Goal: Information Seeking & Learning: Learn about a topic

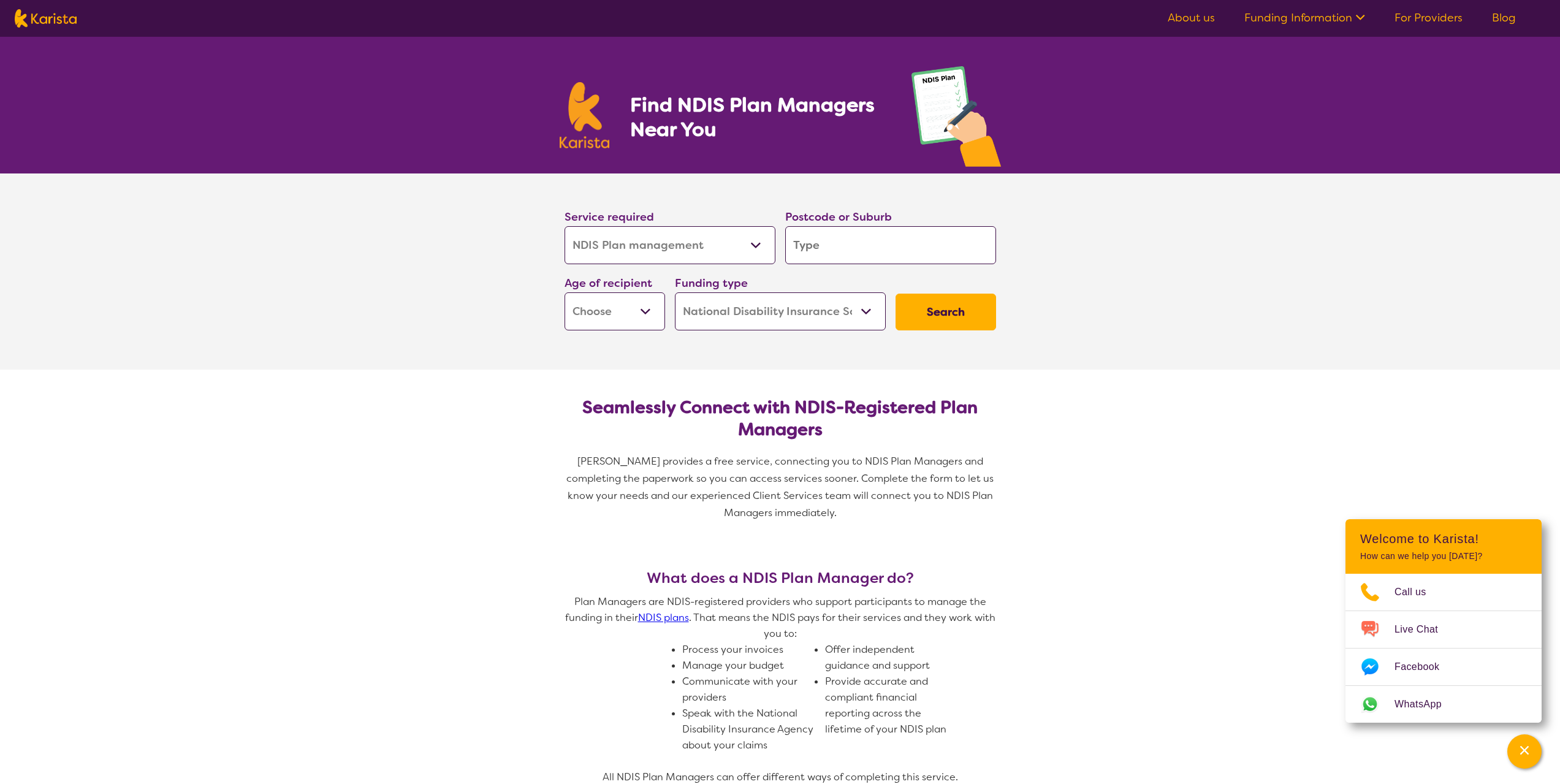
select select "NDIS Plan management"
select select "NDIS"
select select "NDIS Plan management"
select select "NDIS"
click at [808, 247] on input "search" at bounding box center [890, 245] width 211 height 38
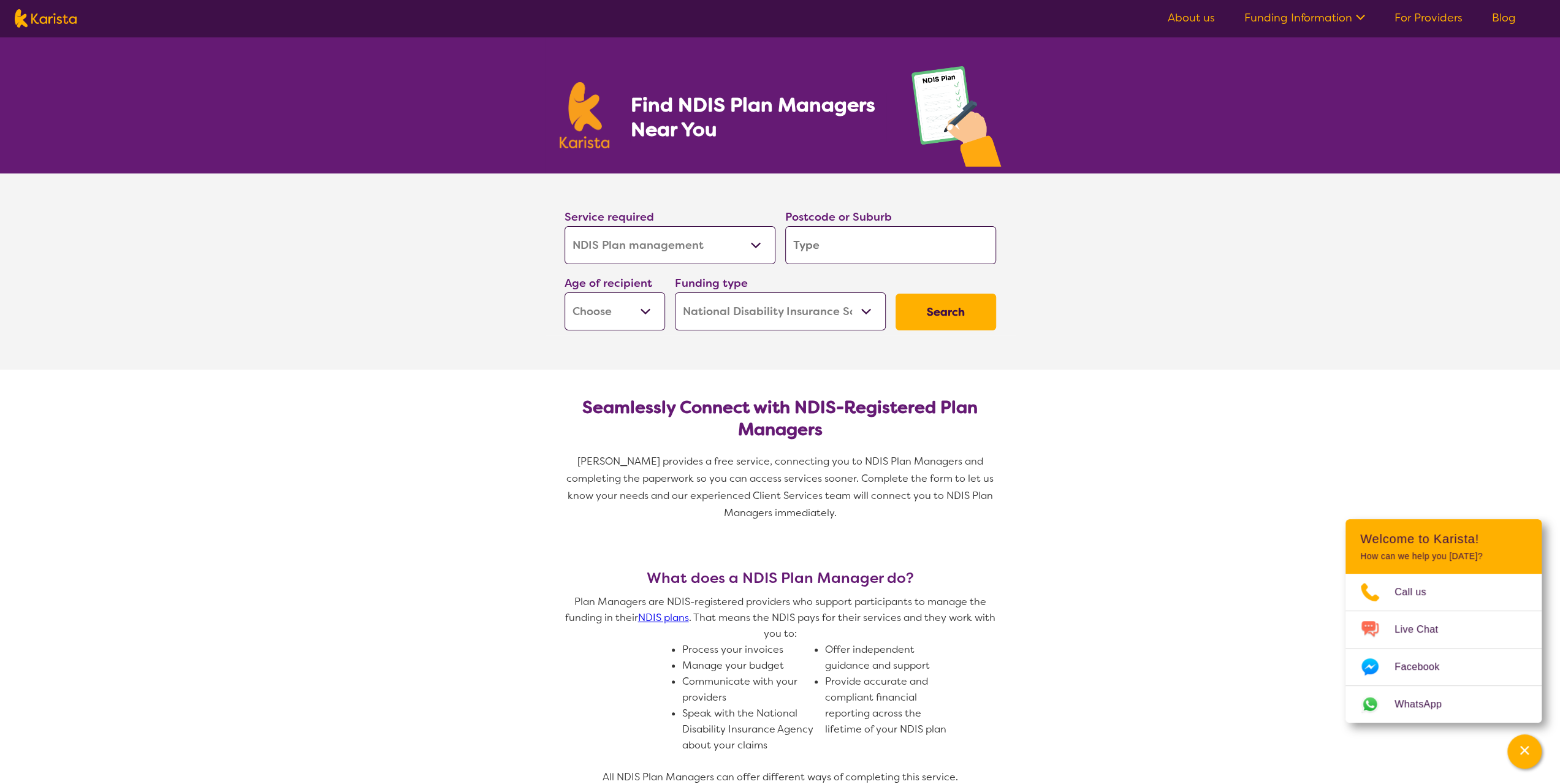
type input "3"
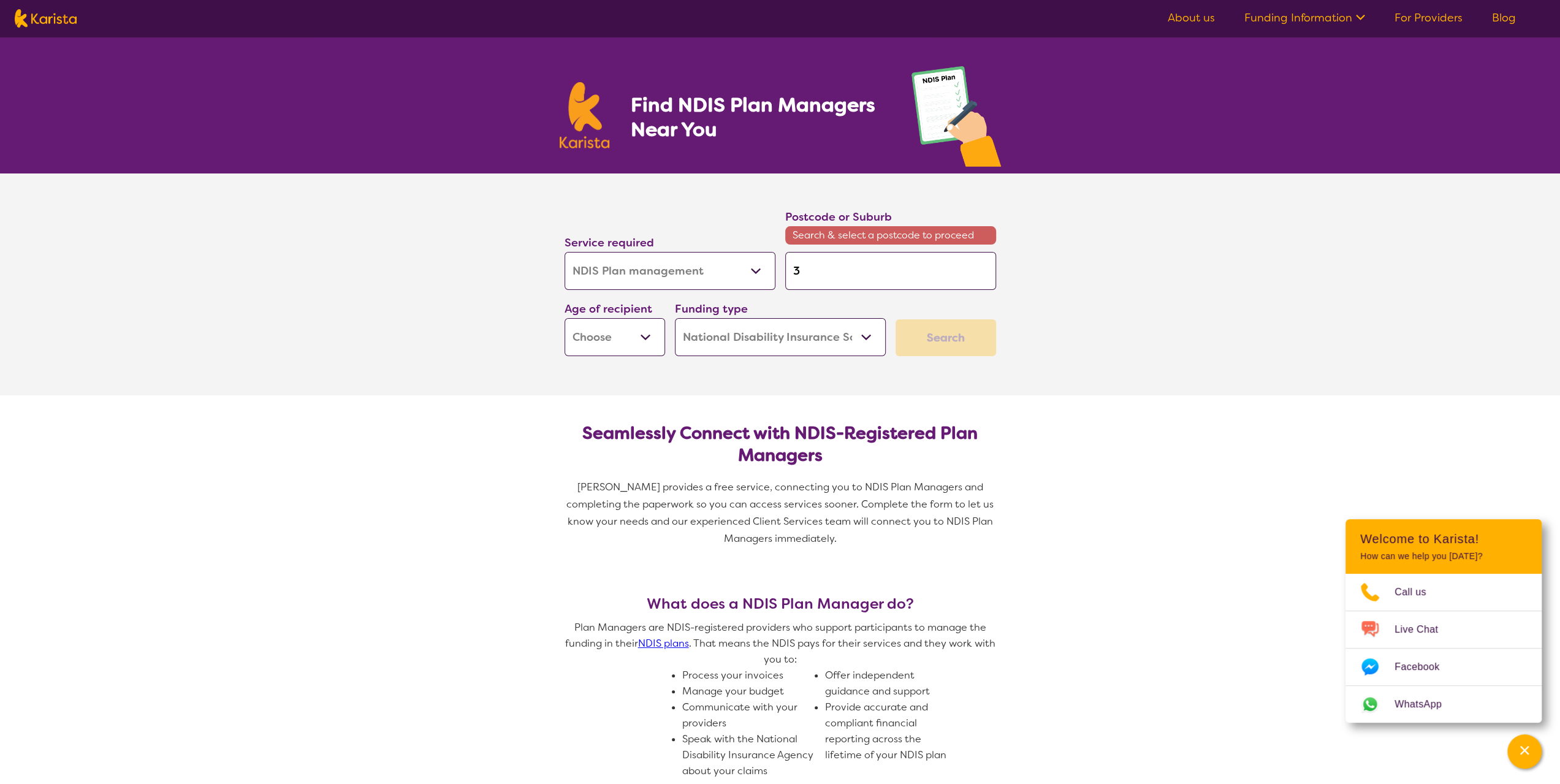
type input "31"
type input "317"
type input "3178"
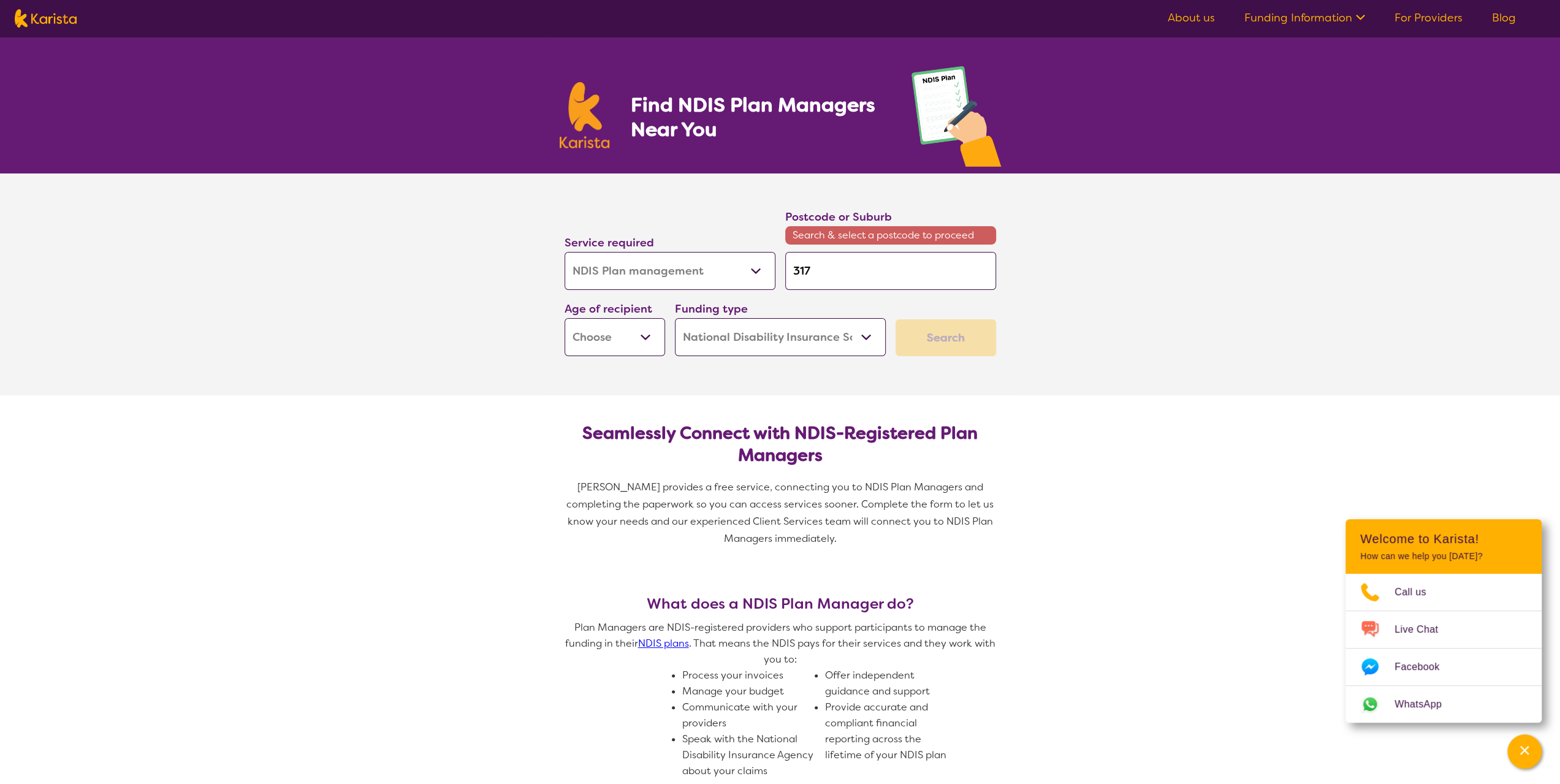
type input "3178"
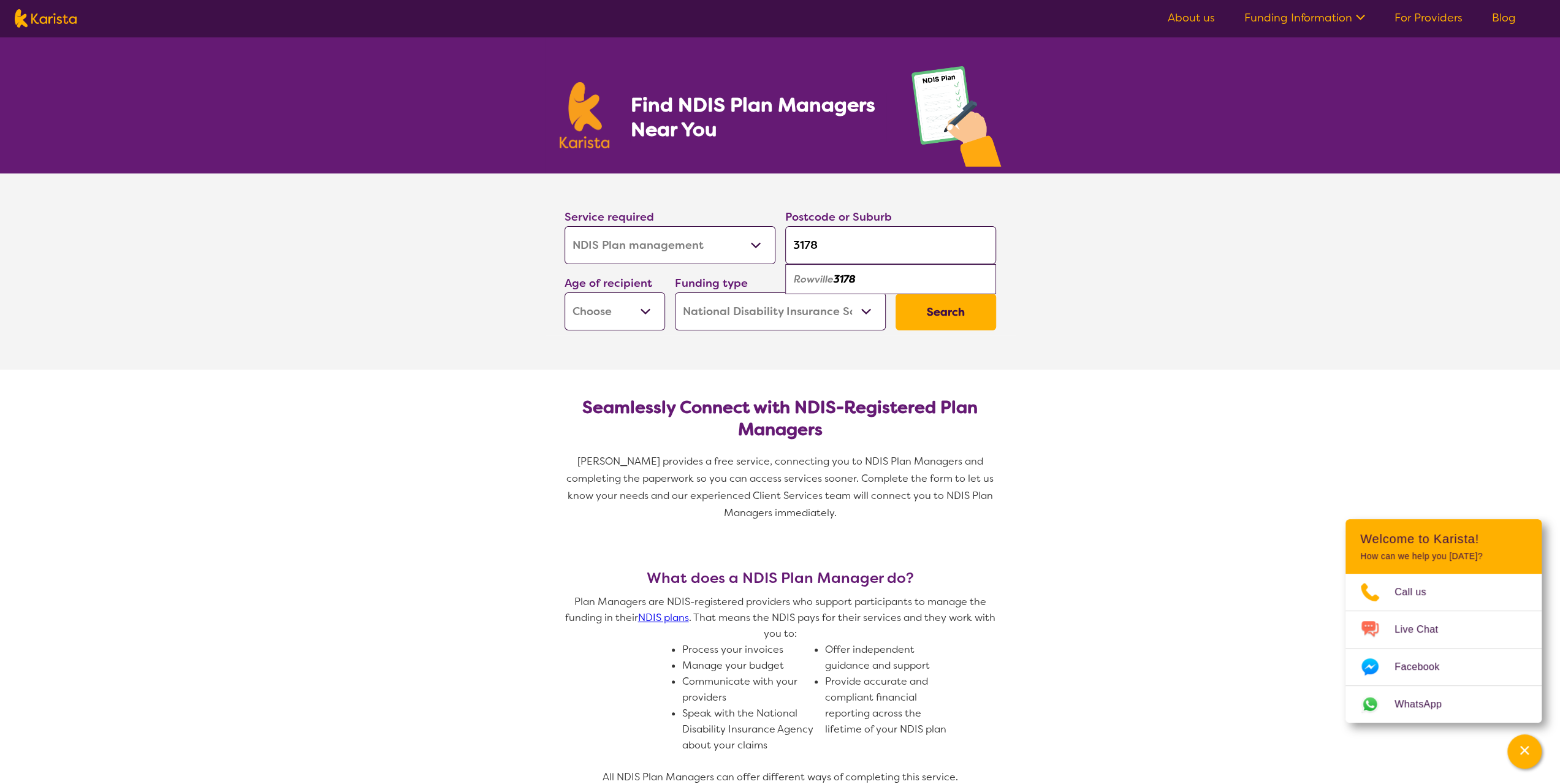
type input "3178"
click at [827, 279] on em "Rowville" at bounding box center [814, 279] width 40 height 13
click at [643, 305] on select "Early Childhood - 0 to 9 Child - 10 to 11 Adolescent - 12 to 17 Adult - 18 to 6…" at bounding box center [615, 311] width 100 height 38
select select "AS"
click at [565, 292] on select "Early Childhood - 0 to 9 Child - 10 to 11 Adolescent - 12 to 17 Adult - 18 to 6…" at bounding box center [615, 311] width 100 height 38
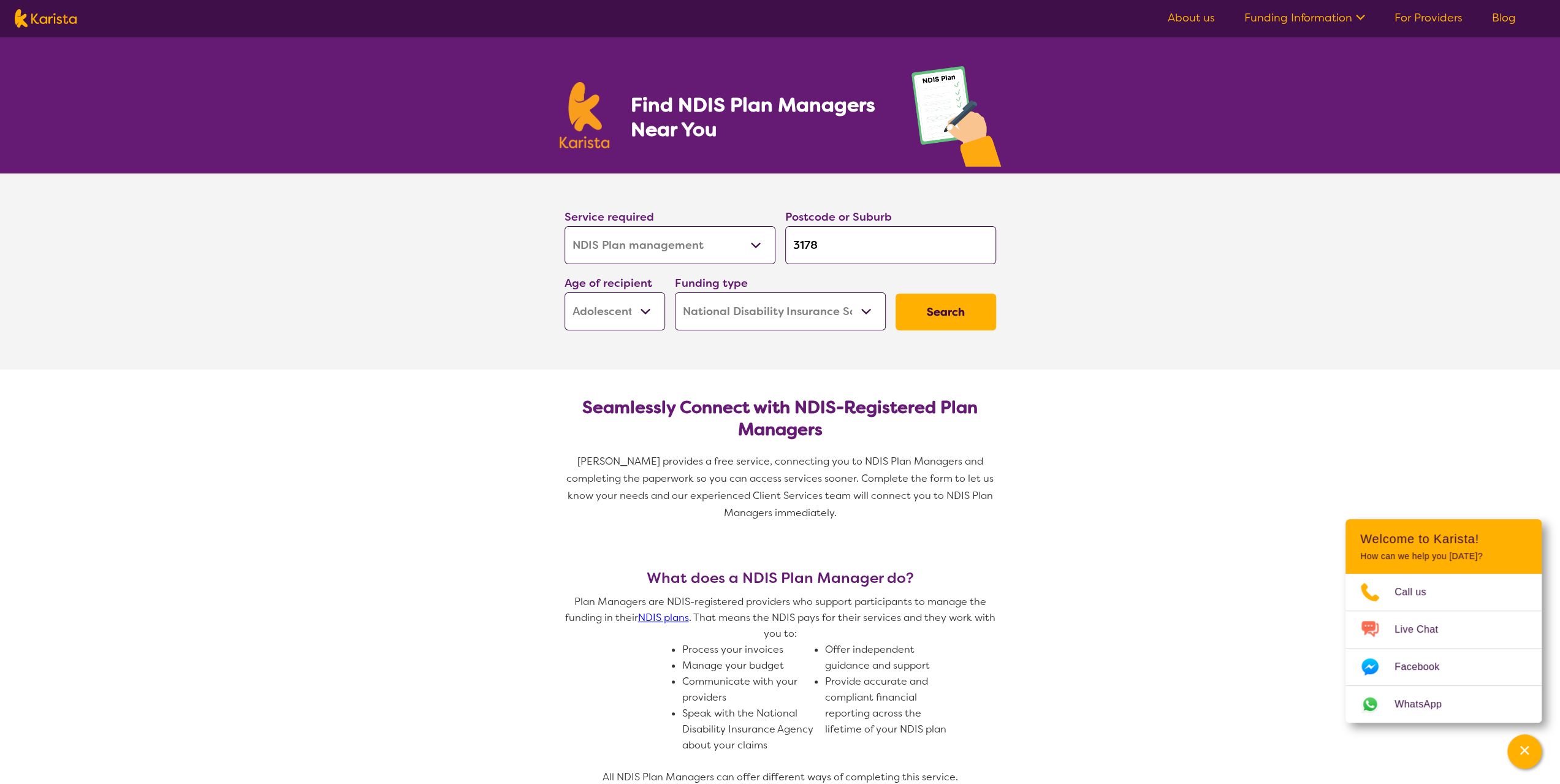
select select "AS"
click at [868, 316] on select "Home Care Package (HCP) National Disability Insurance Scheme (NDIS) I don't know" at bounding box center [780, 311] width 211 height 38
click at [675, 292] on select "Home Care Package (HCP) National Disability Insurance Scheme (NDIS) I don't know" at bounding box center [780, 311] width 211 height 38
click at [773, 380] on section "Seamlessly Connect with NDIS-Registered Plan Managers Karista provides a free s…" at bounding box center [780, 455] width 471 height 170
click at [943, 318] on button "Search" at bounding box center [946, 311] width 100 height 37
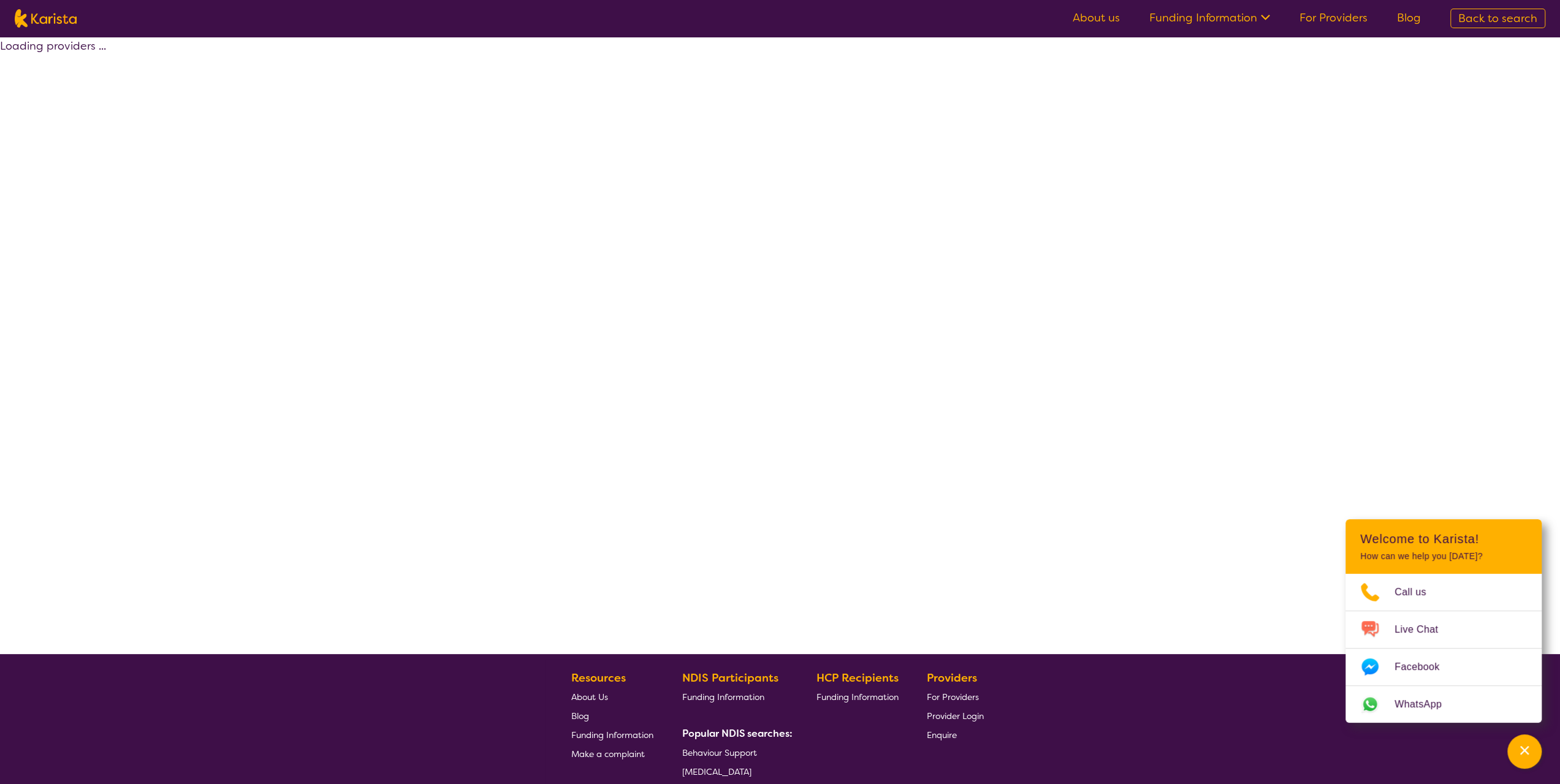
select select "by_score"
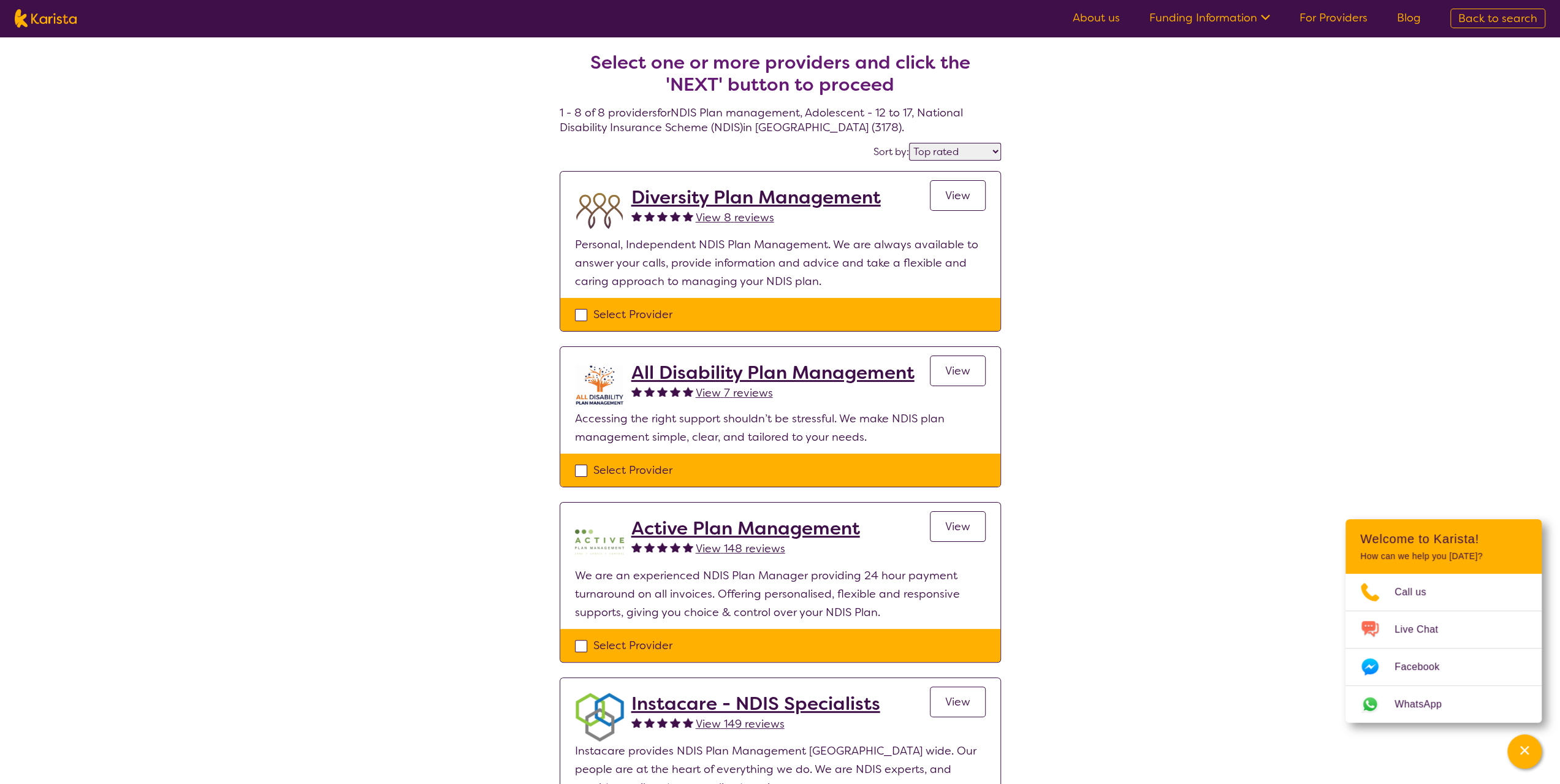
click at [696, 523] on h2 "Active Plan Management" at bounding box center [745, 528] width 229 height 22
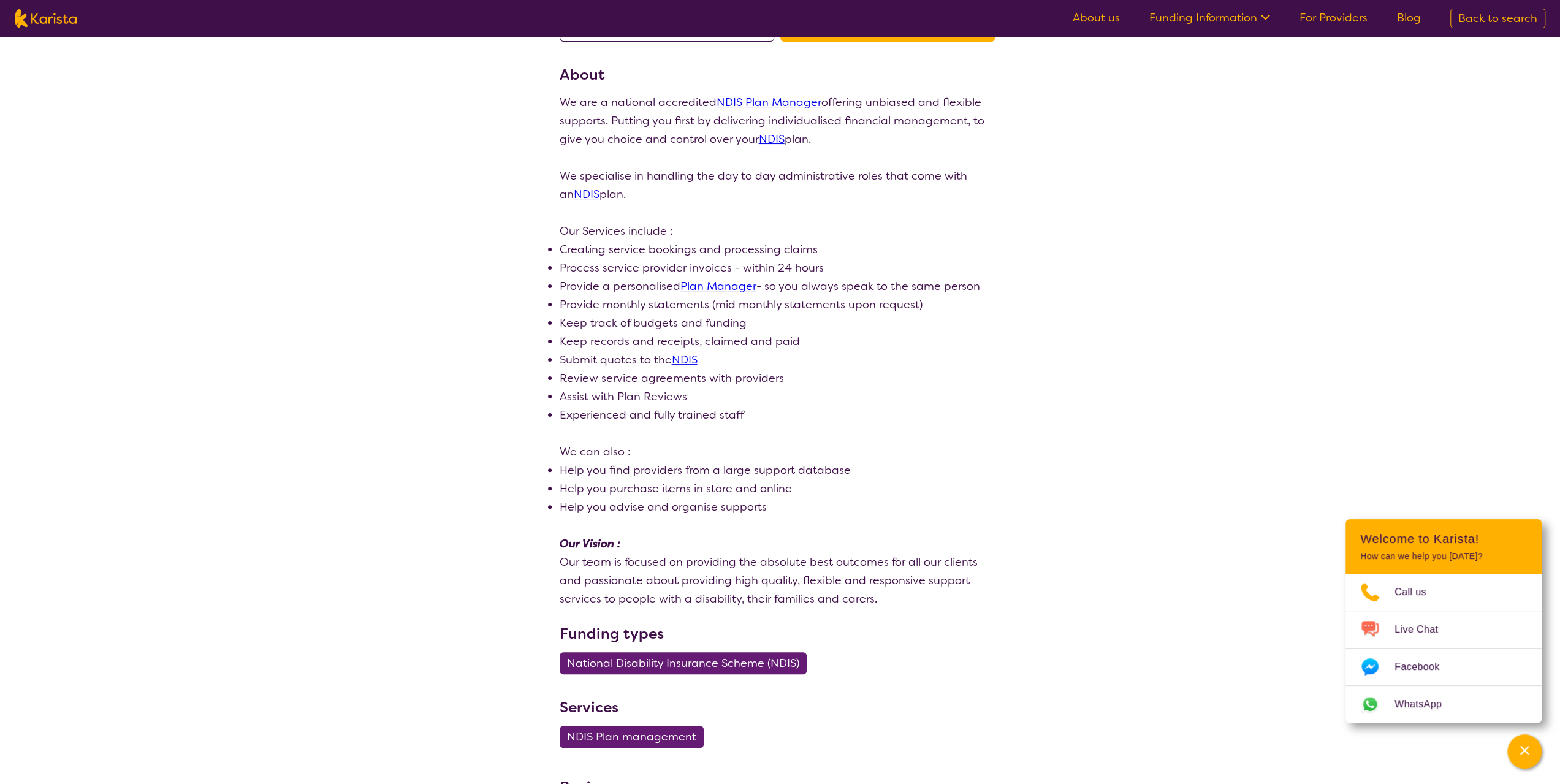
scroll to position [123, 0]
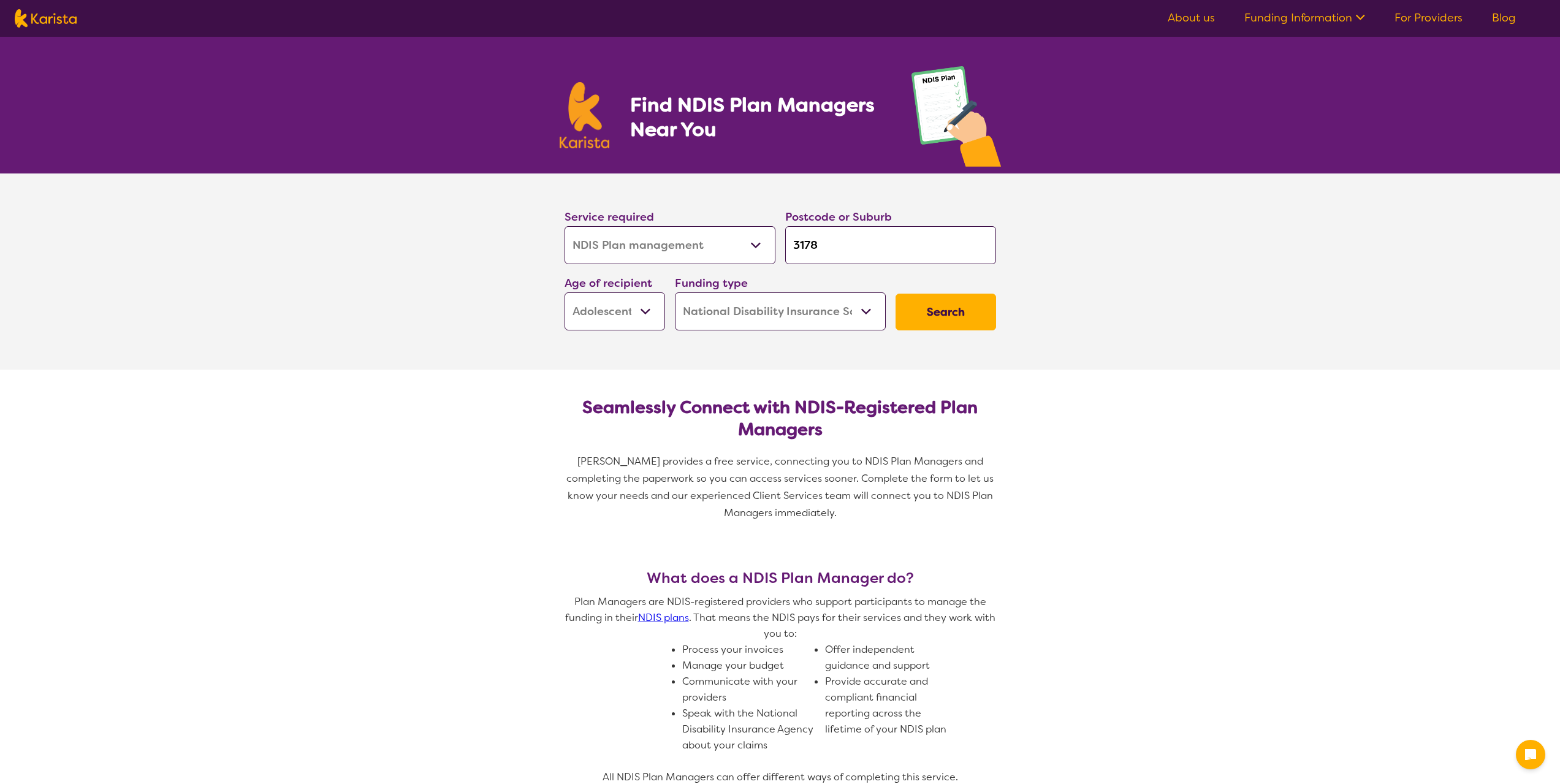
select select "NDIS Plan management"
select select "AS"
select select "NDIS"
select select "NDIS Plan management"
select select "AS"
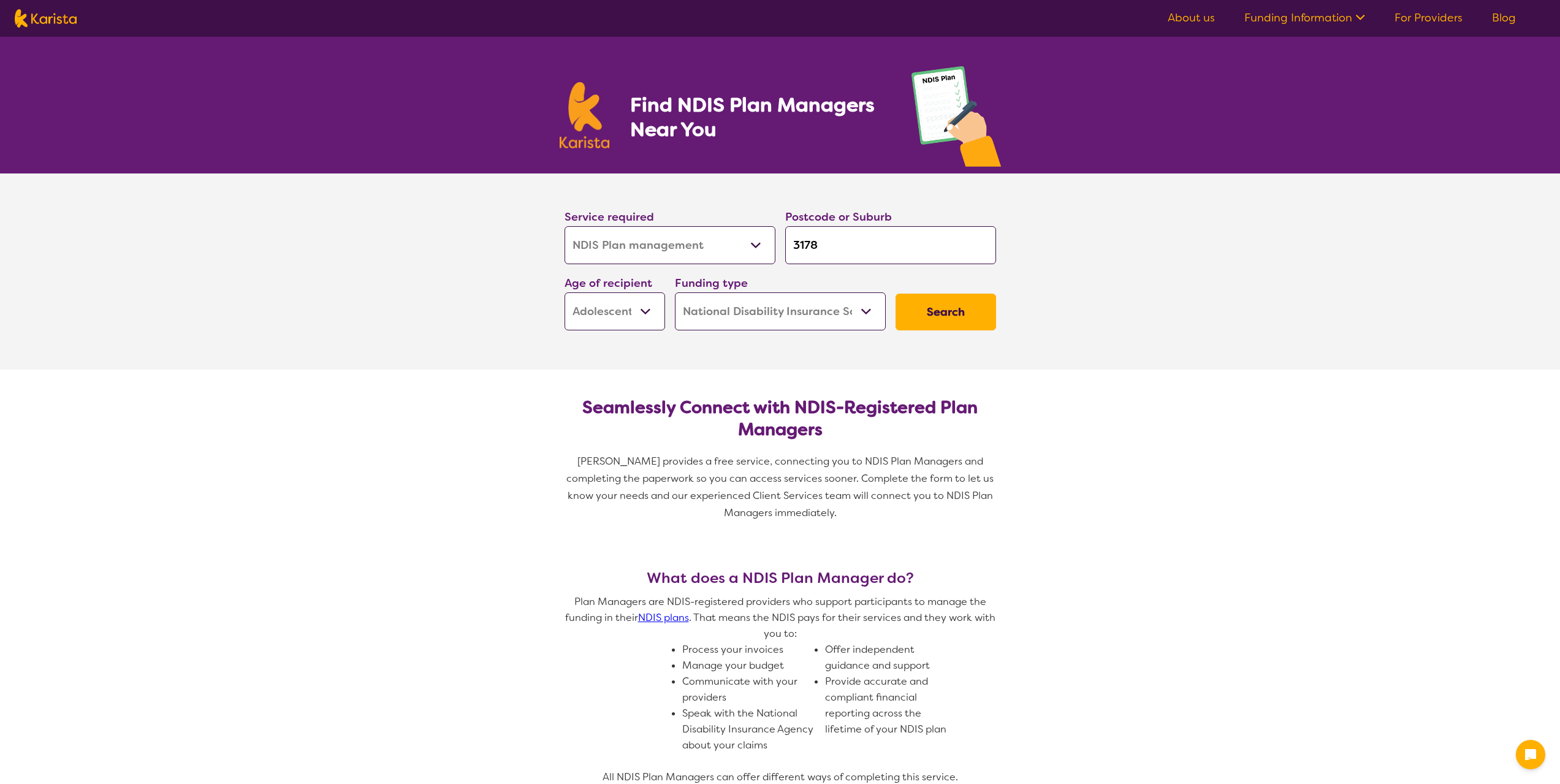
select select "NDIS"
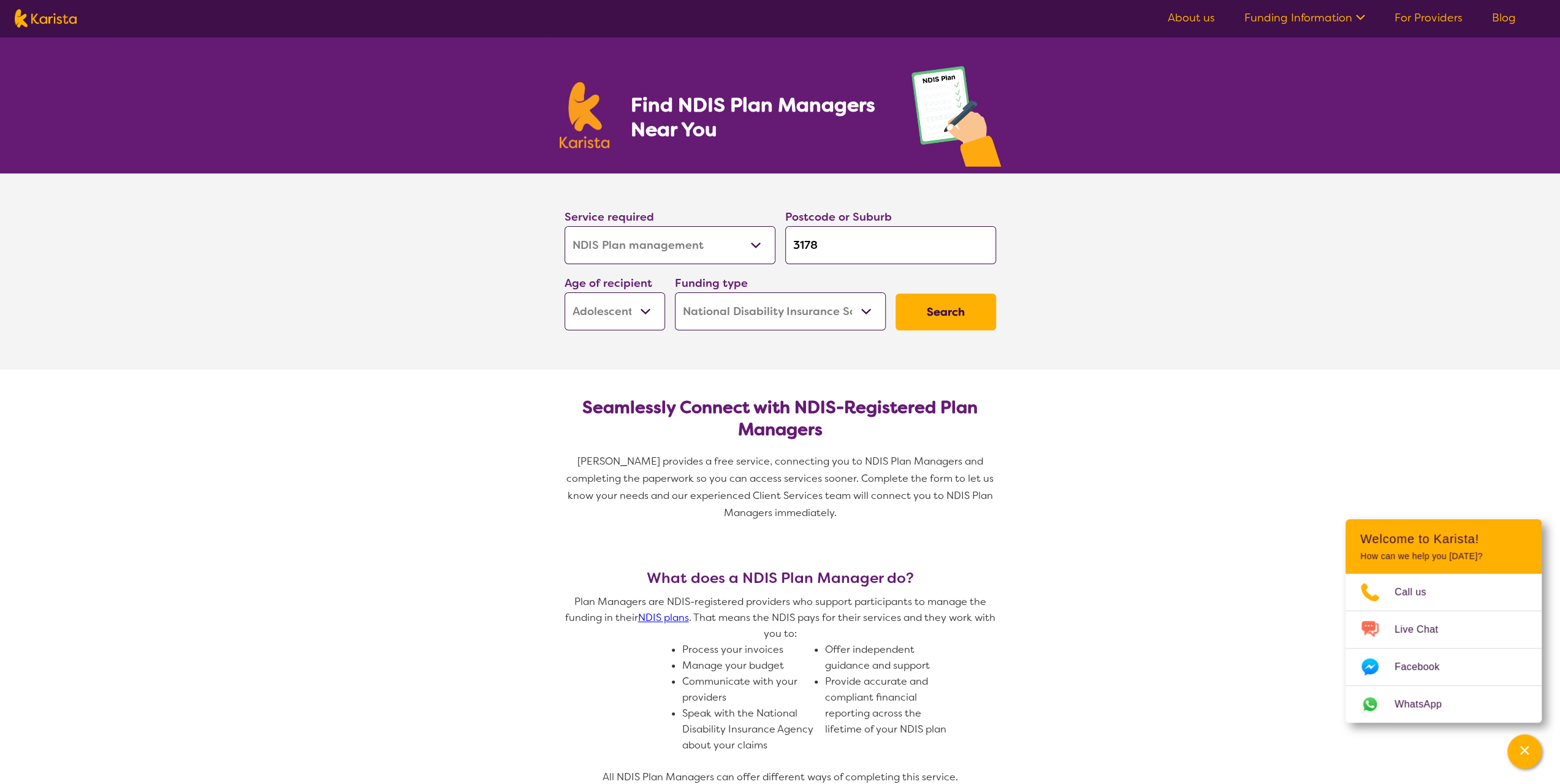
click at [938, 322] on button "Search" at bounding box center [946, 311] width 100 height 37
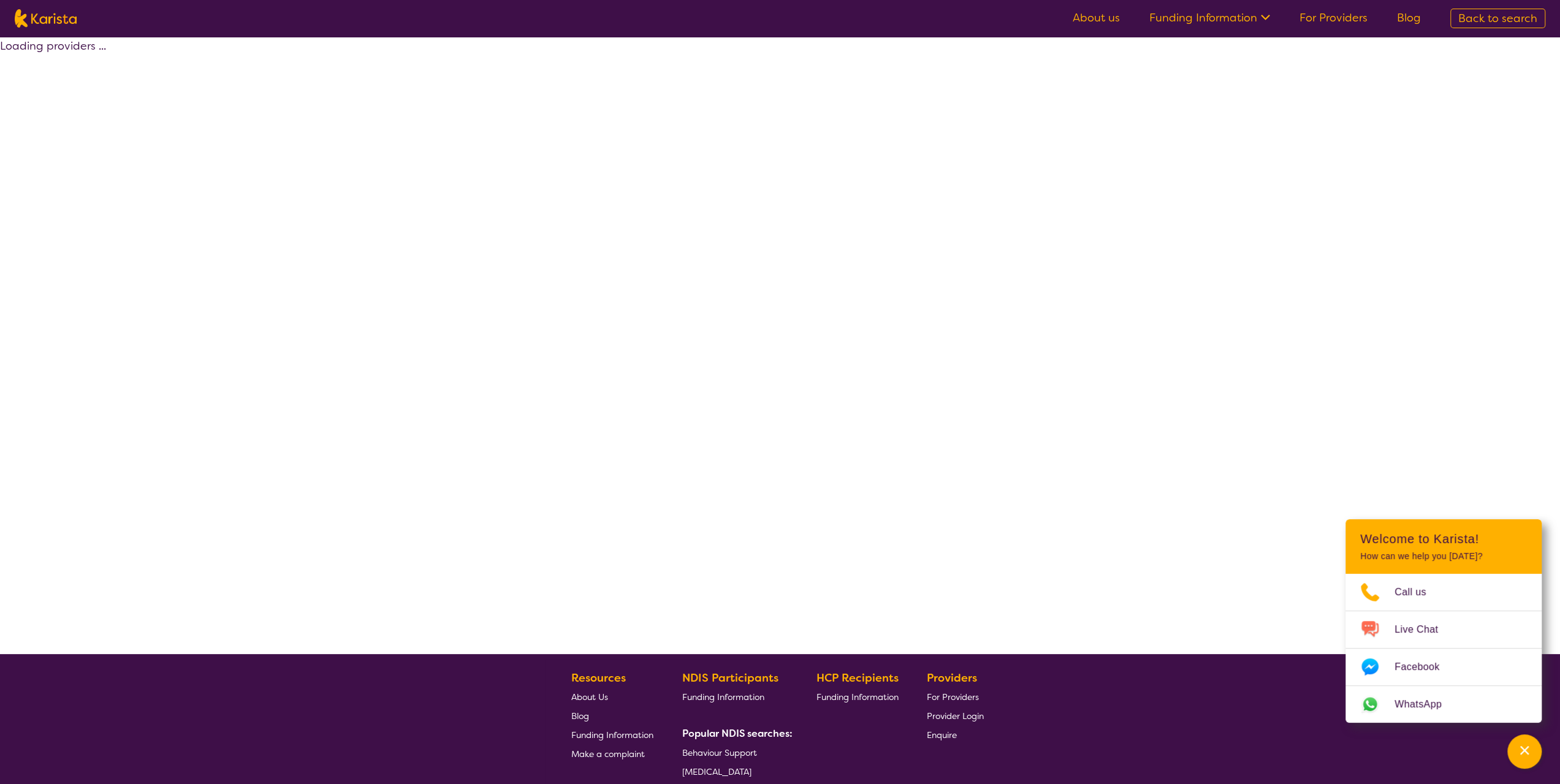
select select "by_score"
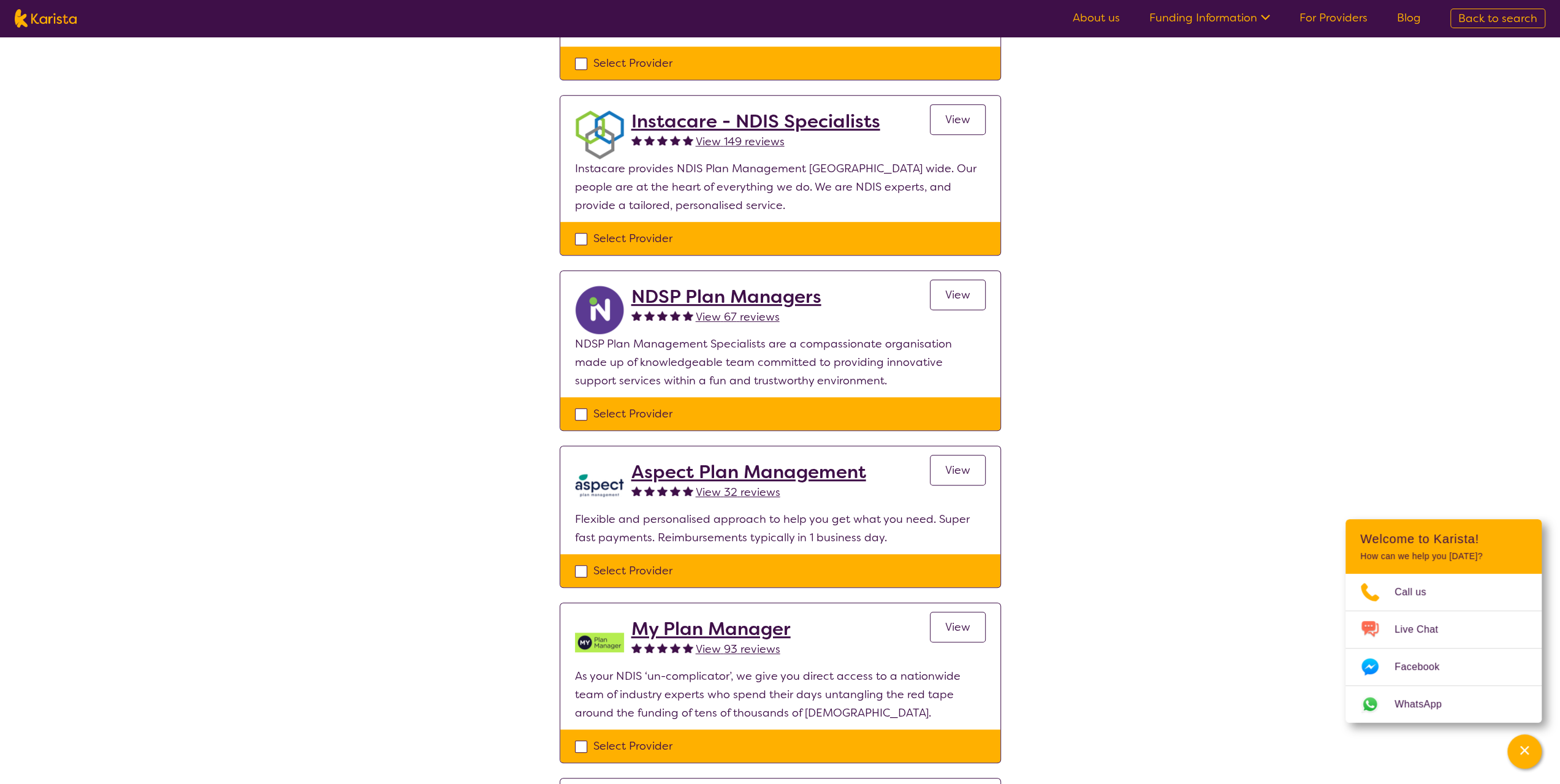
scroll to position [613, 0]
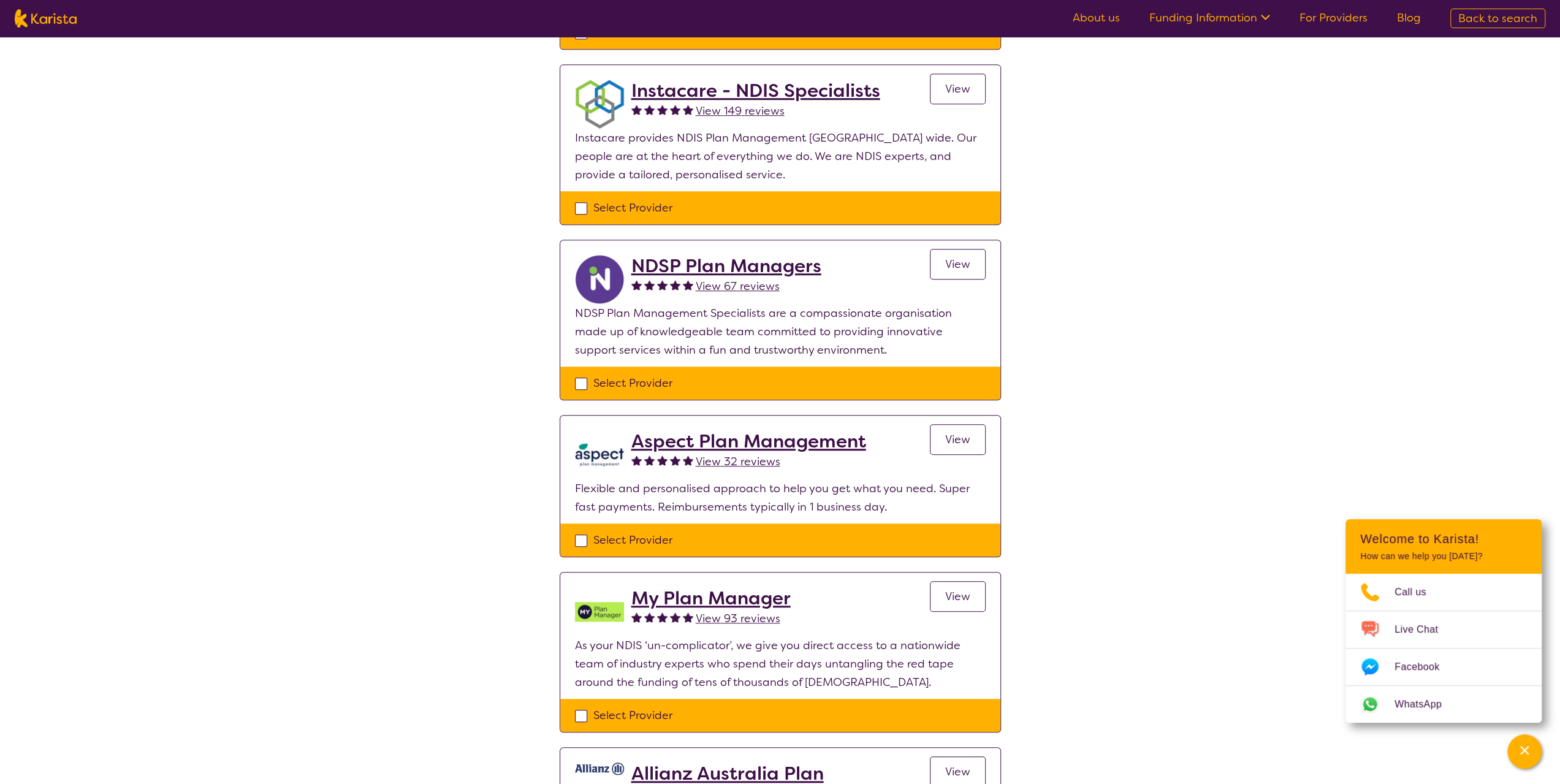
click at [954, 267] on span "View" at bounding box center [957, 265] width 26 height 15
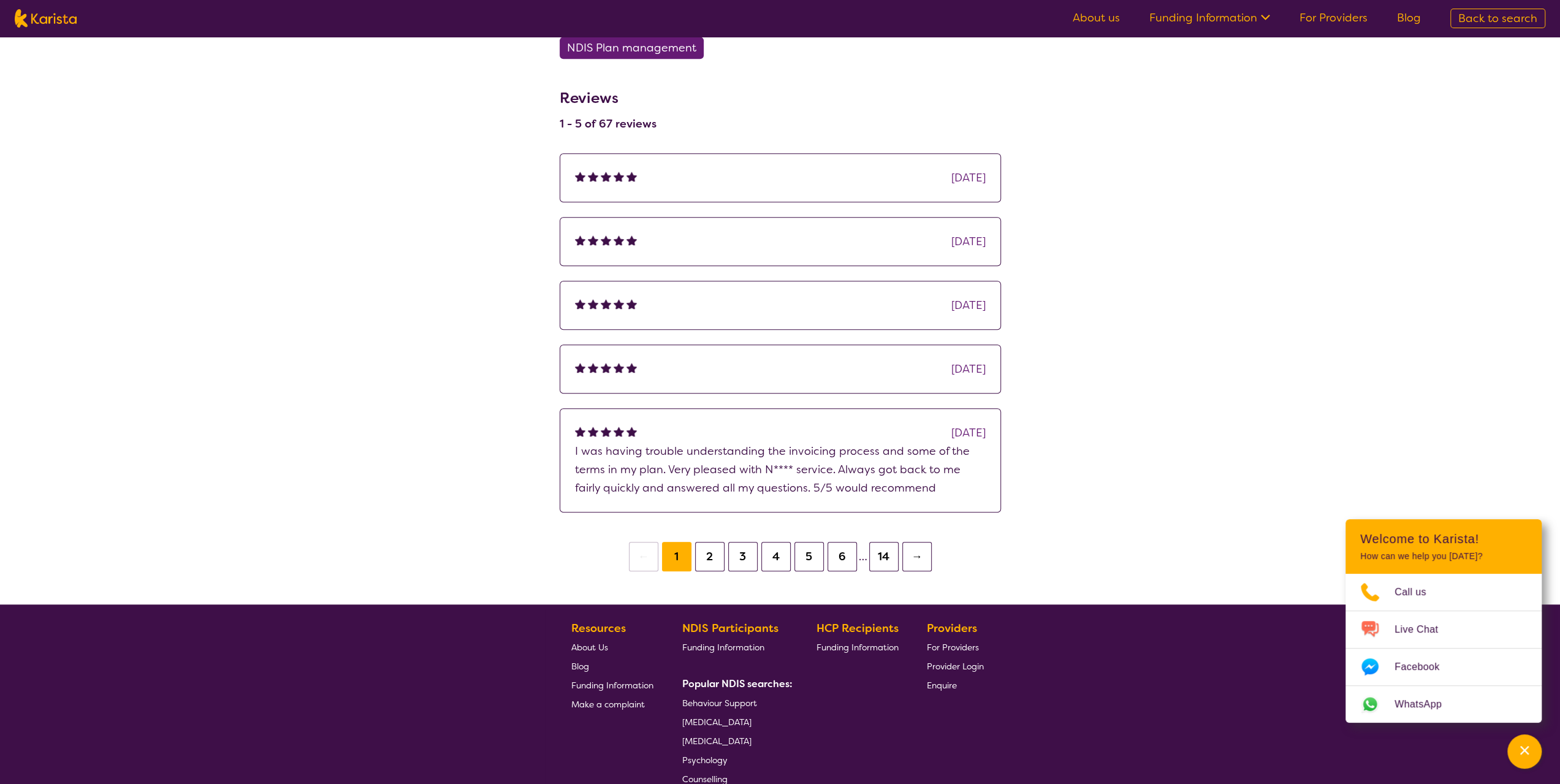
scroll to position [613, 0]
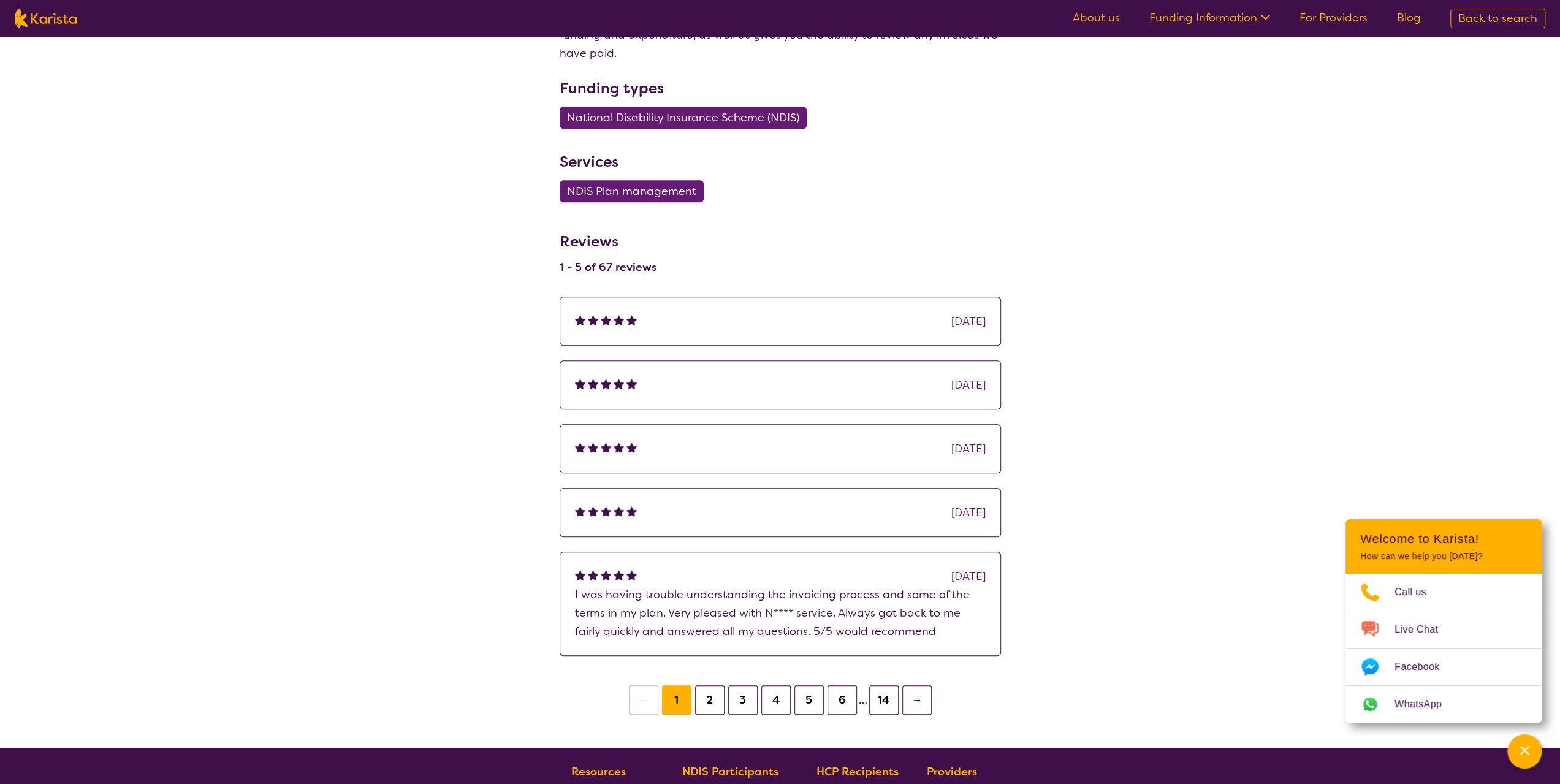
select select "by_score"
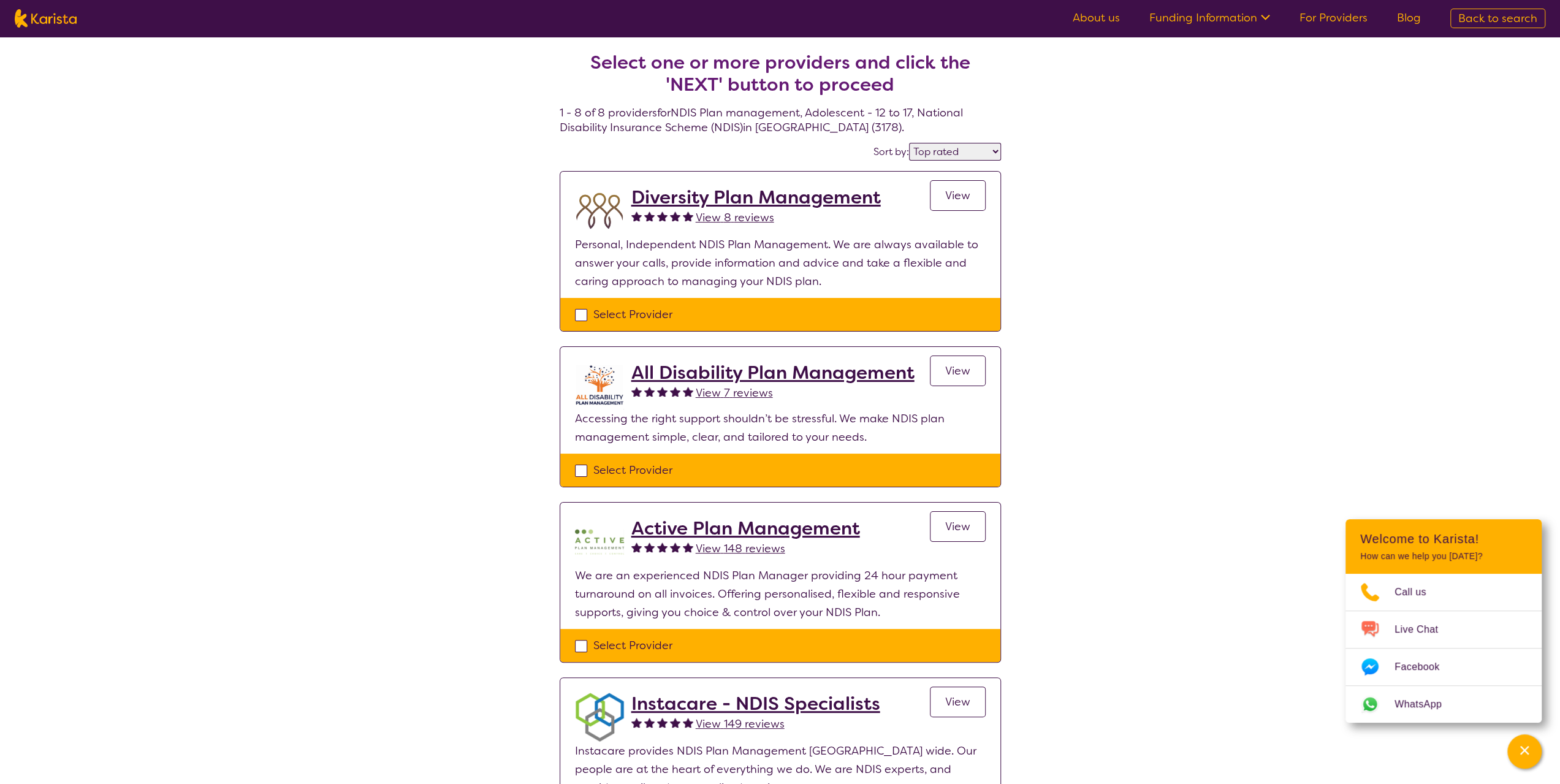
click at [952, 201] on span "View" at bounding box center [957, 196] width 26 height 15
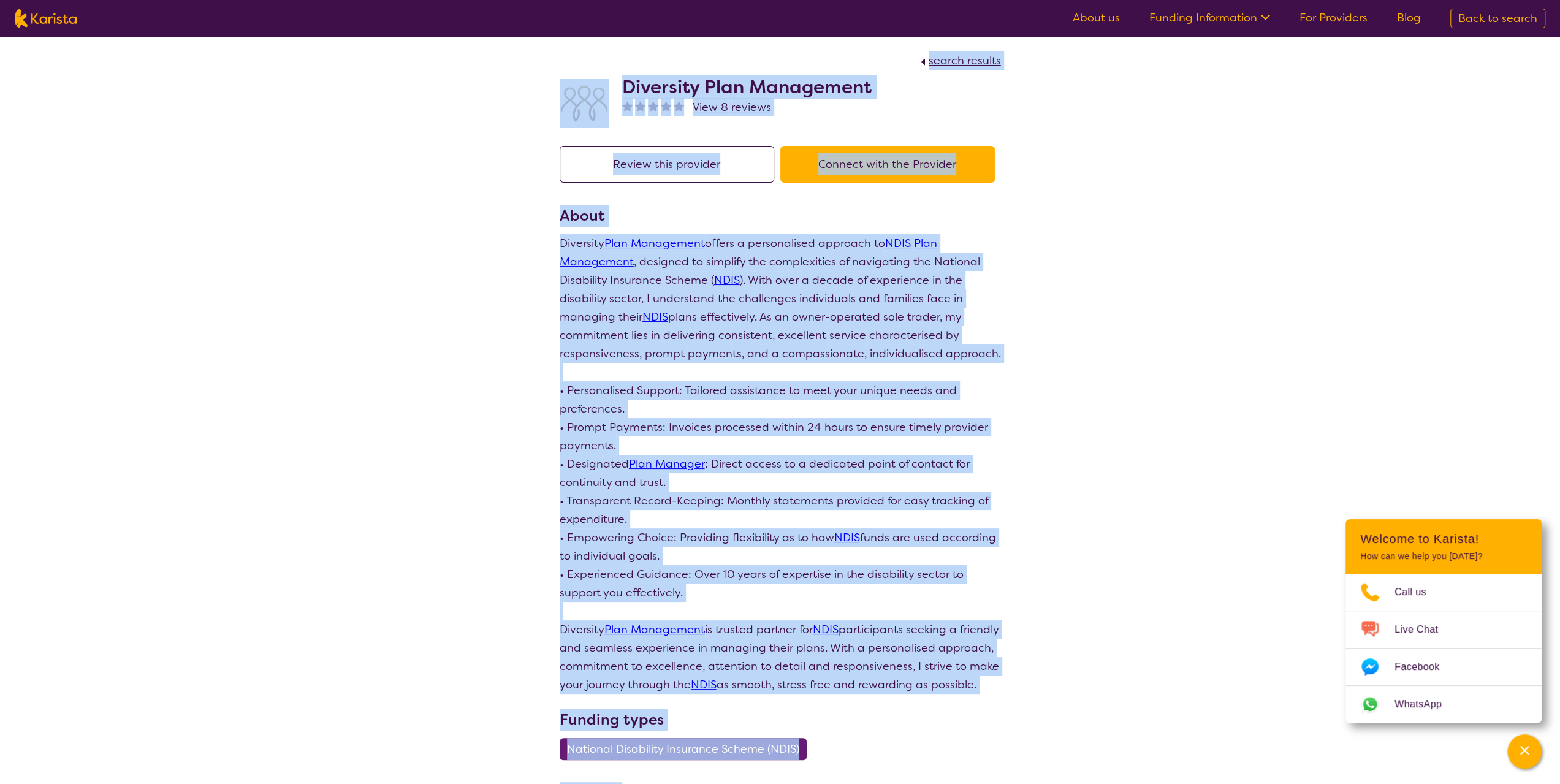
click at [804, 266] on p "Diversity Plan Management offers a personalised approach to NDIS Plan Managemen…" at bounding box center [780, 464] width 442 height 460
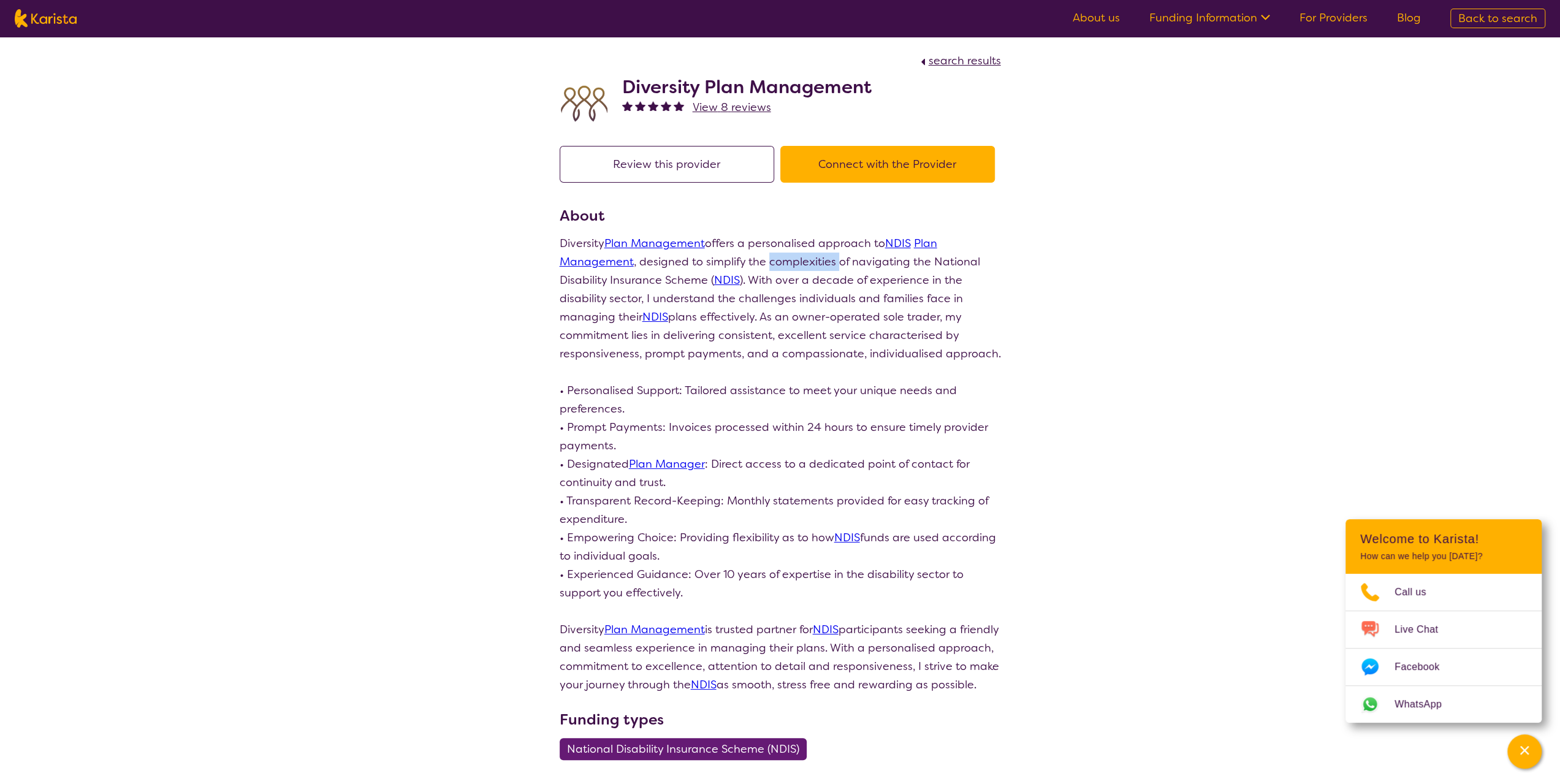
click at [804, 266] on p "Diversity Plan Management offers a personalised approach to NDIS Plan Managemen…" at bounding box center [780, 464] width 442 height 460
click at [832, 311] on p "Diversity Plan Management offers a personalised approach to NDIS Plan Managemen…" at bounding box center [780, 464] width 442 height 460
click at [798, 309] on p "Diversity Plan Management offers a personalised approach to NDIS Plan Managemen…" at bounding box center [780, 464] width 442 height 460
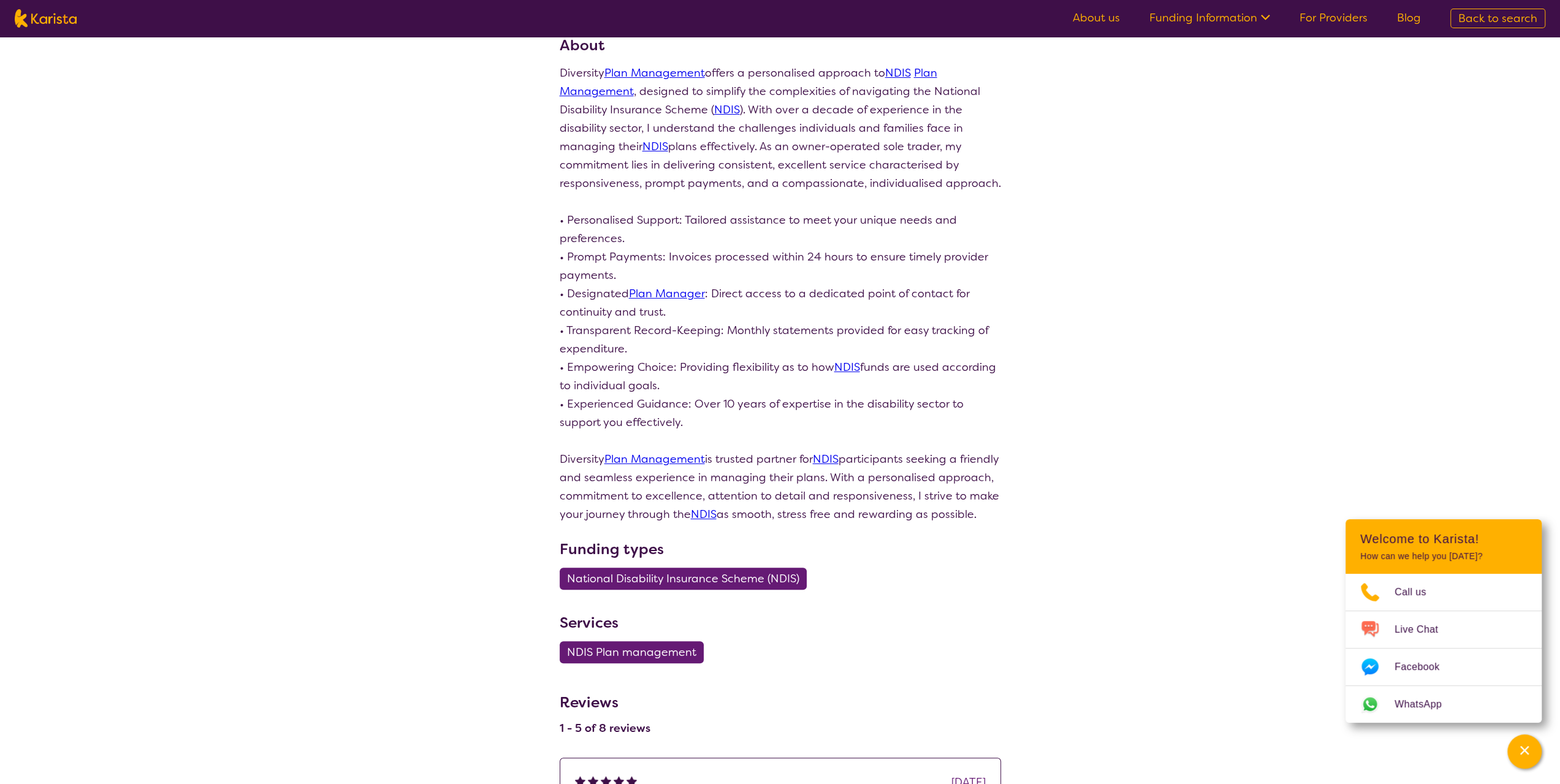
scroll to position [183, 0]
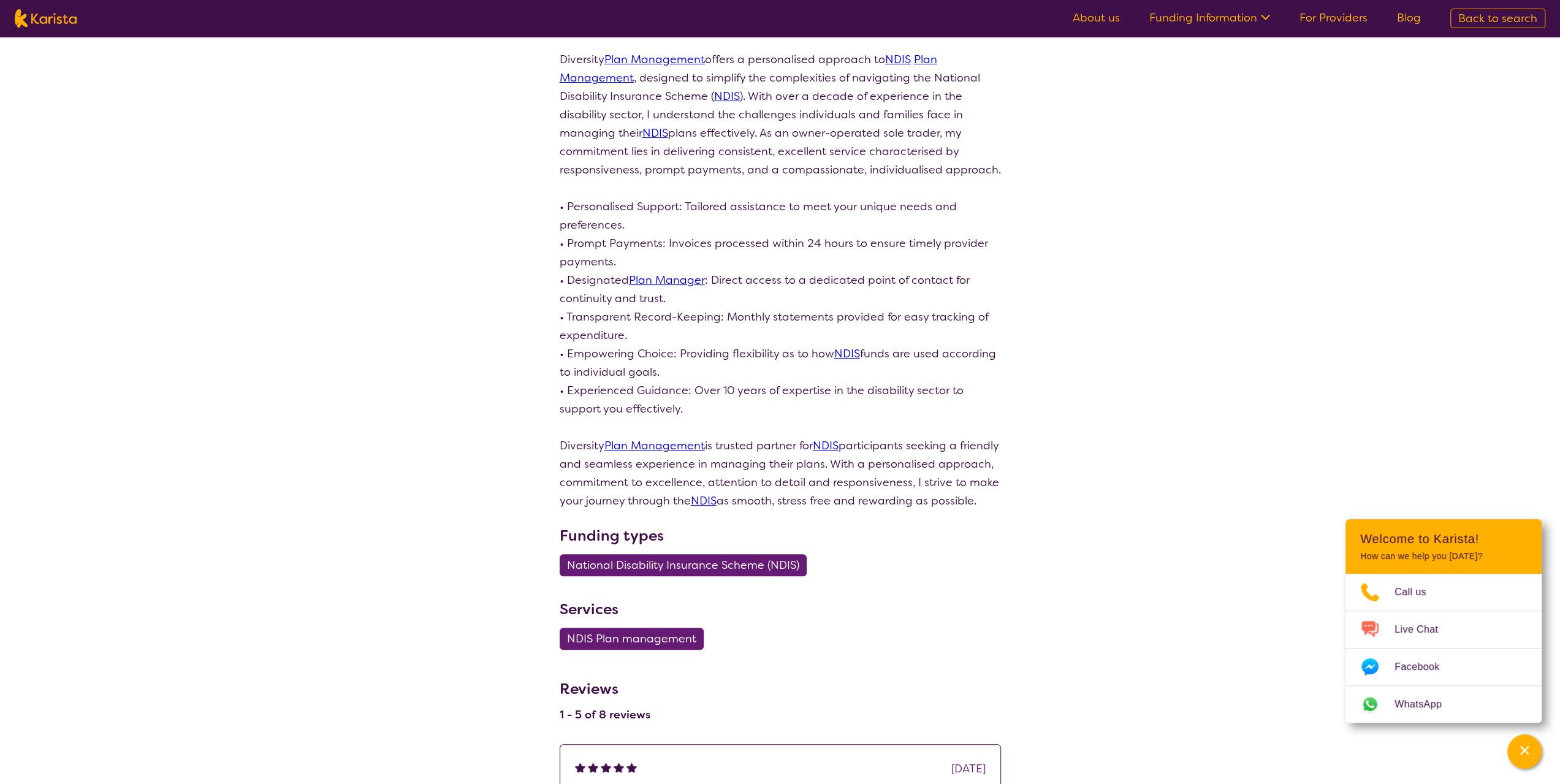
select select "by_score"
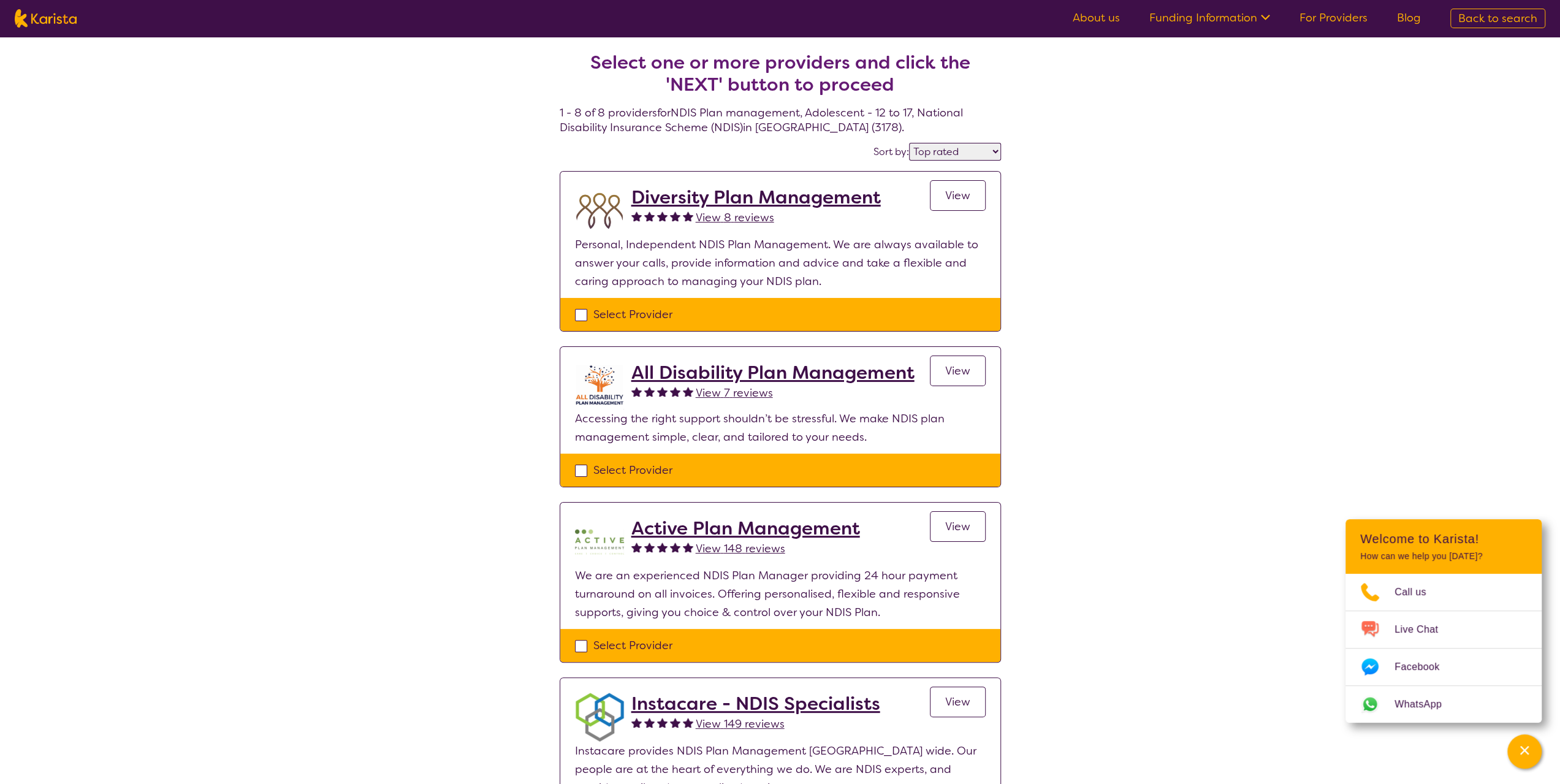
click at [953, 380] on link "View" at bounding box center [957, 371] width 56 height 30
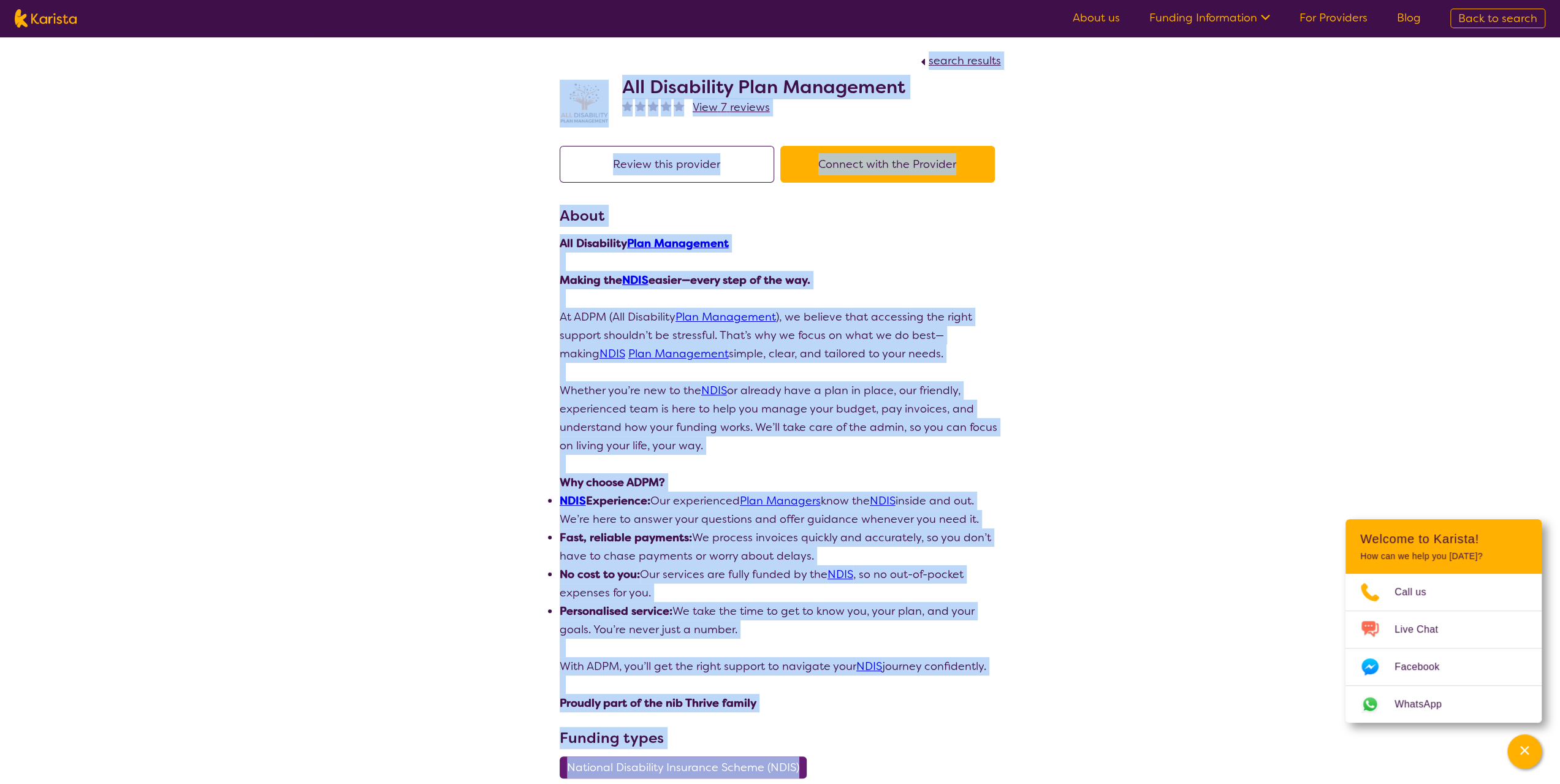
click at [903, 367] on p at bounding box center [780, 372] width 442 height 18
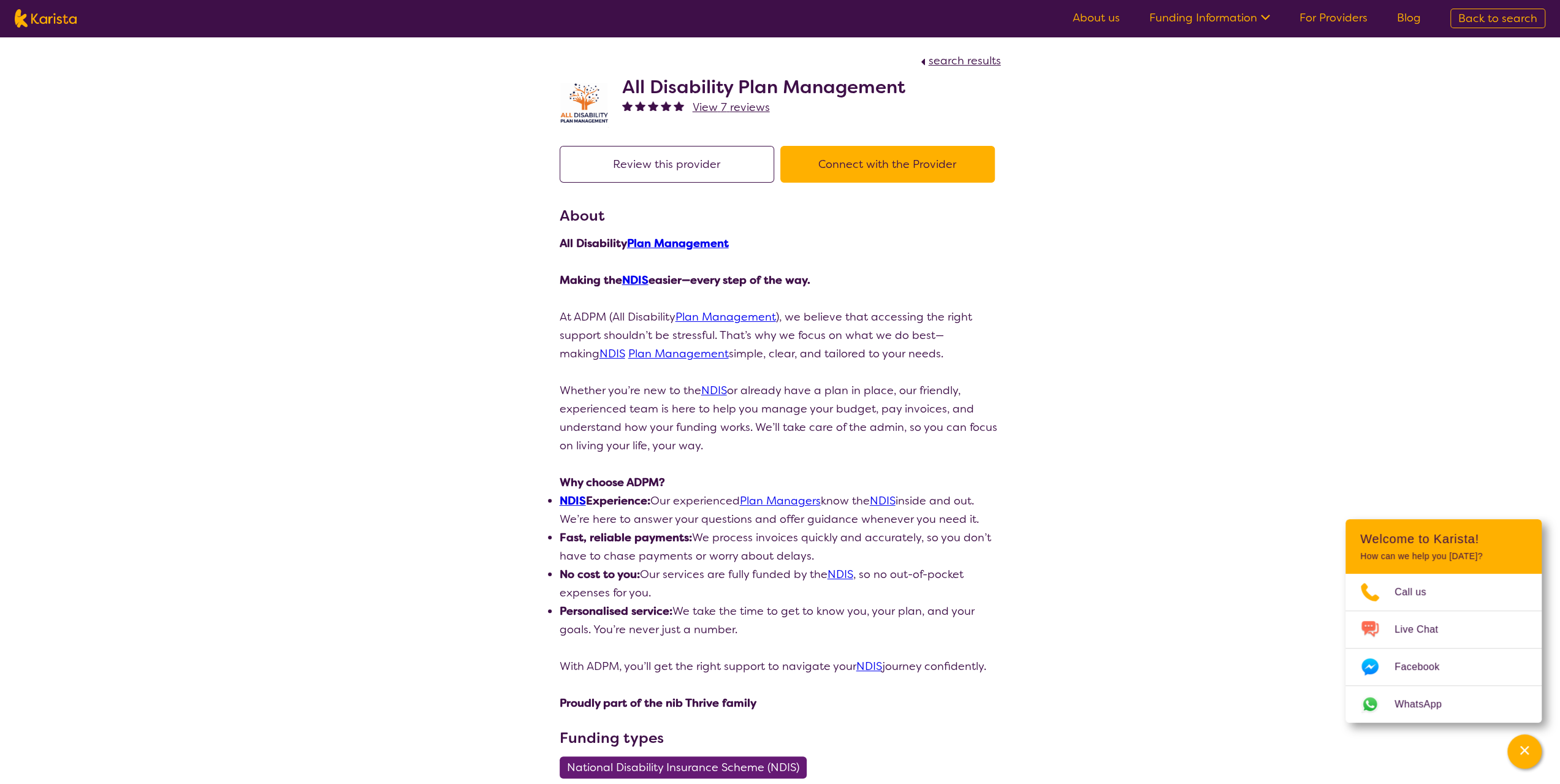
click at [868, 166] on button "Connect with the Provider" at bounding box center [887, 164] width 215 height 37
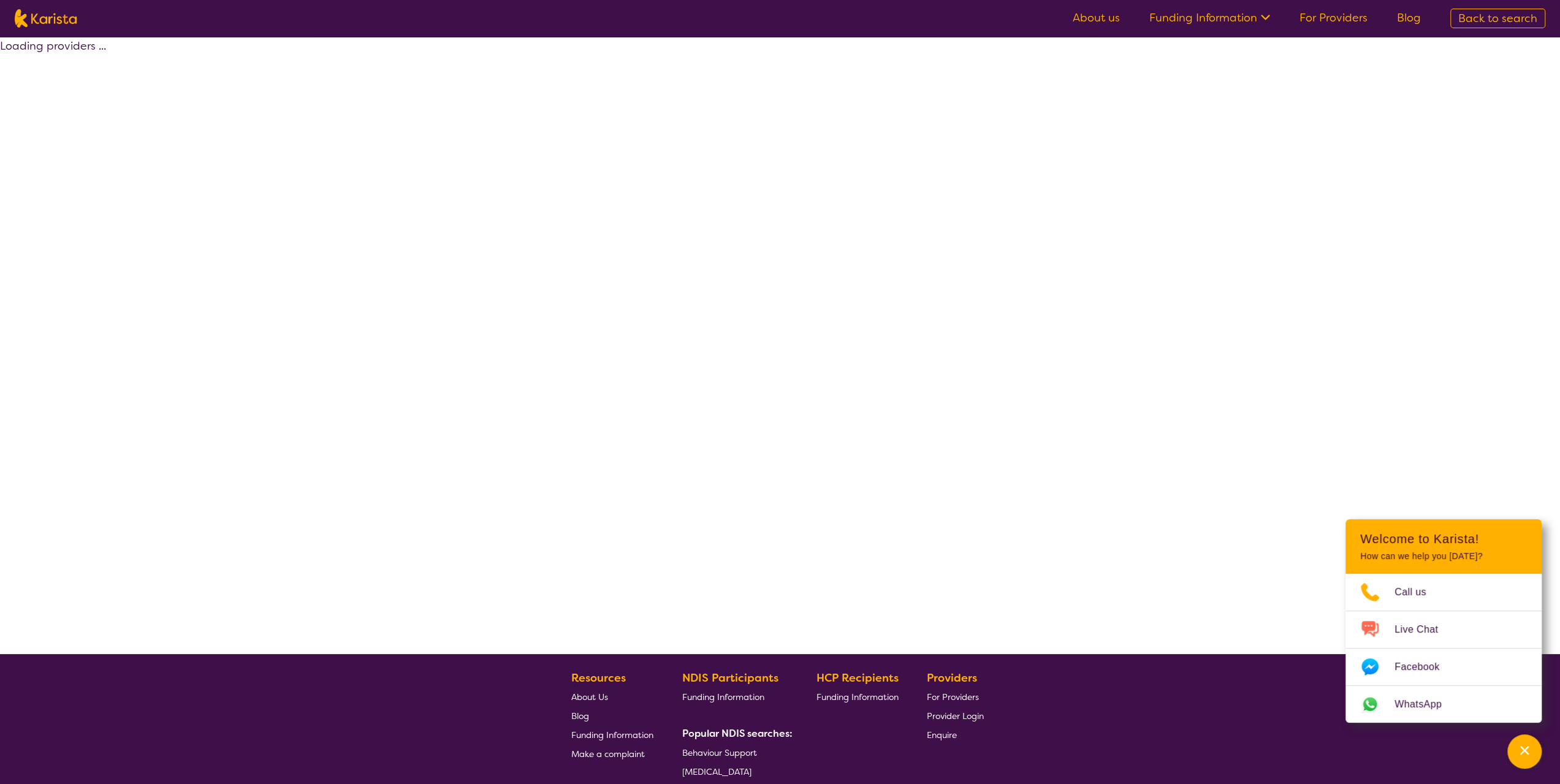
select select "by_score"
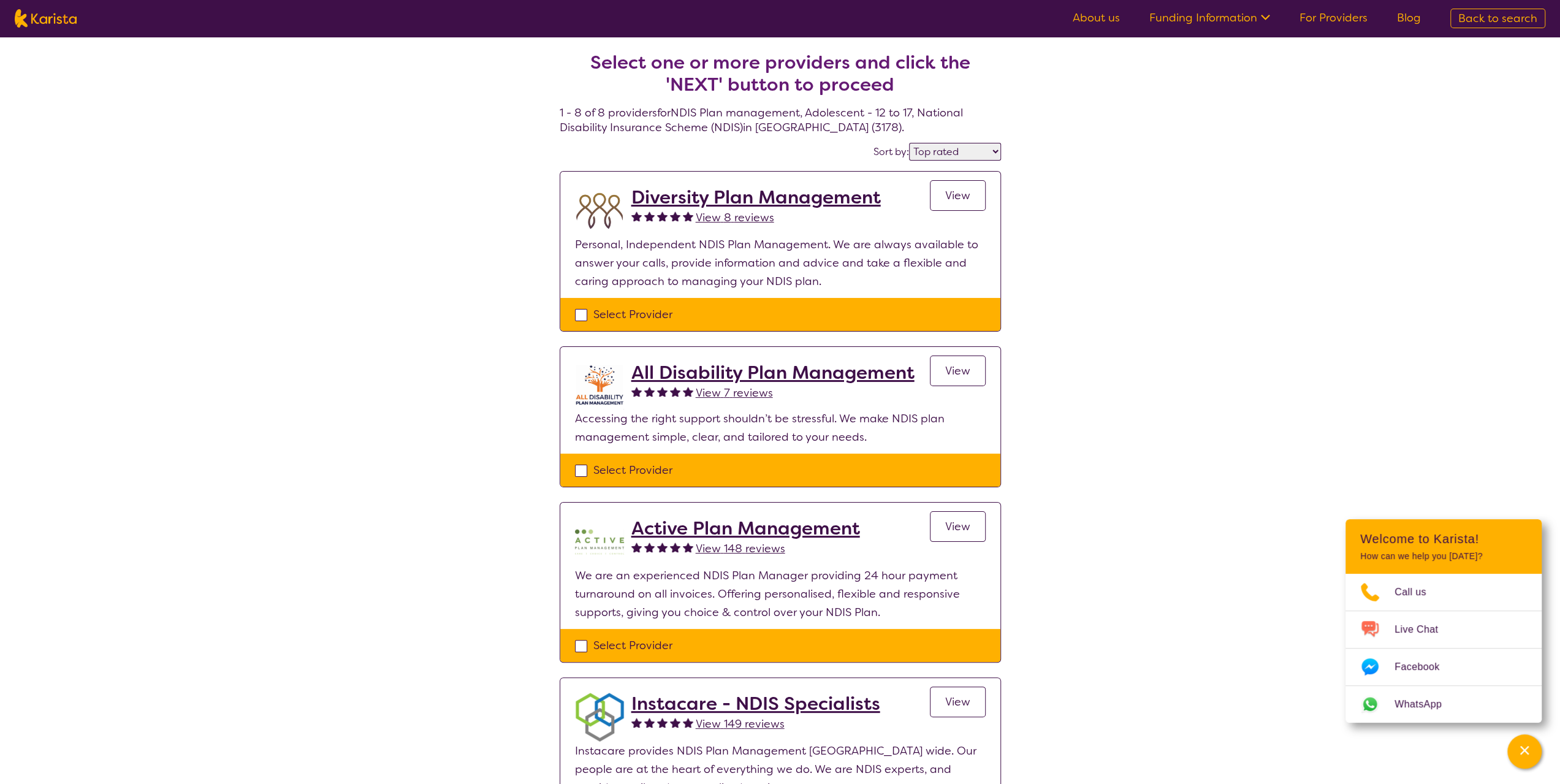
click at [973, 195] on link "View" at bounding box center [957, 196] width 56 height 30
click at [995, 151] on select "Highly reviewed Top rated" at bounding box center [955, 151] width 92 height 18
select select "highly_reviewed"
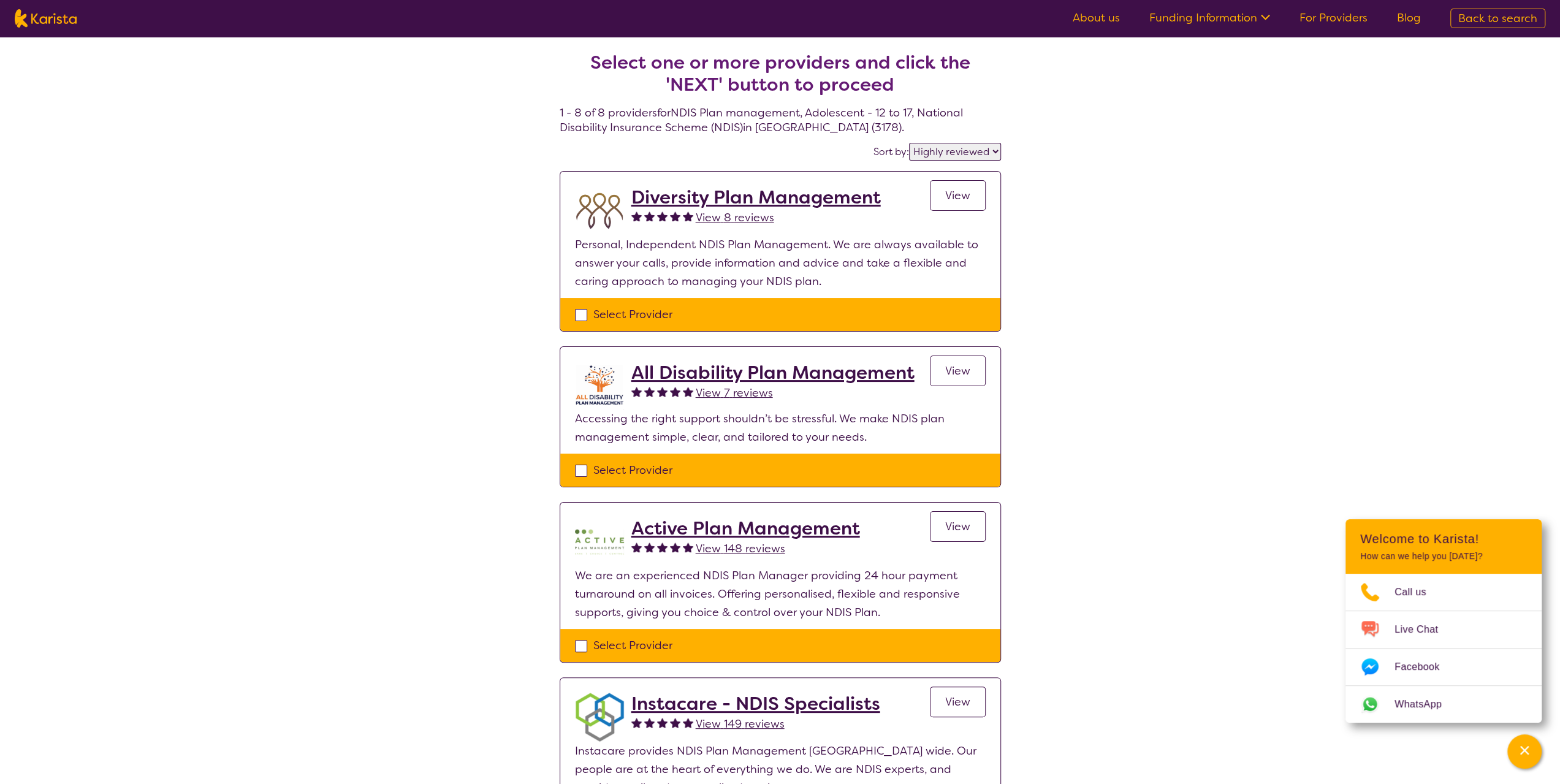
click at [910, 143] on select "Highly reviewed Top rated" at bounding box center [955, 151] width 92 height 18
click at [970, 168] on section "Select one or more providers and click the 'NEXT' button to proceed 1 - 8 of 8 …" at bounding box center [780, 785] width 471 height 1497
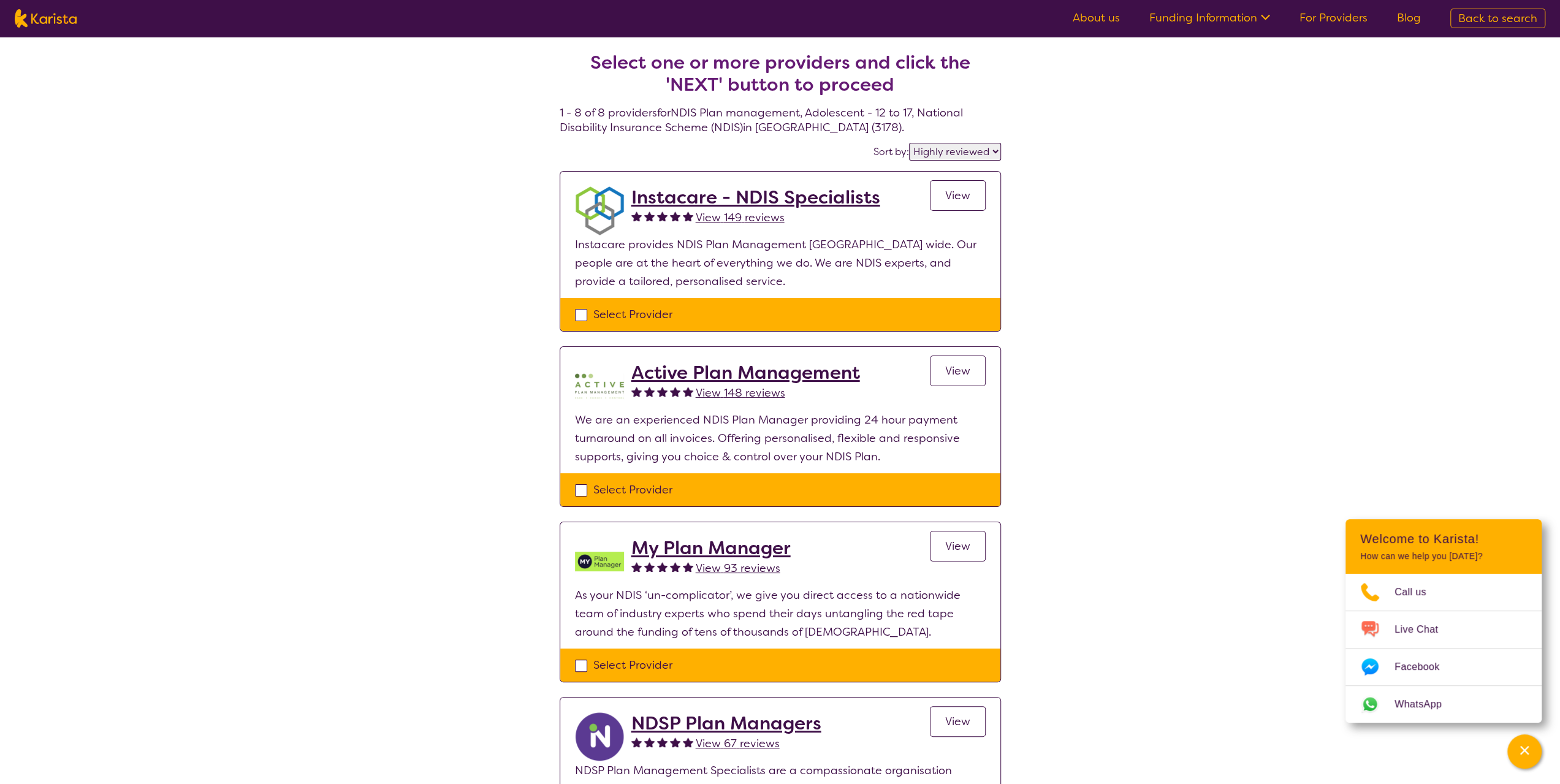
click at [952, 200] on span "View" at bounding box center [957, 196] width 26 height 15
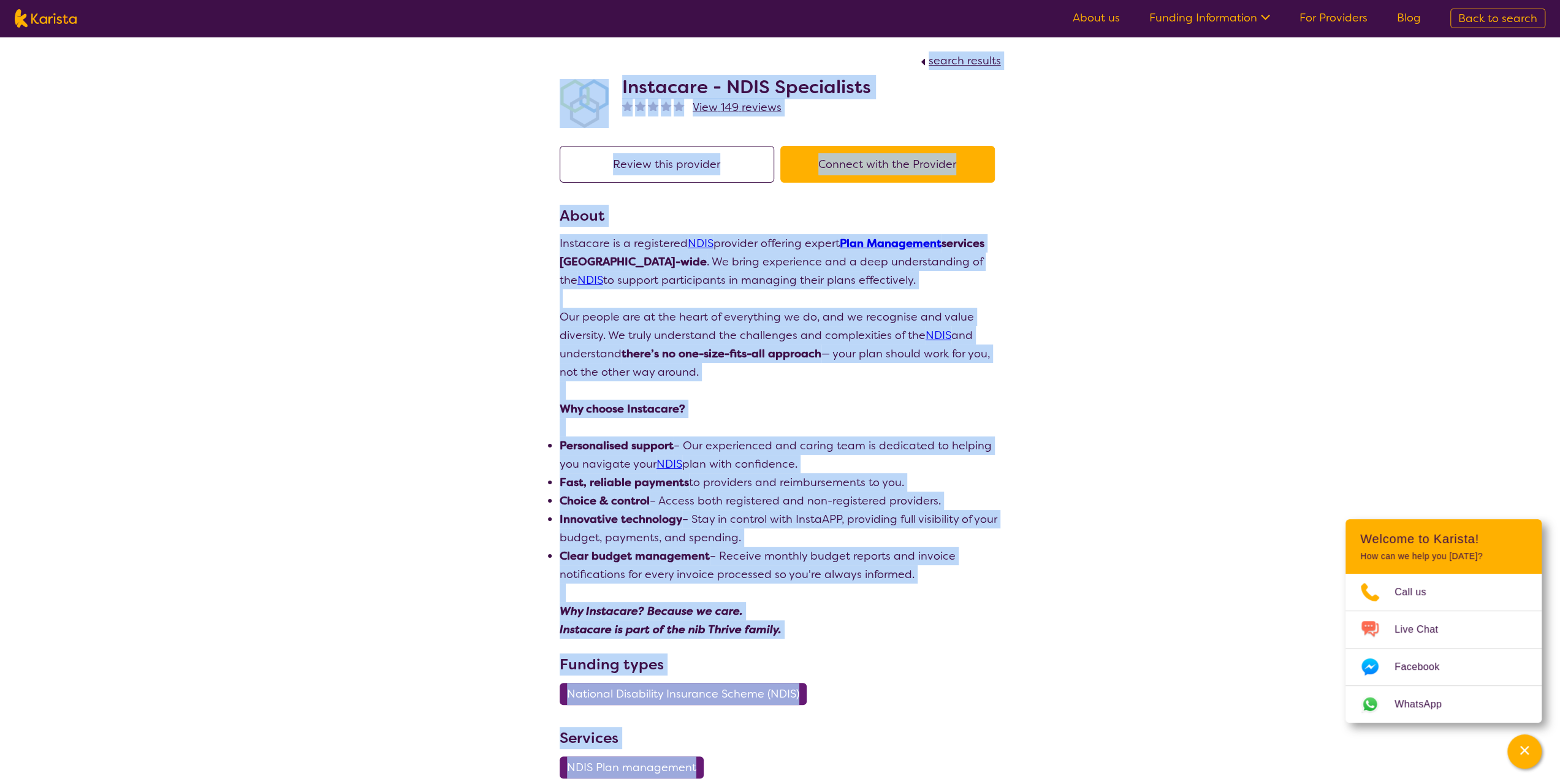
click at [1002, 202] on section "Review this provider Connect with the Provider About Instacare is a registered …" at bounding box center [780, 694] width 471 height 1126
click at [1041, 208] on div "search results Instacare - NDIS Specialists View 149 reviews Review this provid…" at bounding box center [780, 647] width 1560 height 1221
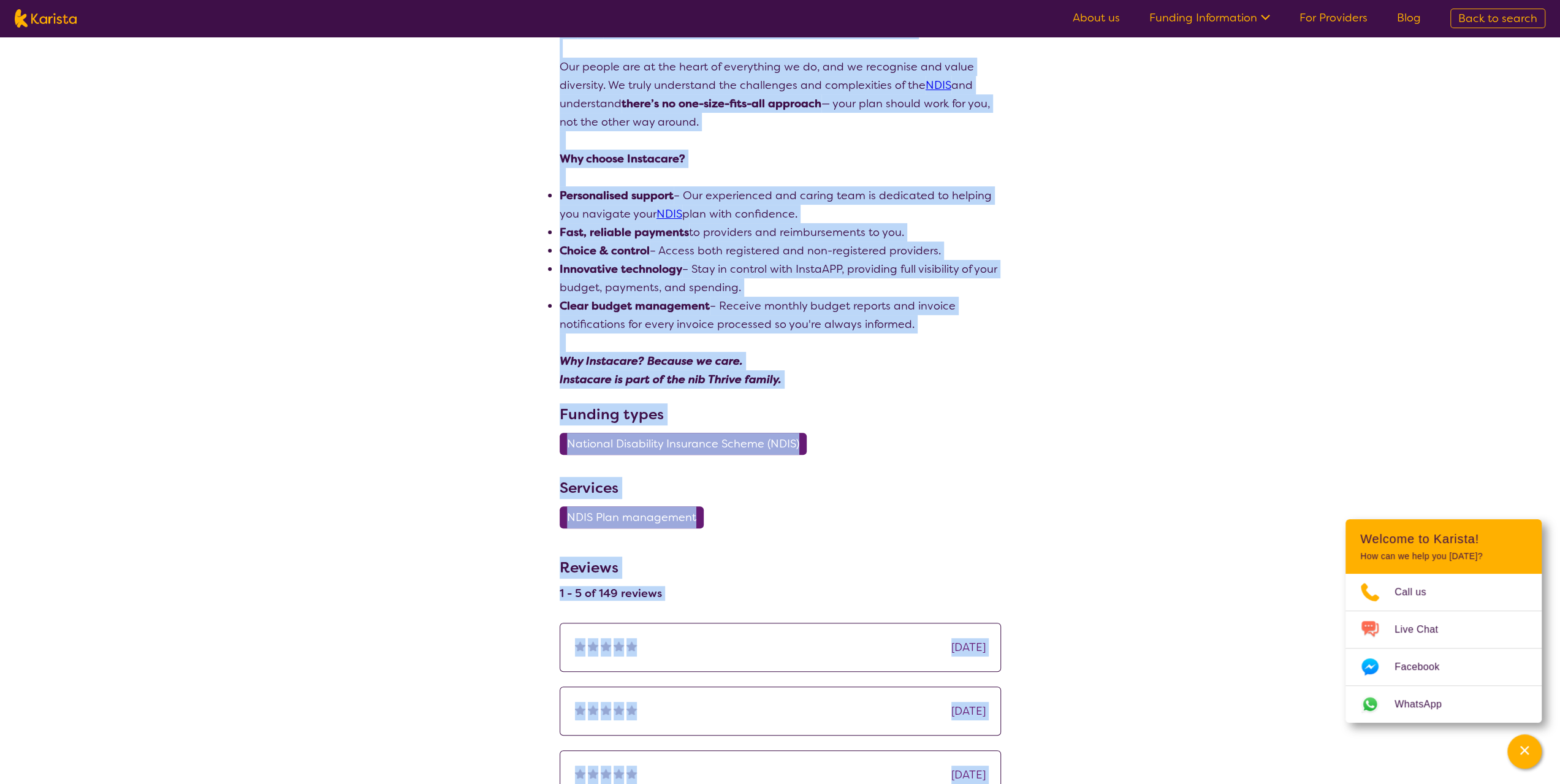
scroll to position [245, 0]
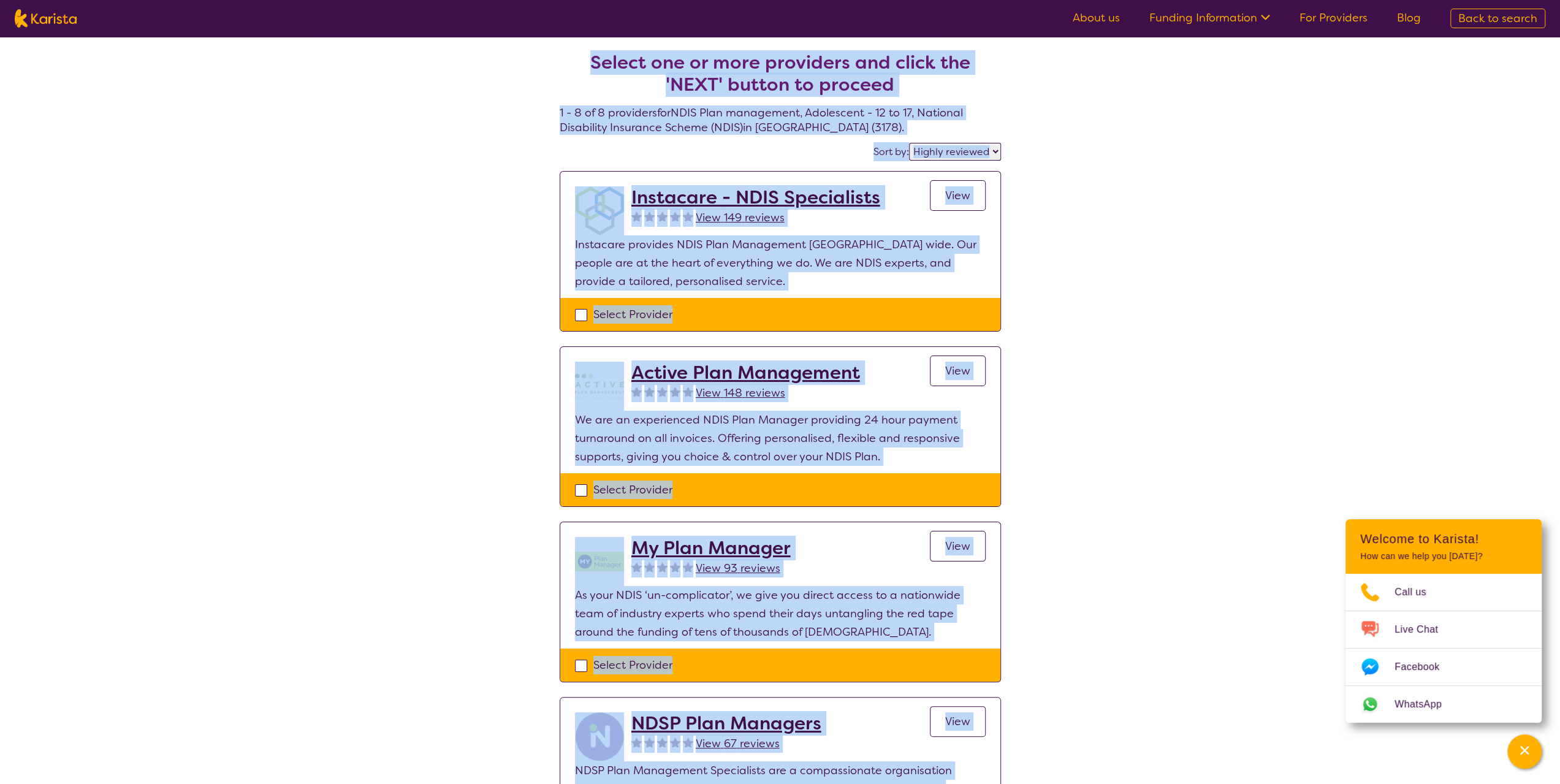
click at [951, 364] on span "View" at bounding box center [957, 371] width 26 height 15
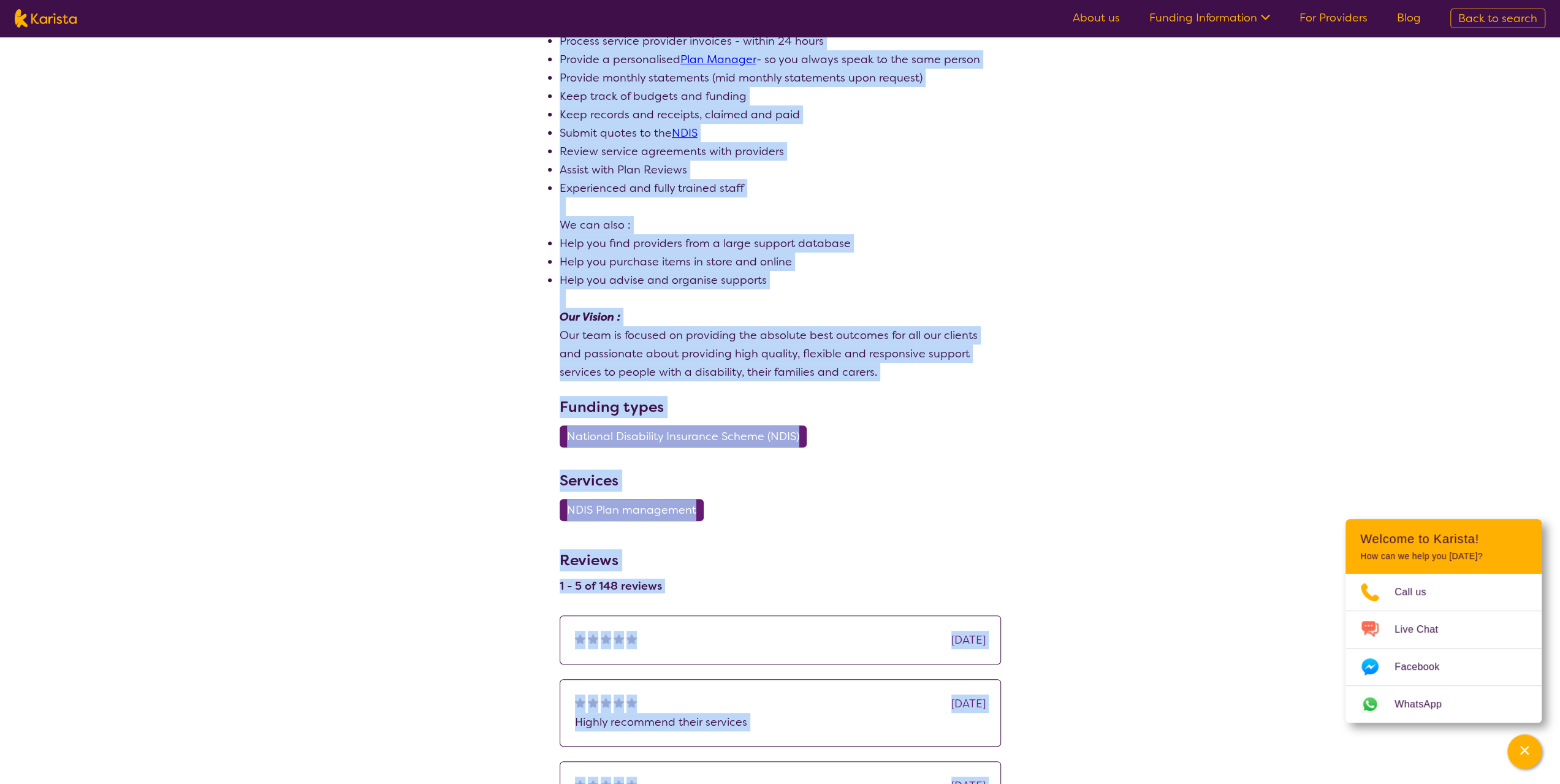
scroll to position [674, 0]
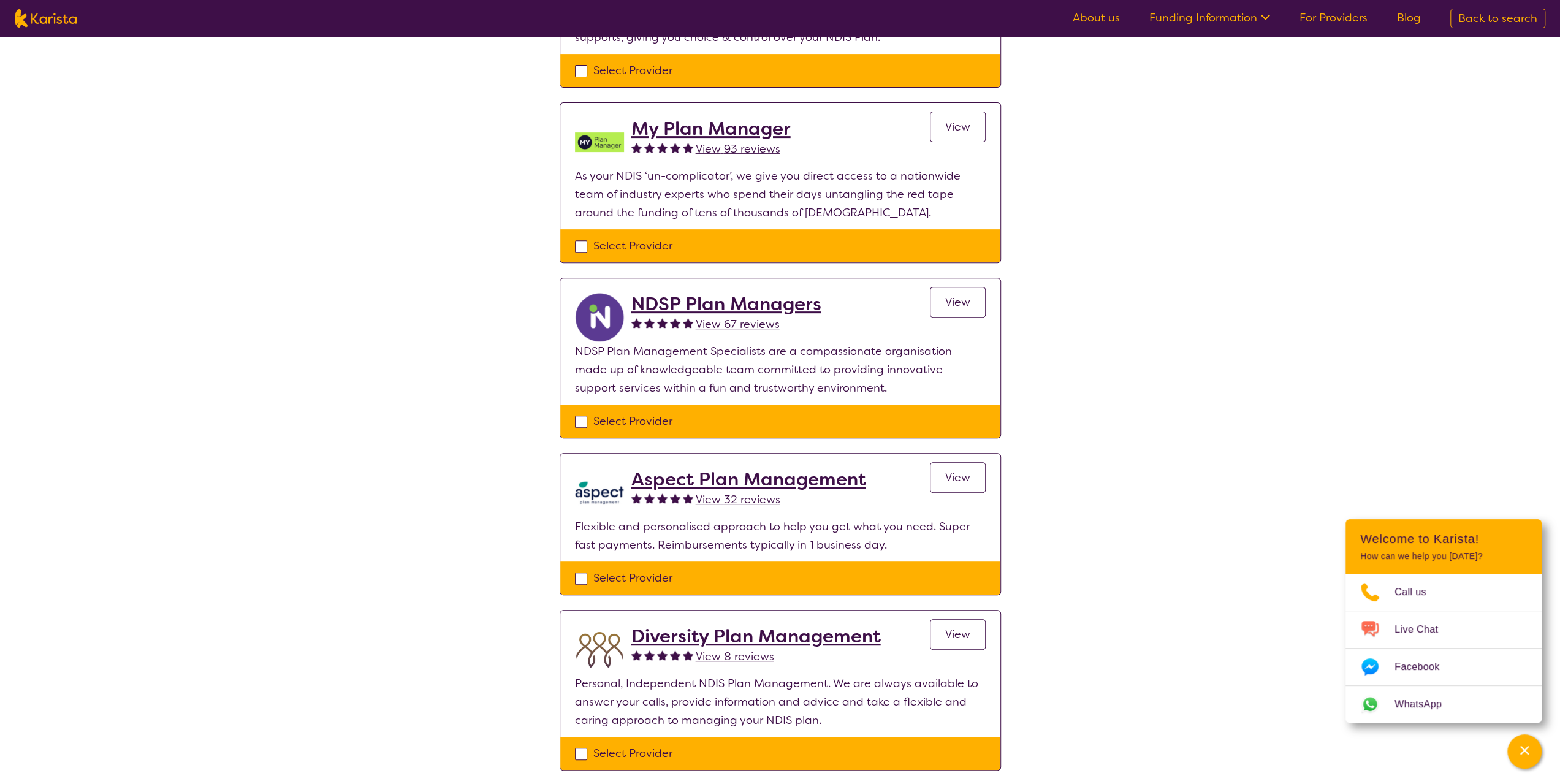
scroll to position [429, 0]
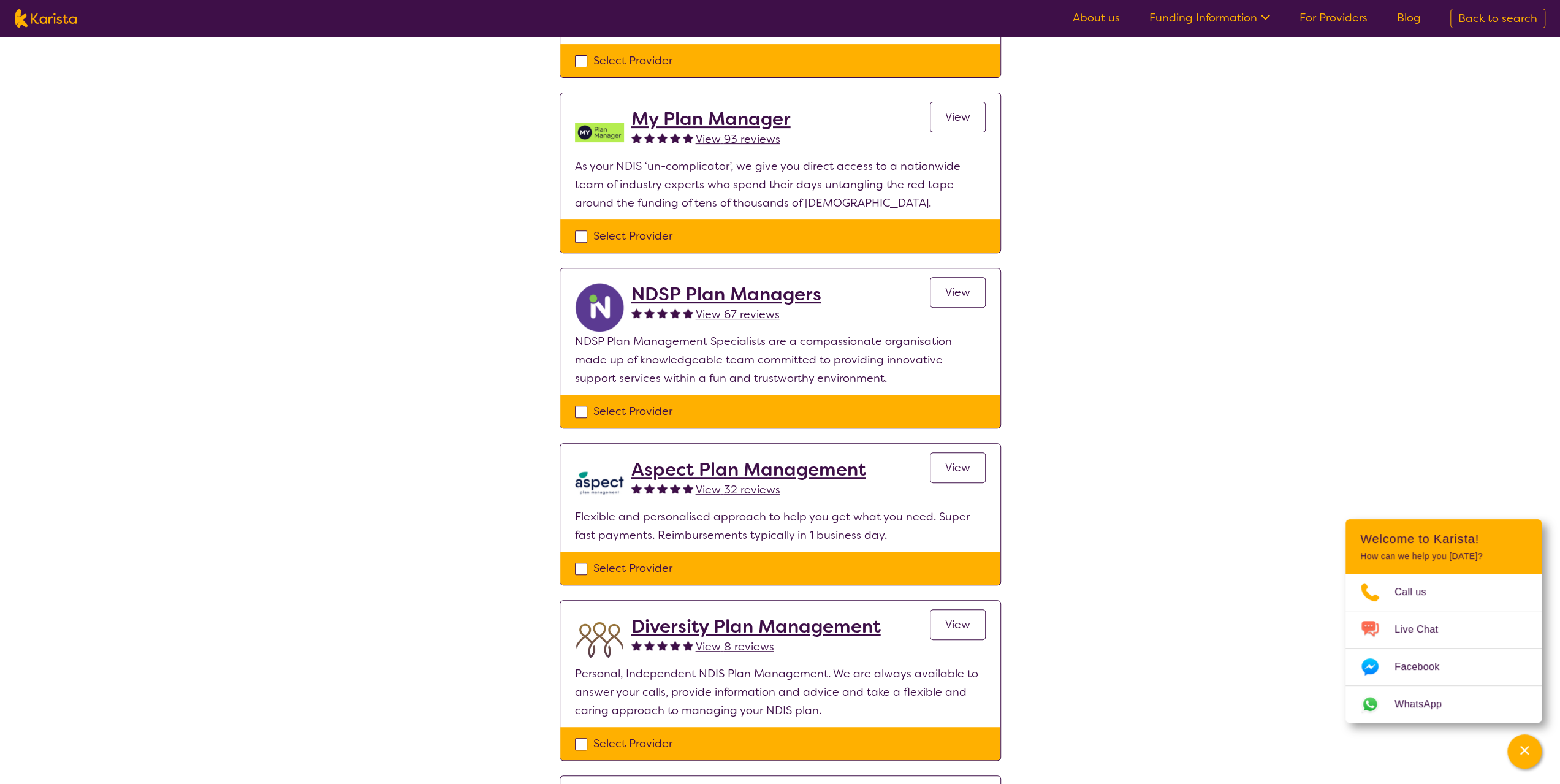
click at [959, 291] on span "View" at bounding box center [957, 292] width 26 height 15
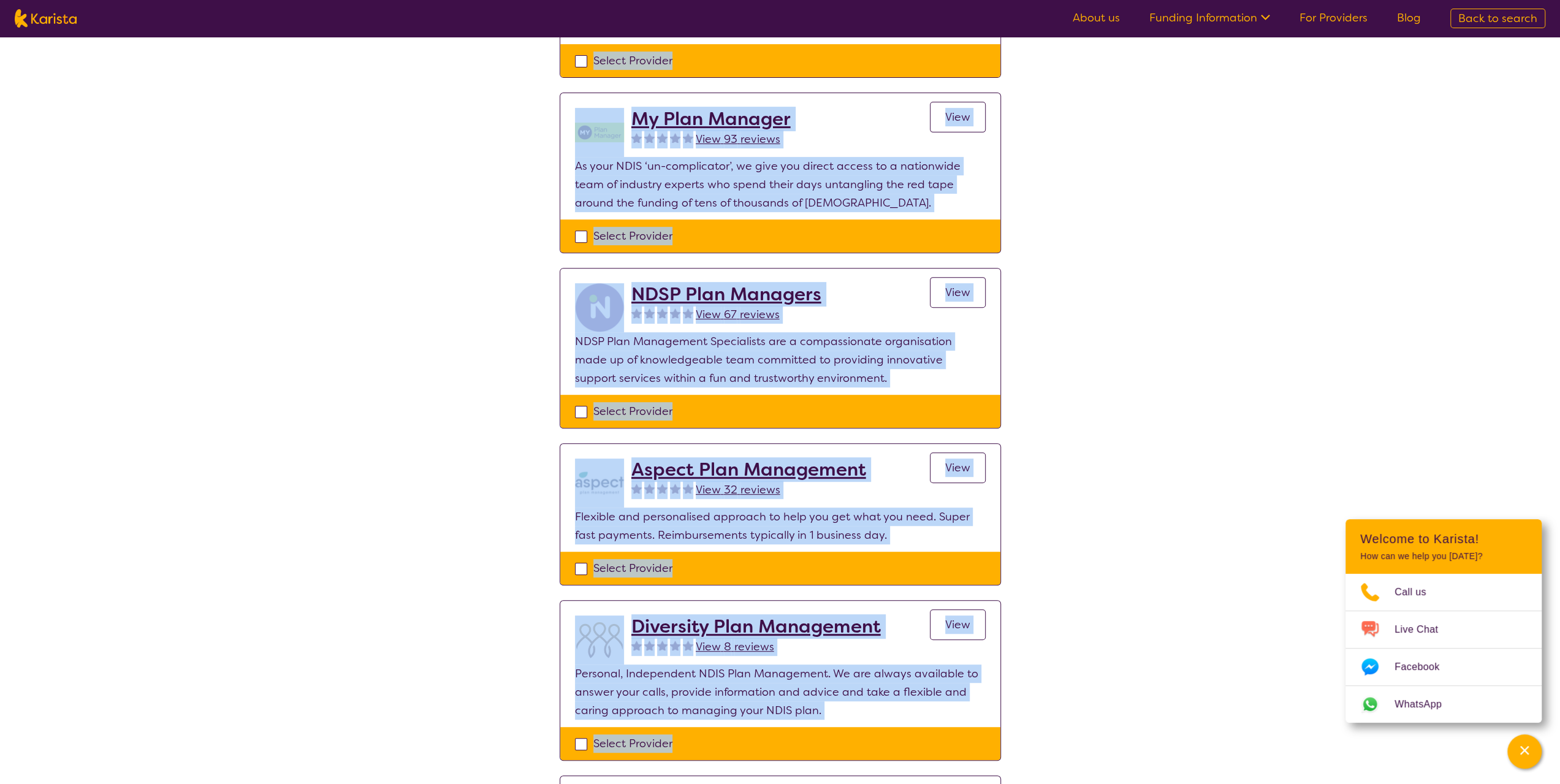
click at [959, 291] on div "Select one or more providers and click the 'NEXT' button to proceed 1 - 8 of 8 …" at bounding box center [780, 378] width 1560 height 1542
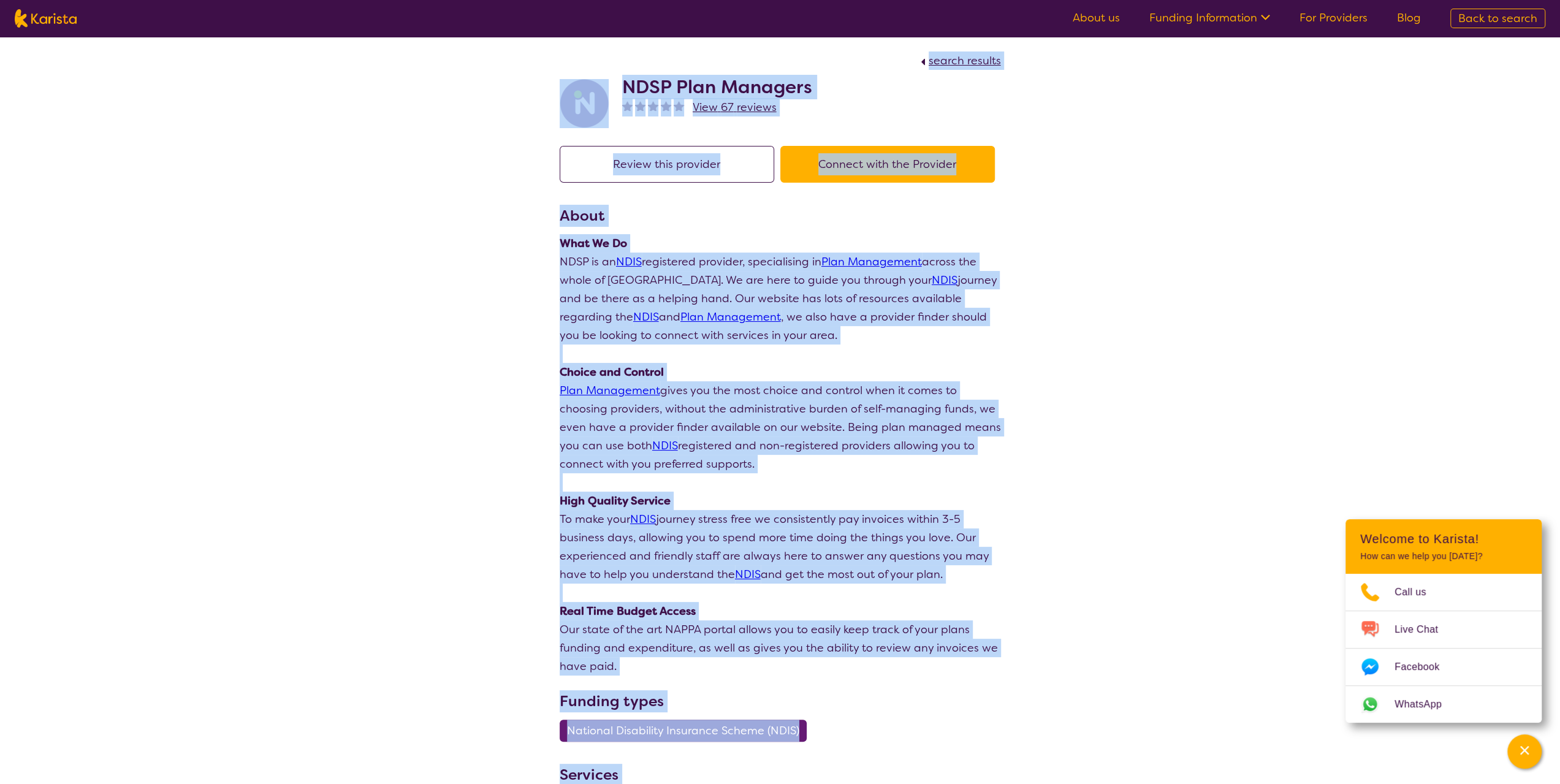
click at [868, 304] on p "NDSP is an NDIS registered provider, specialising in Plan Management across the…" at bounding box center [780, 298] width 442 height 92
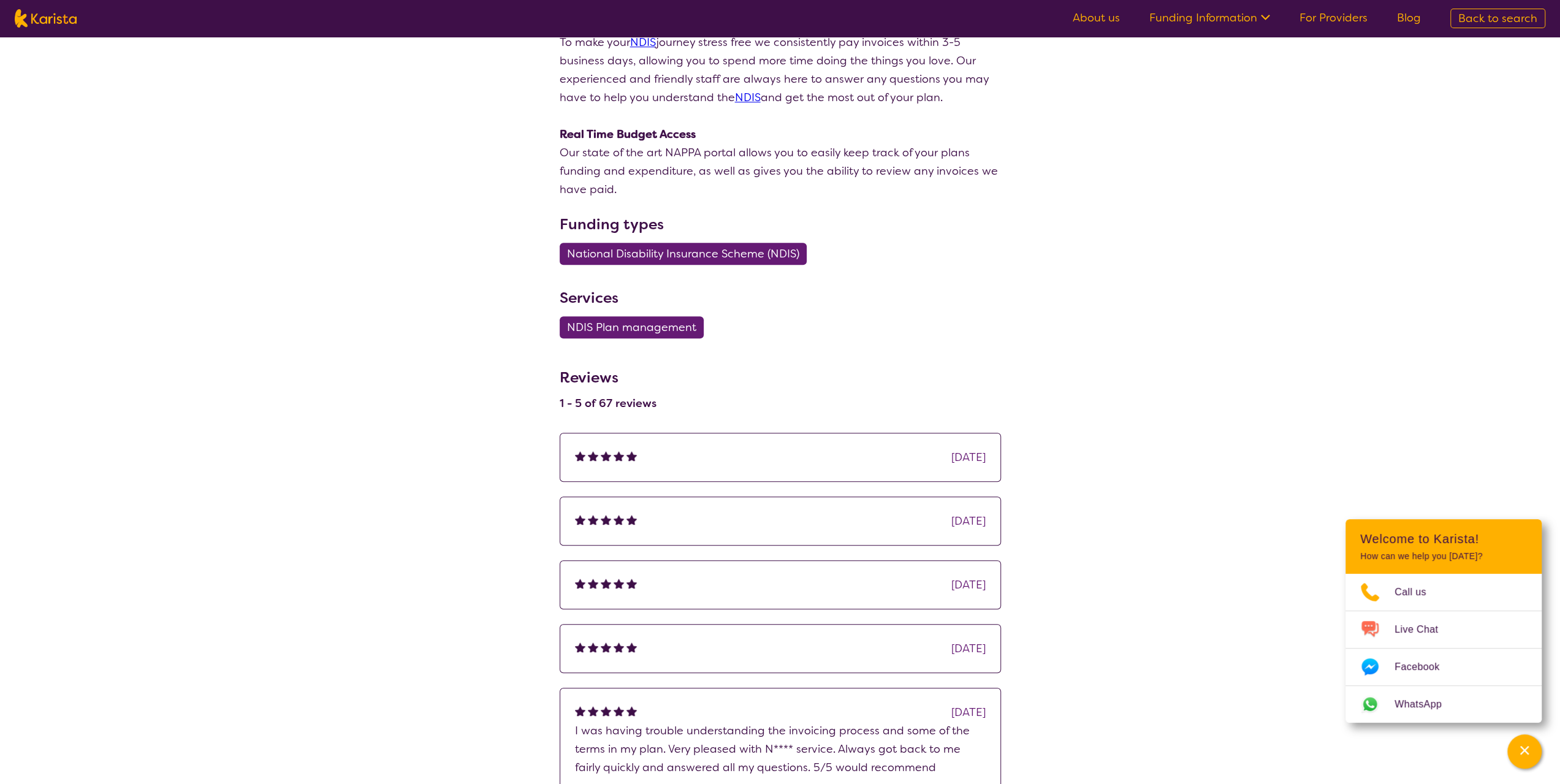
scroll to position [490, 0]
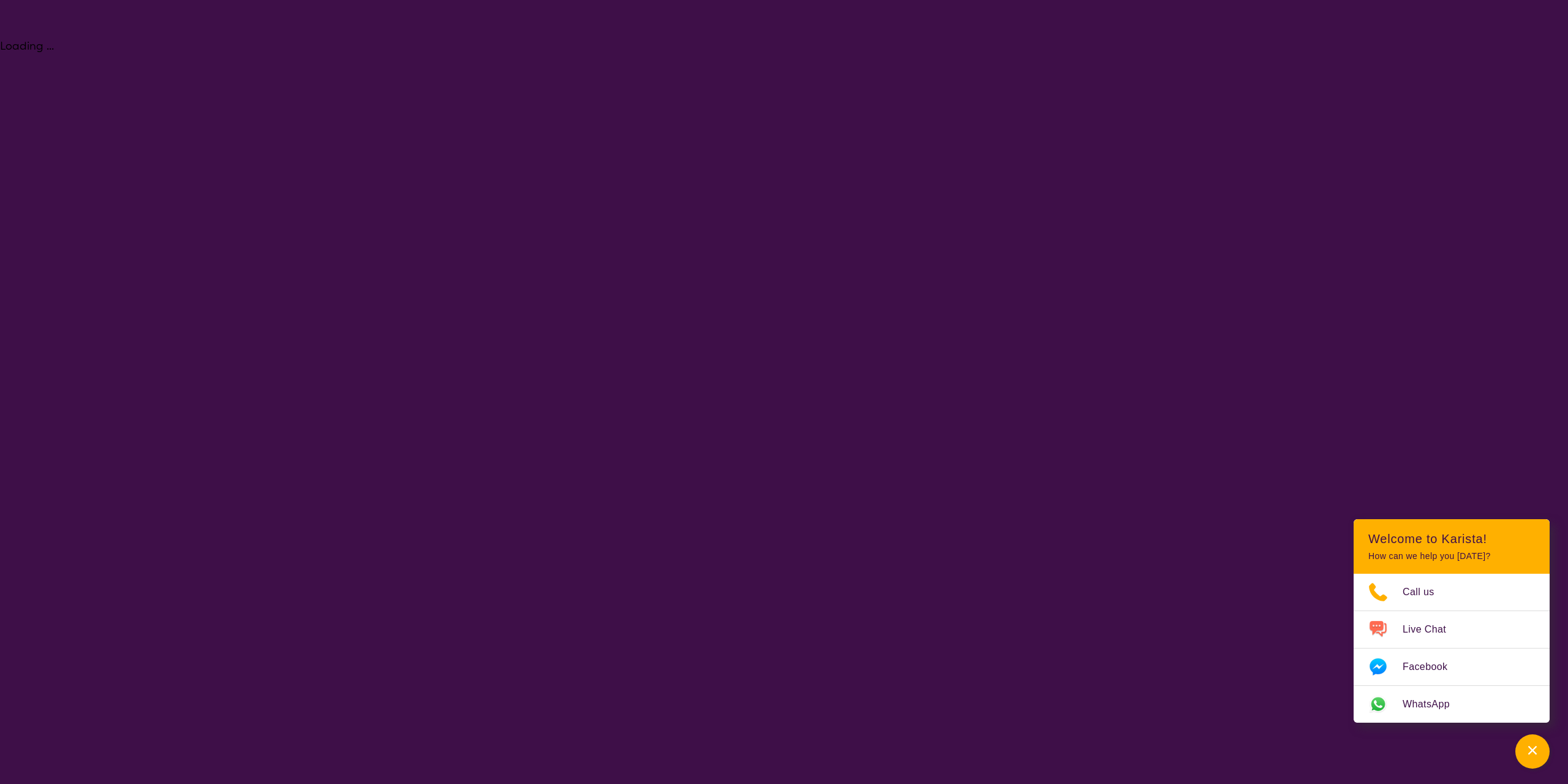
select select "NDIS Plan management"
select select "AS"
select select "NDIS"
select select "NDIS Plan management"
select select "AS"
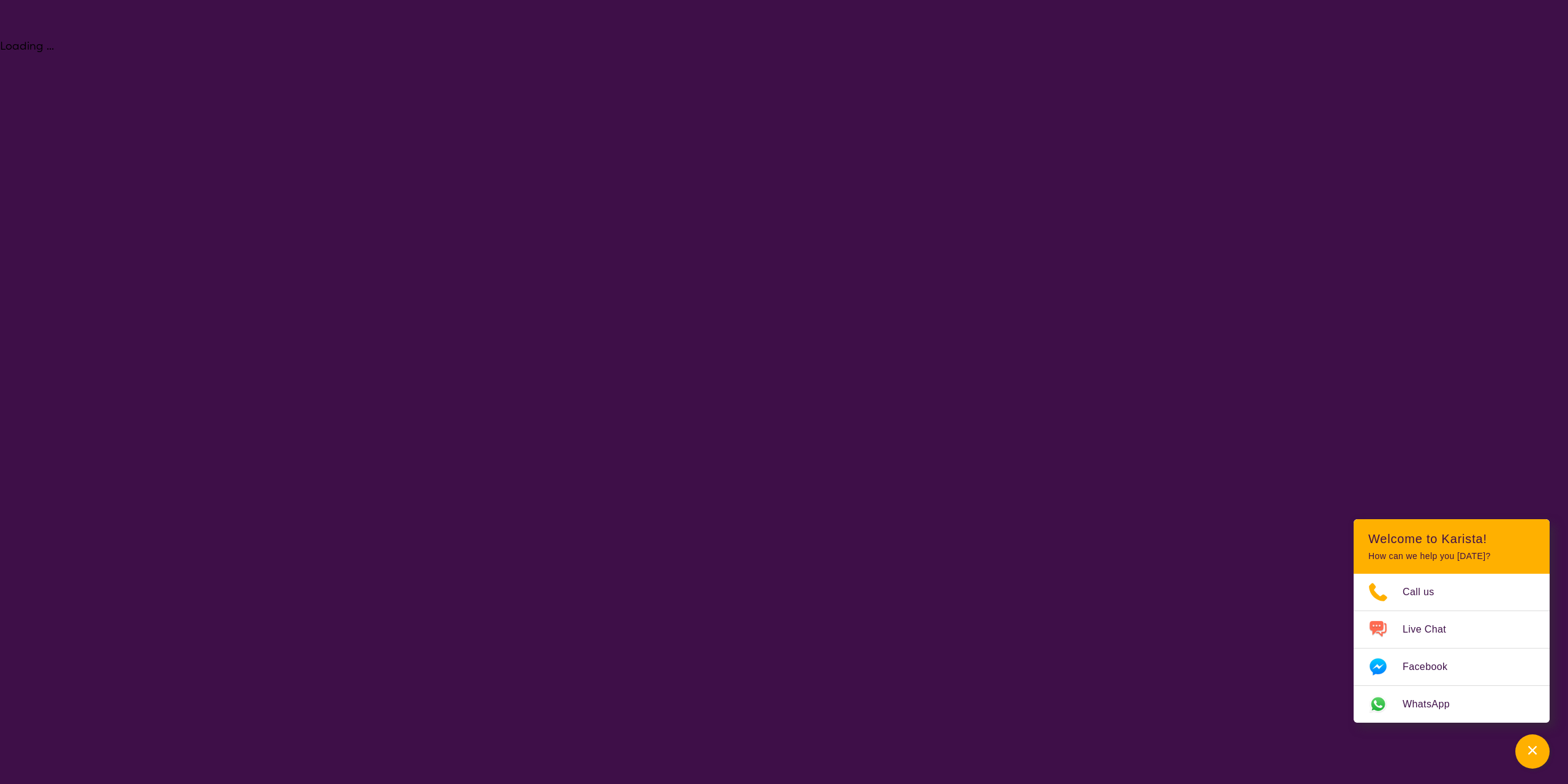
select select "NDIS"
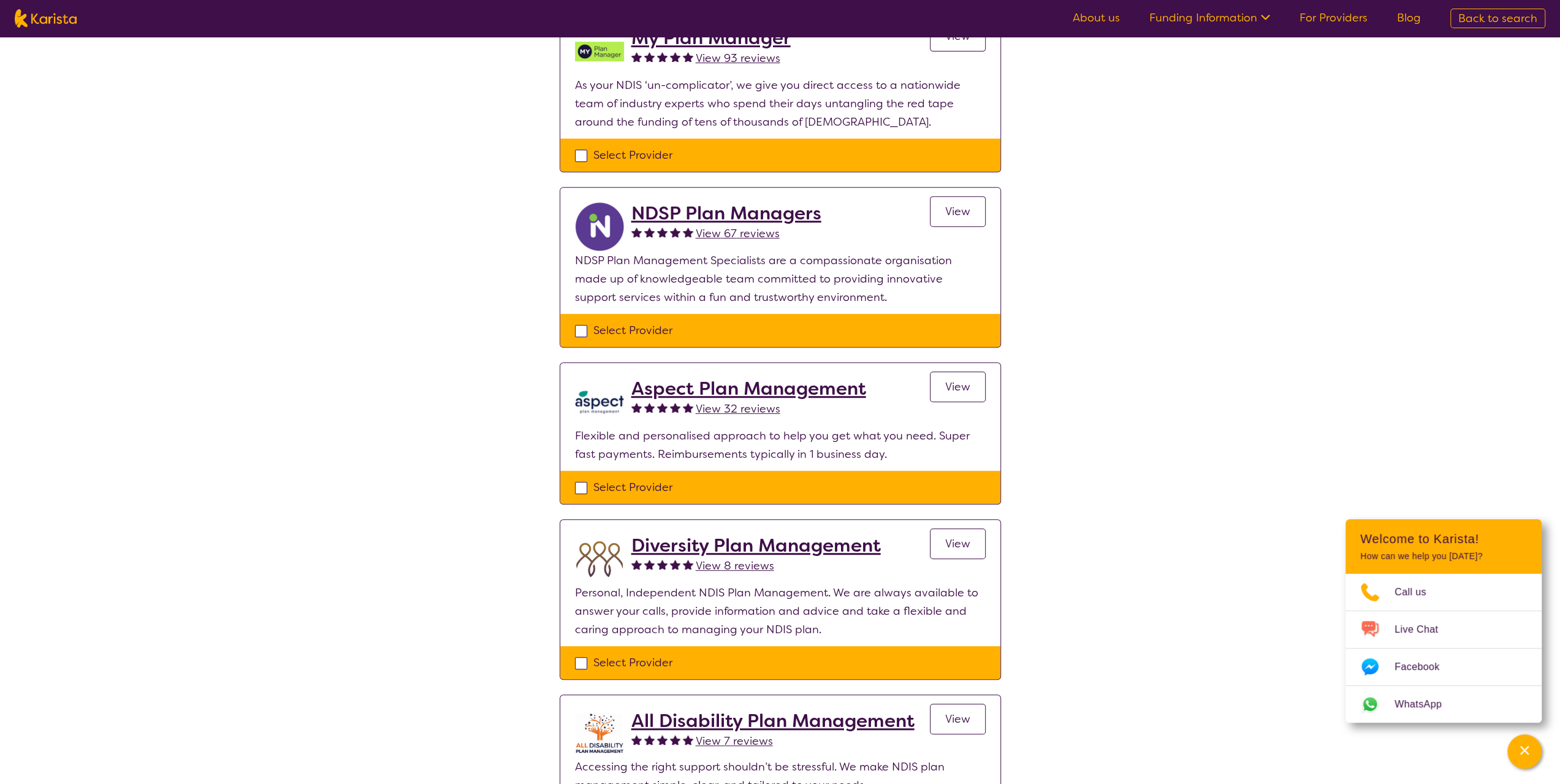
scroll to position [613, 0]
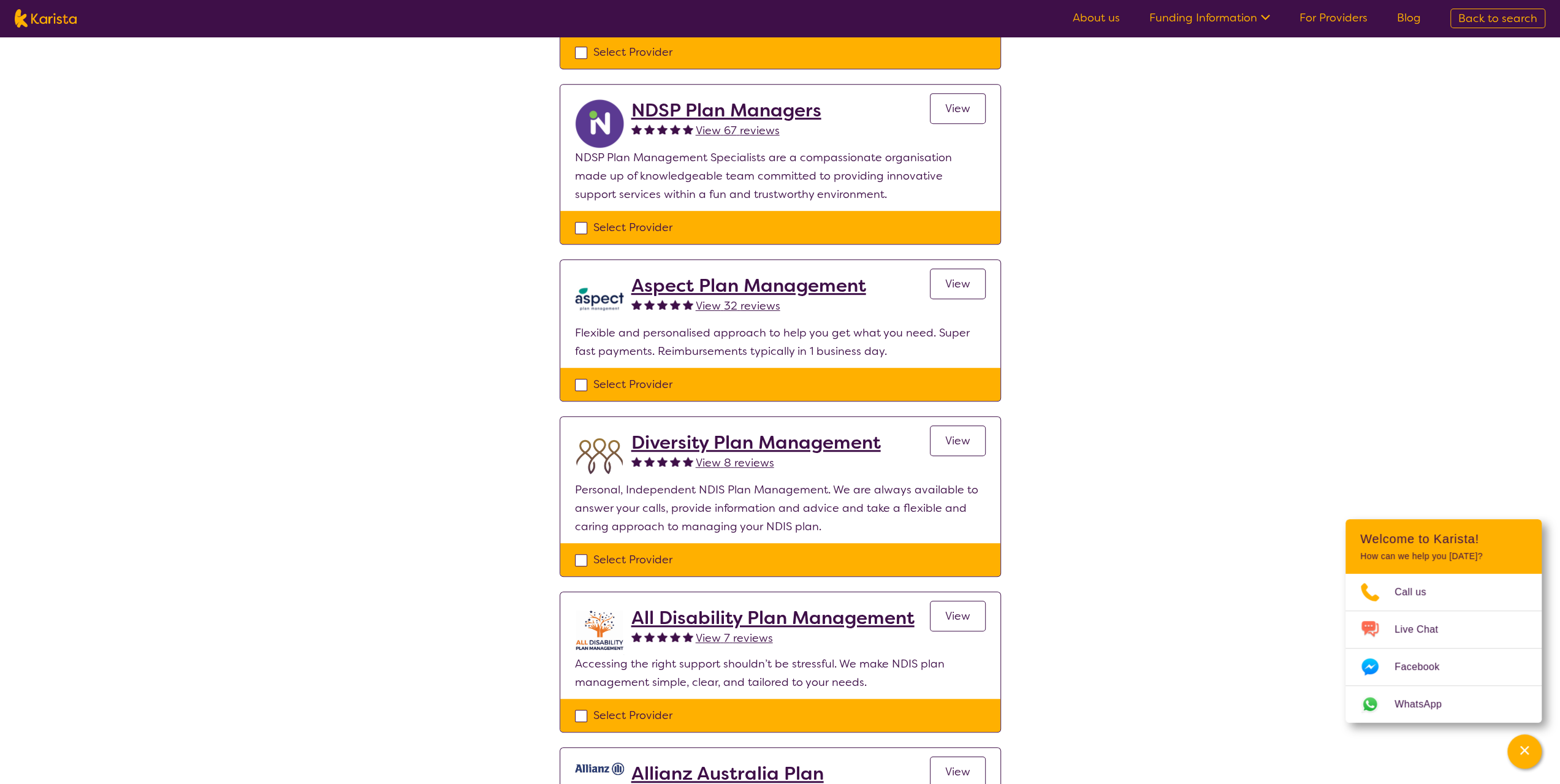
click at [960, 284] on span "View" at bounding box center [957, 284] width 26 height 15
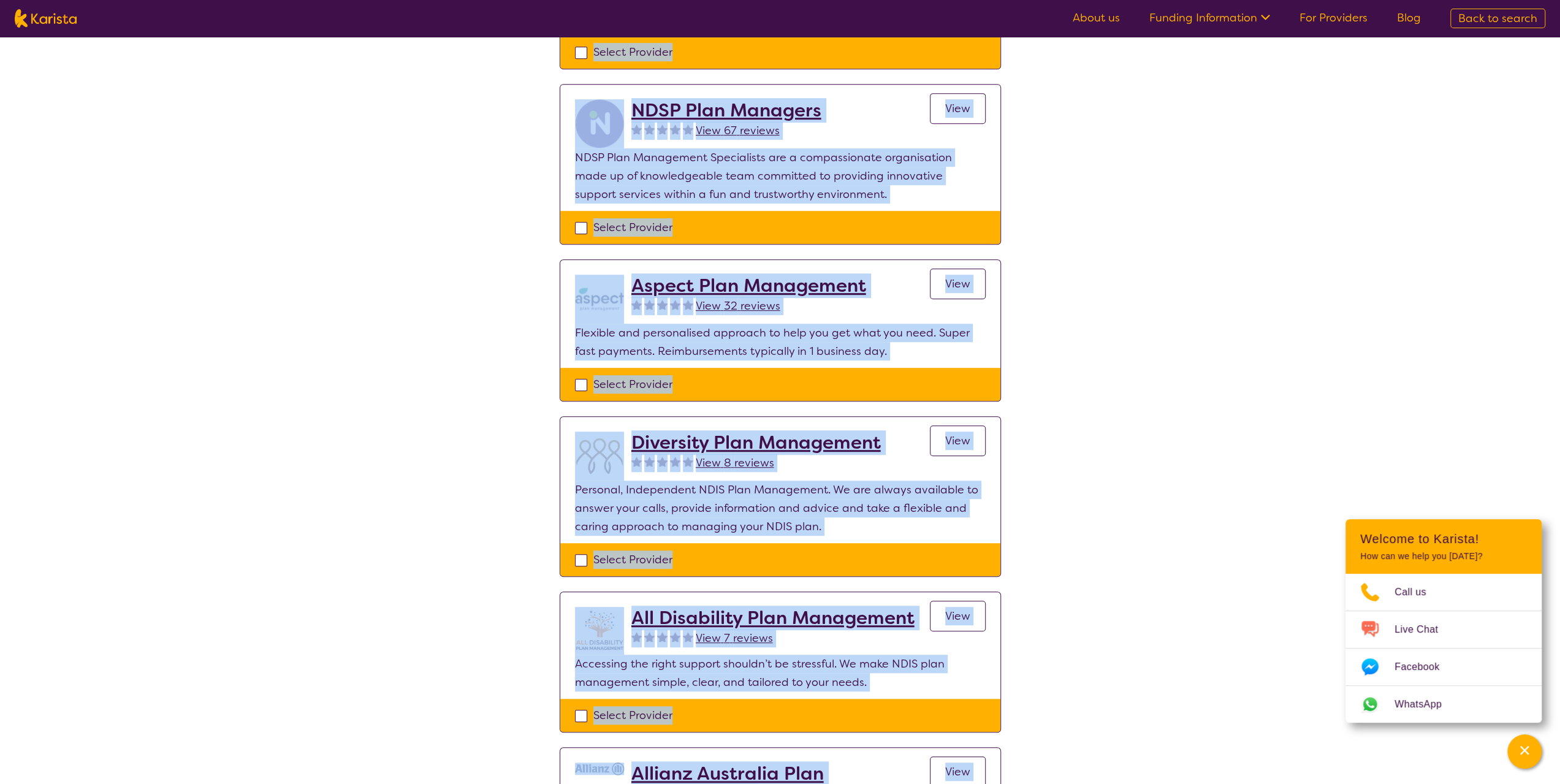
click at [960, 284] on div "Select one or more providers and click the 'NEXT' button to proceed 1 - 8 of 8 …" at bounding box center [780, 195] width 1560 height 1542
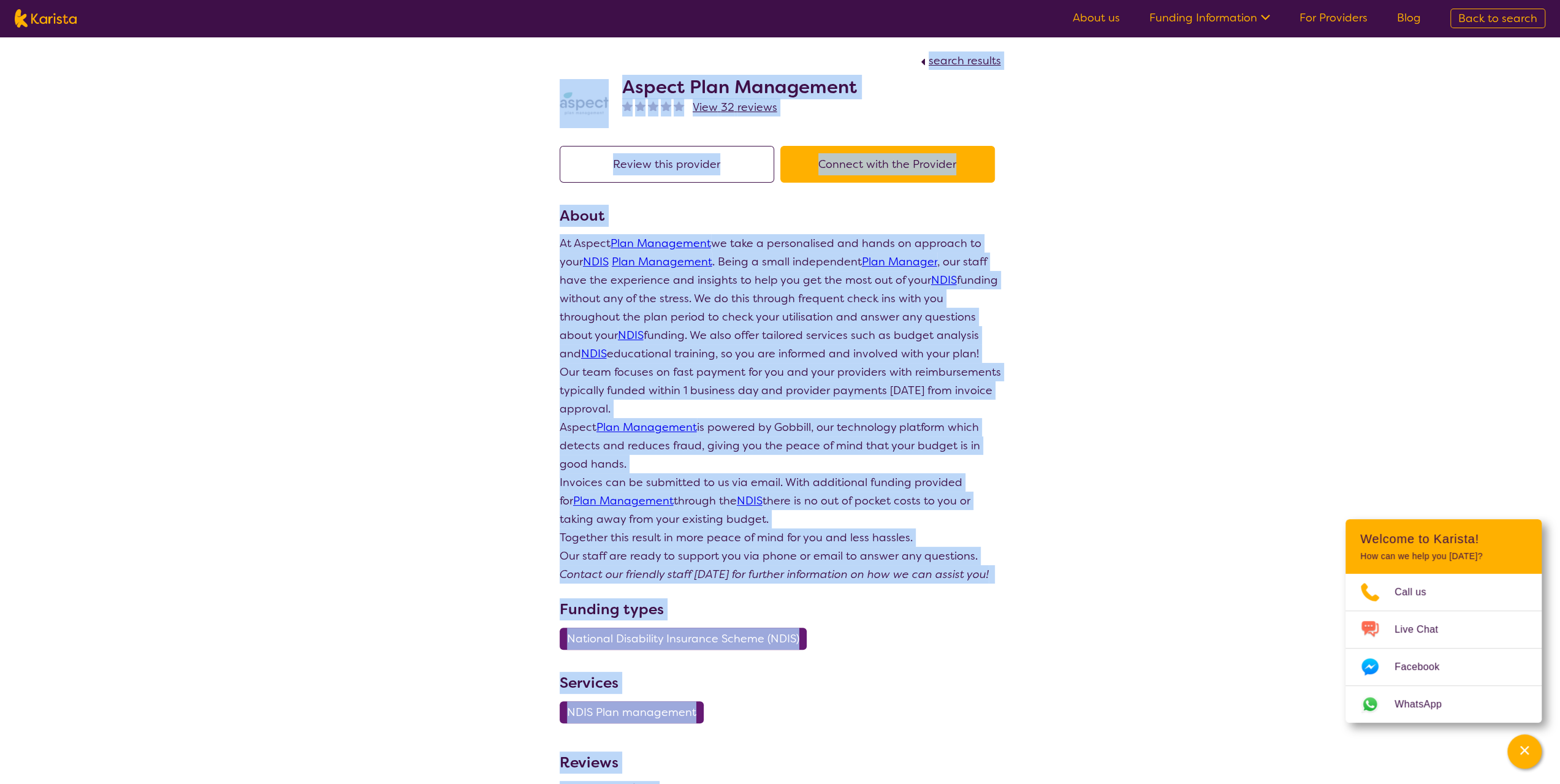
click at [1059, 315] on div "search results Aspect Plan Management View 32 reviews Review this provider Conn…" at bounding box center [780, 647] width 1560 height 1221
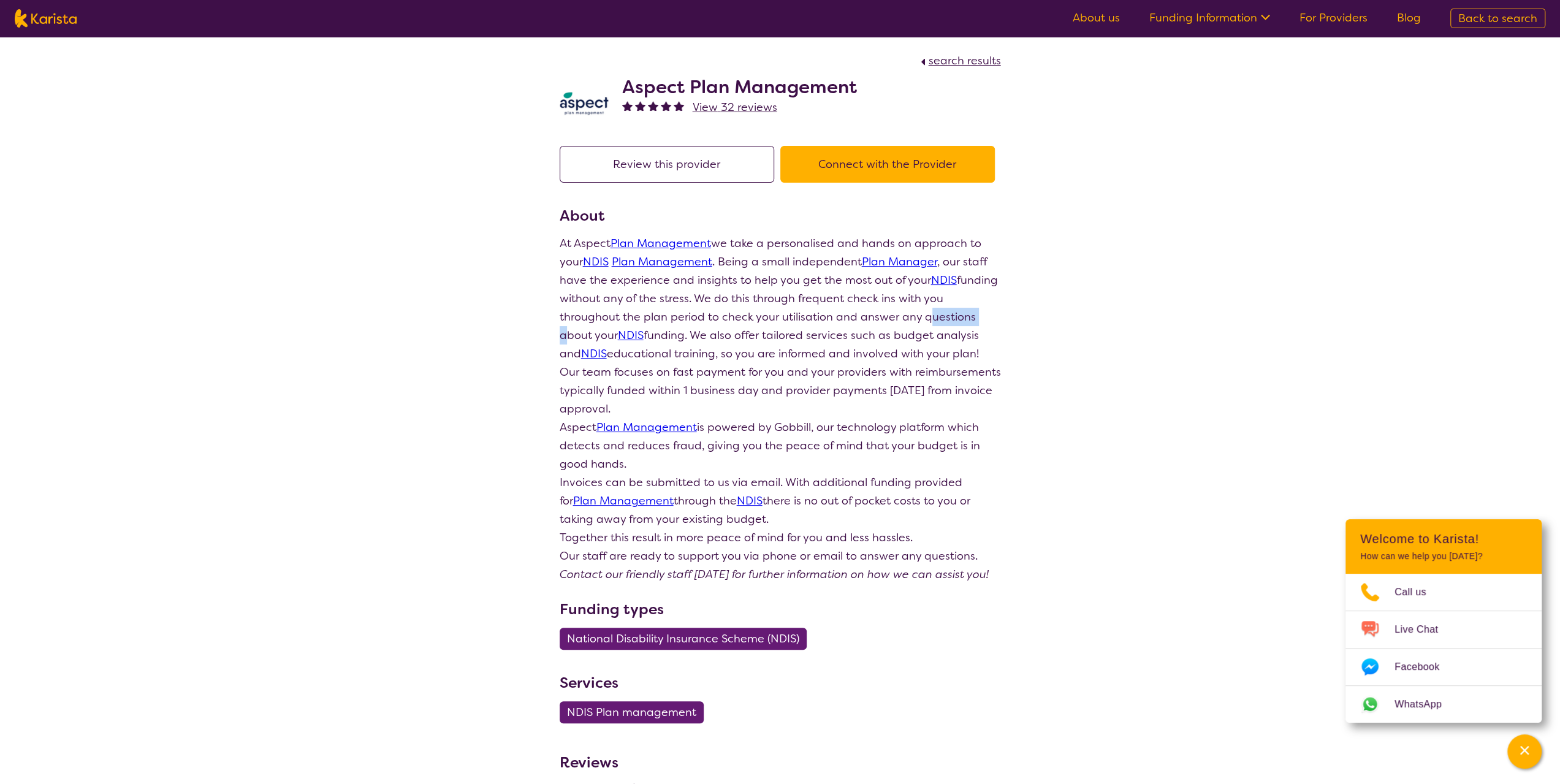
click at [1059, 315] on div "search results Aspect Plan Management View 32 reviews Review this provider Conn…" at bounding box center [780, 647] width 1560 height 1221
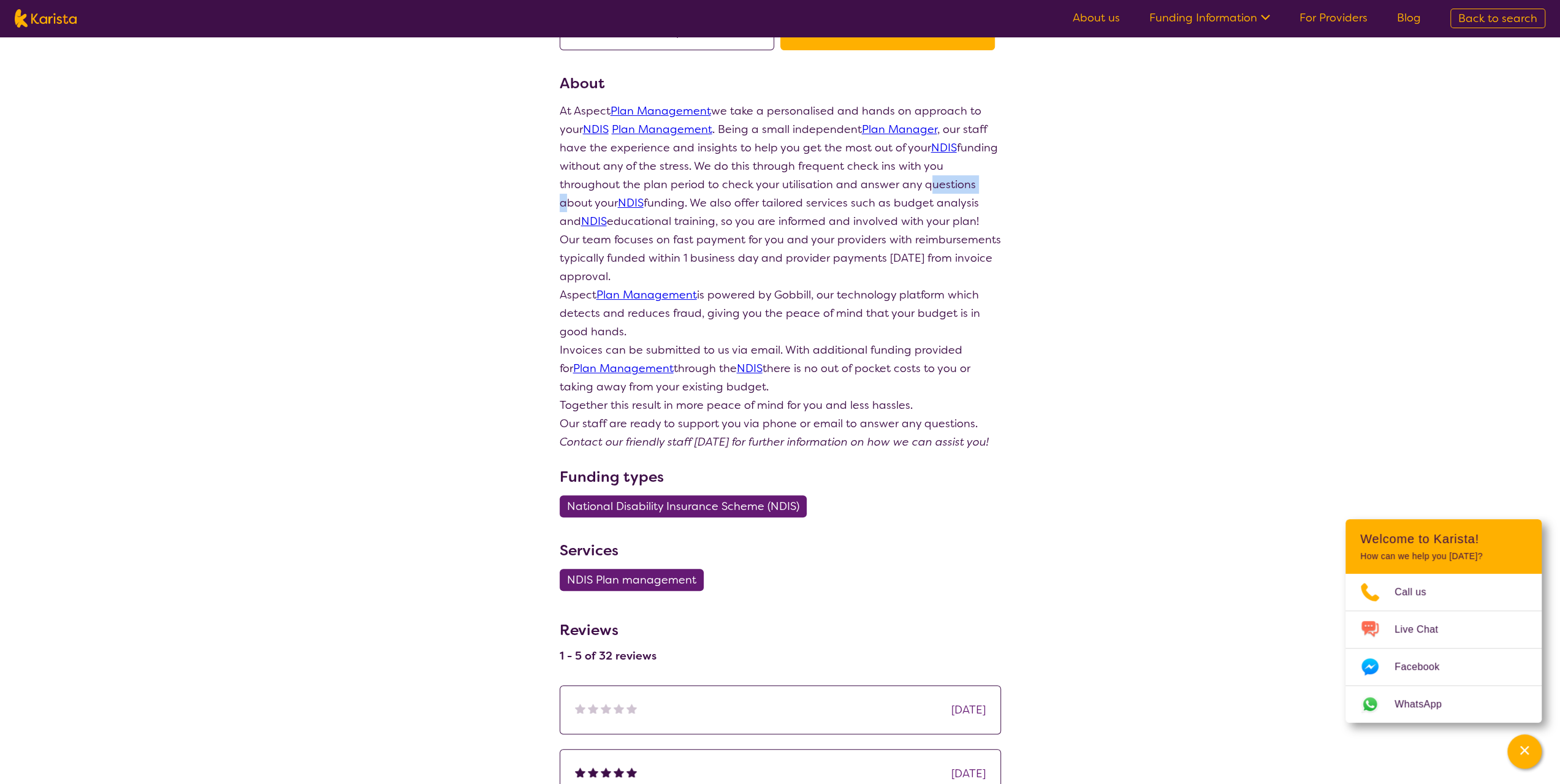
scroll to position [61, 0]
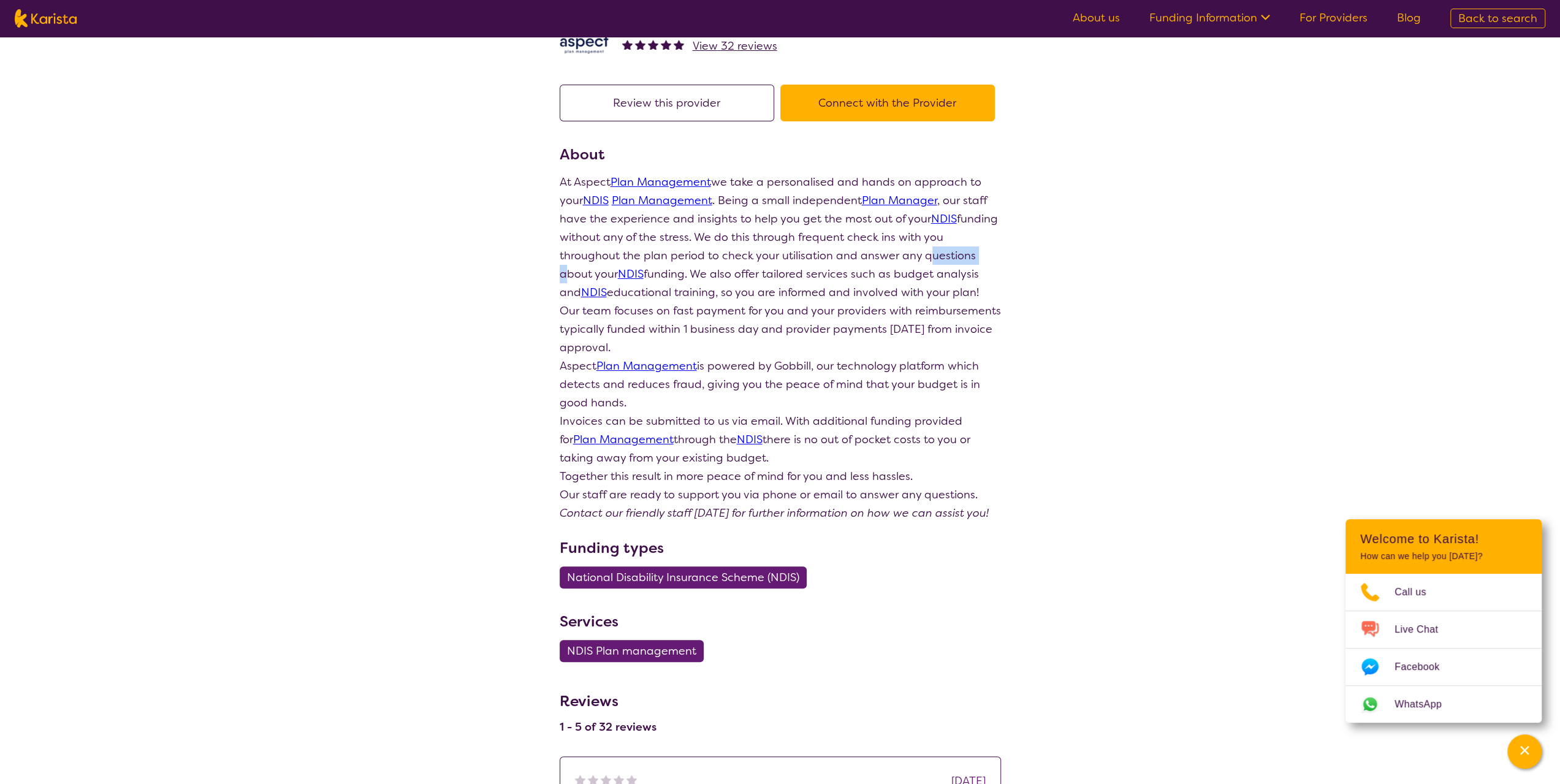
select select "NDIS Plan management"
select select "AS"
select select "NDIS"
select select "NDIS Plan management"
select select "AS"
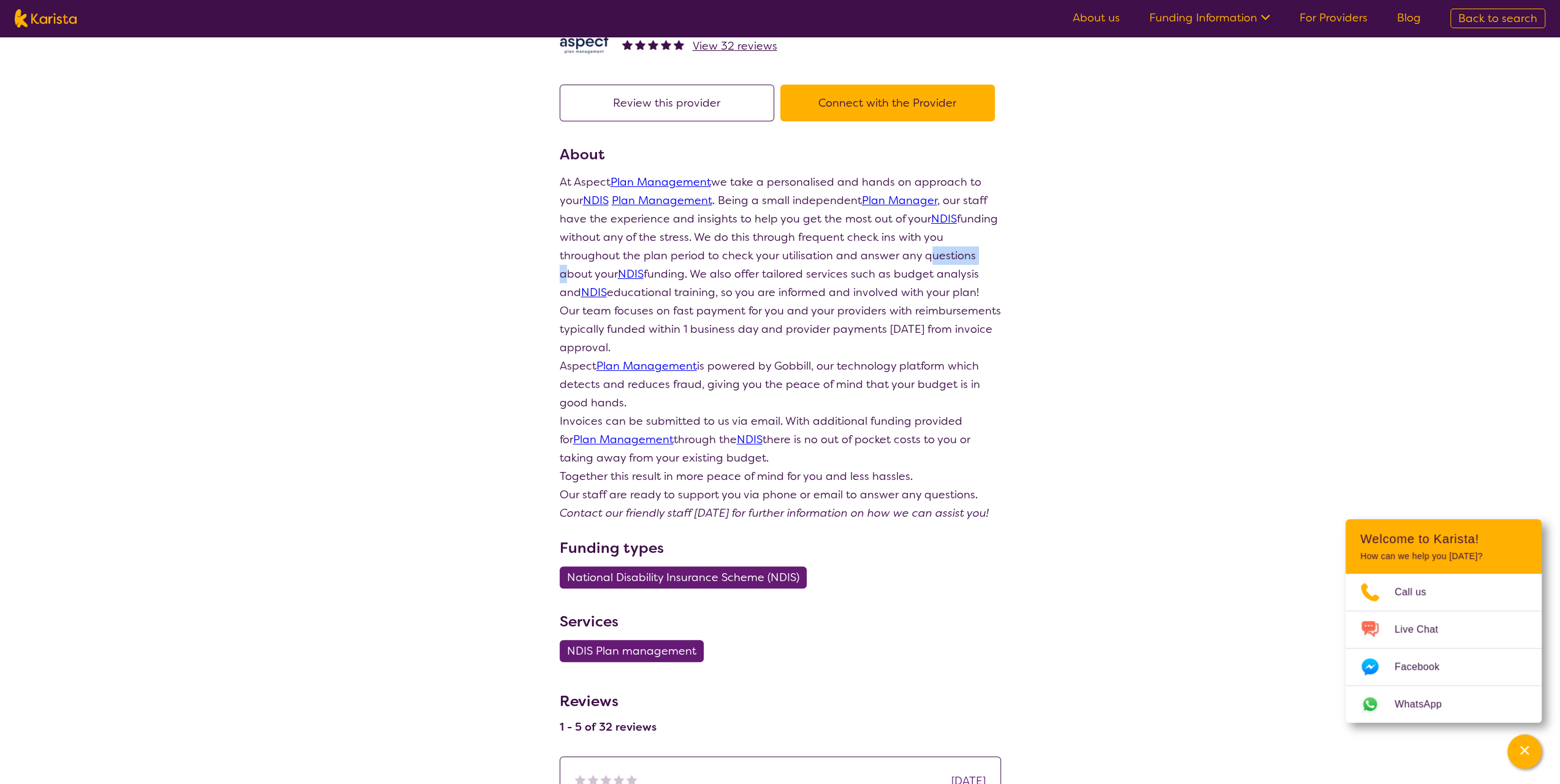
select select "NDIS"
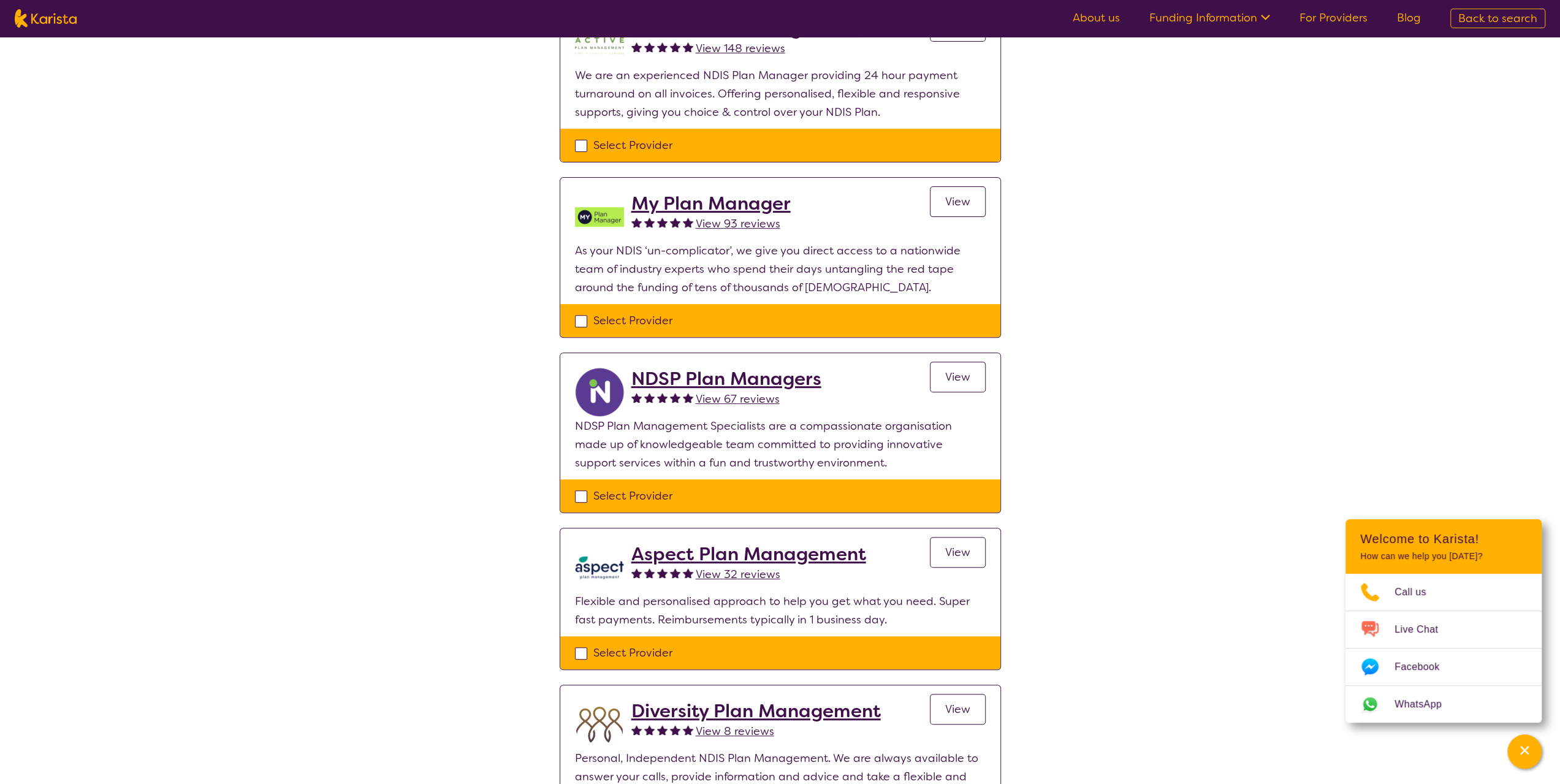
scroll to position [306, 0]
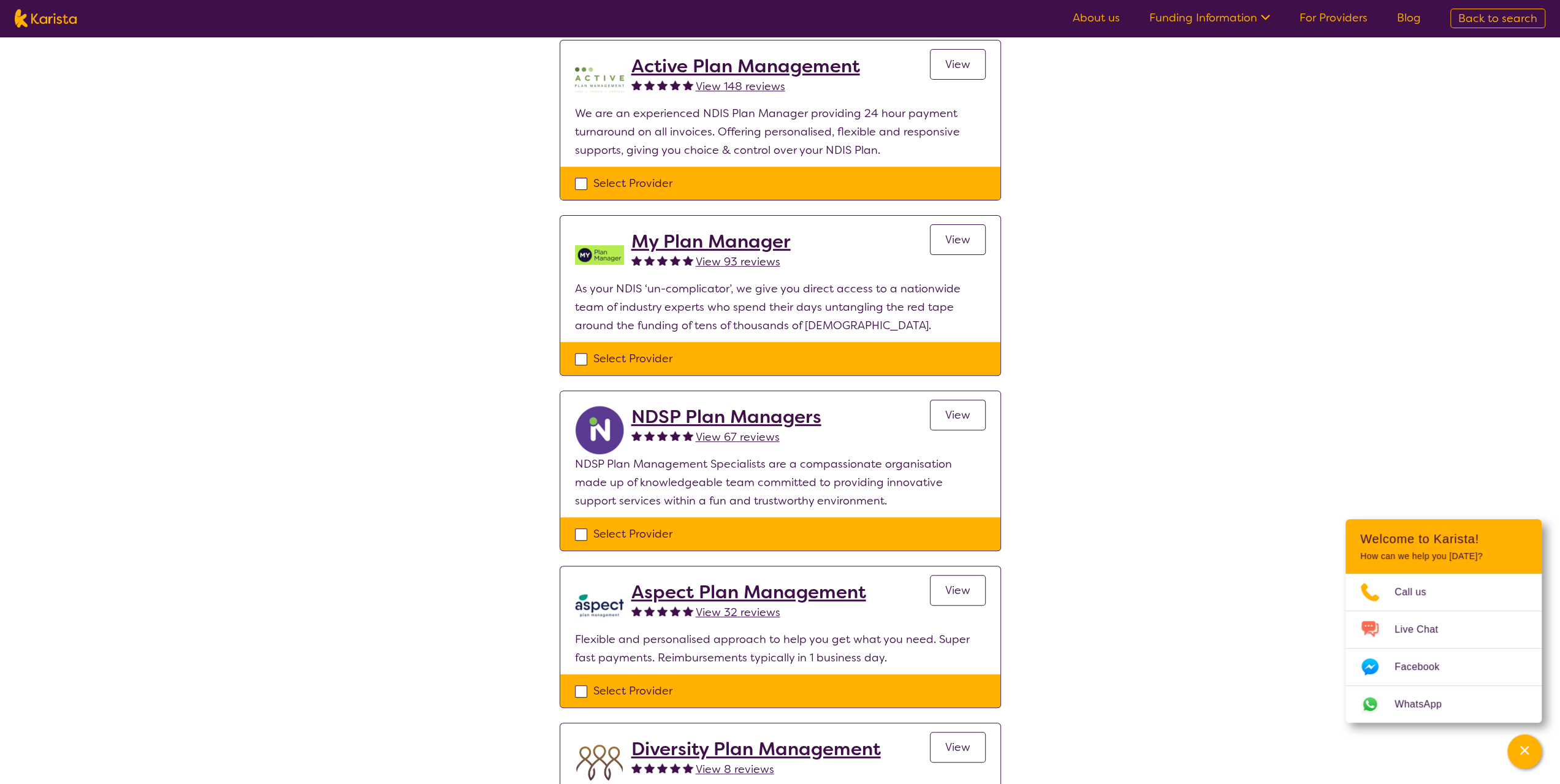
click at [1002, 262] on section "Select one or more providers and click the 'NEXT' button to proceed 1 - 8 of 8 …" at bounding box center [780, 479] width 471 height 1497
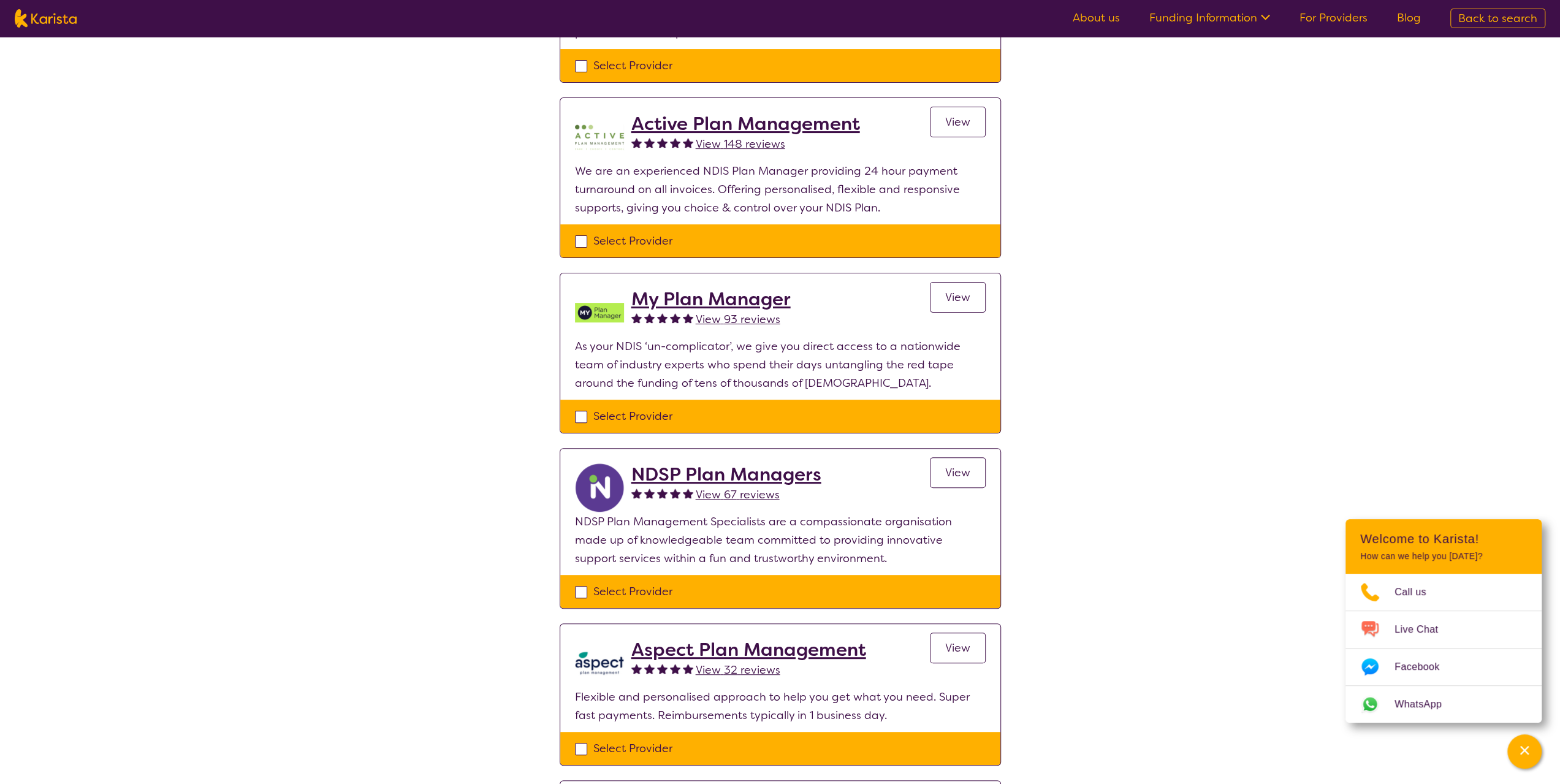
scroll to position [123, 0]
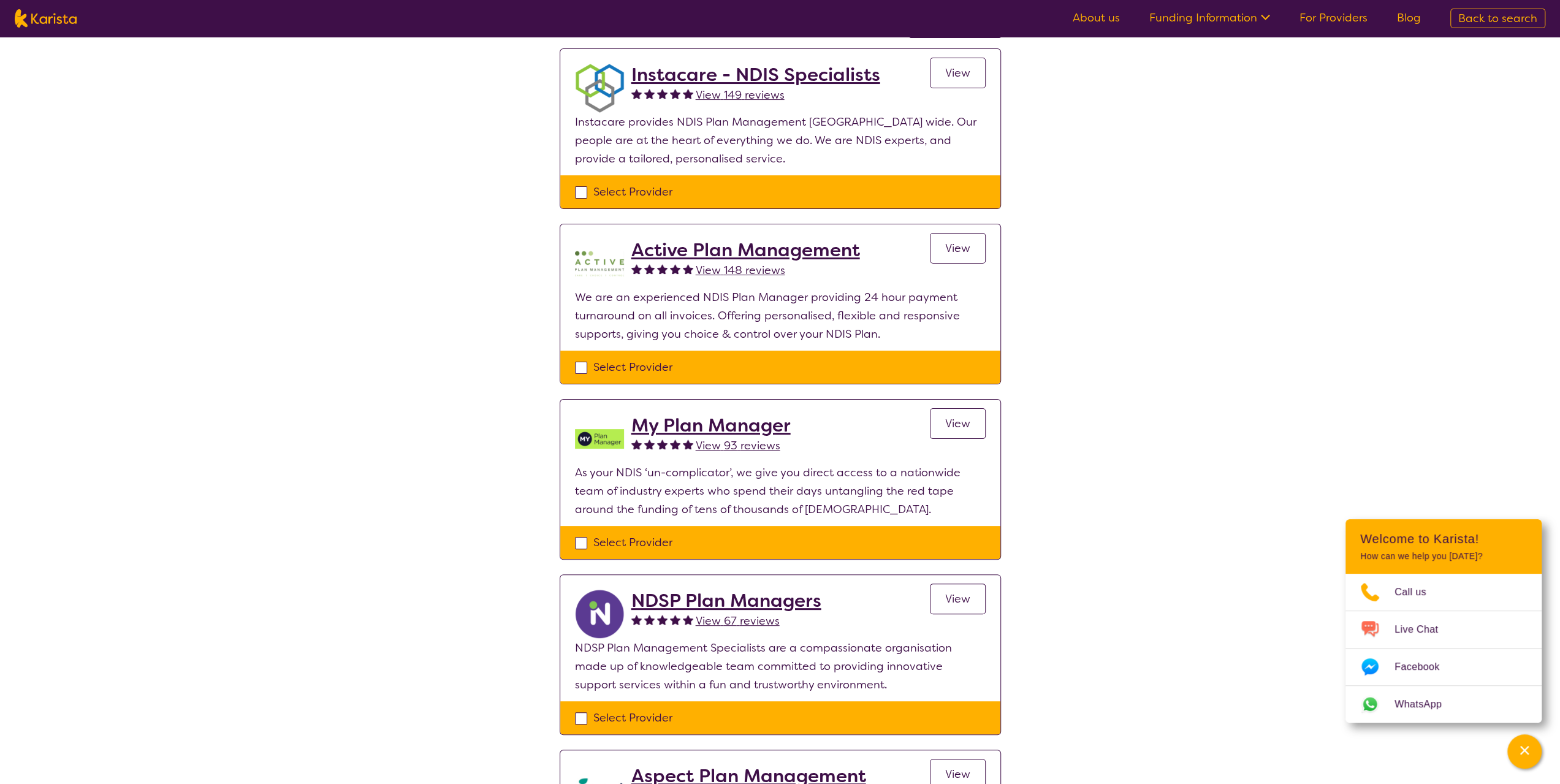
click at [982, 263] on div "View" at bounding box center [957, 264] width 56 height 49
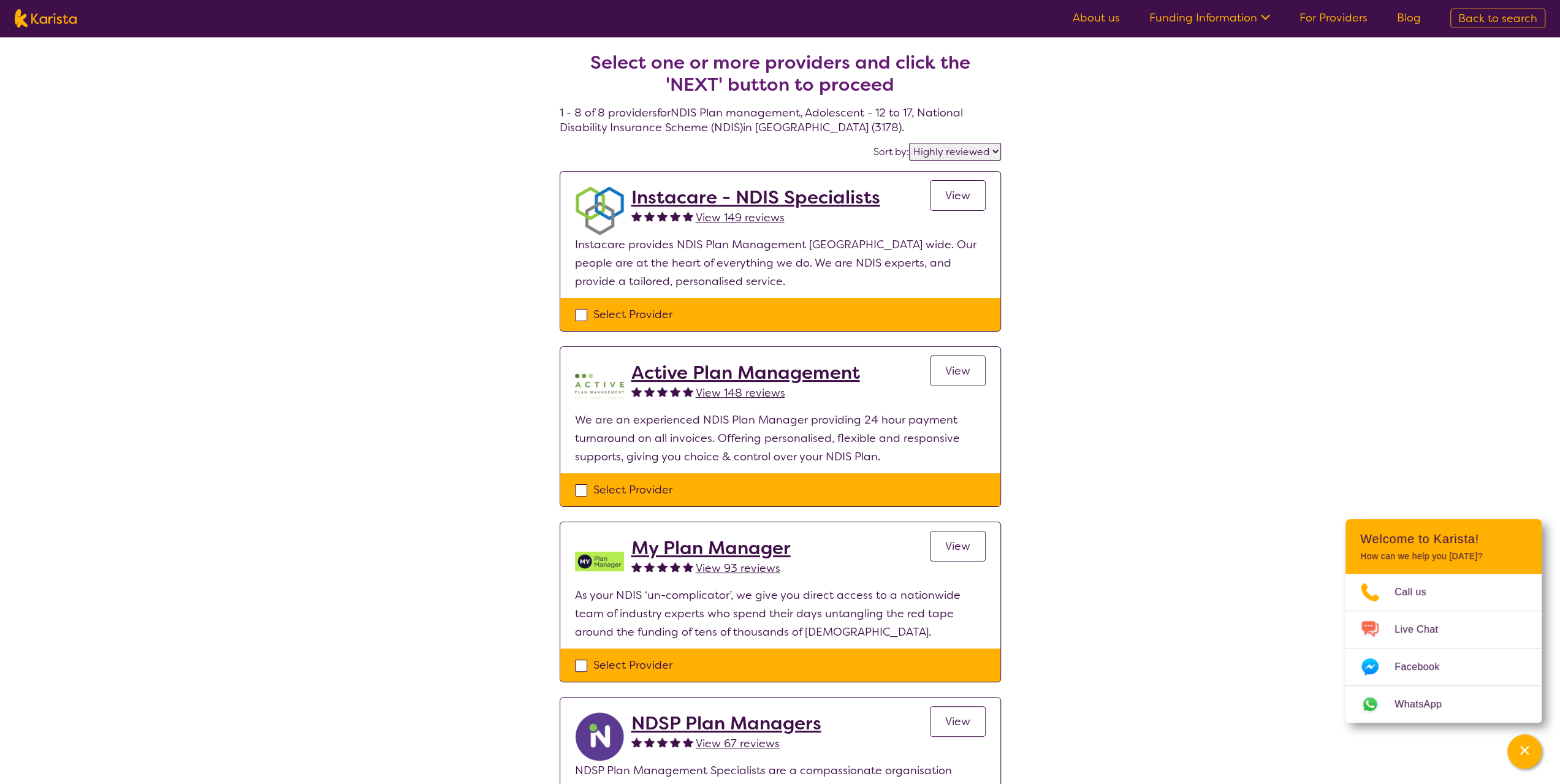
click at [994, 150] on select "Highly reviewed Top rated" at bounding box center [955, 151] width 92 height 18
select select "by_score"
click at [910, 143] on select "Highly reviewed Top rated" at bounding box center [955, 151] width 92 height 18
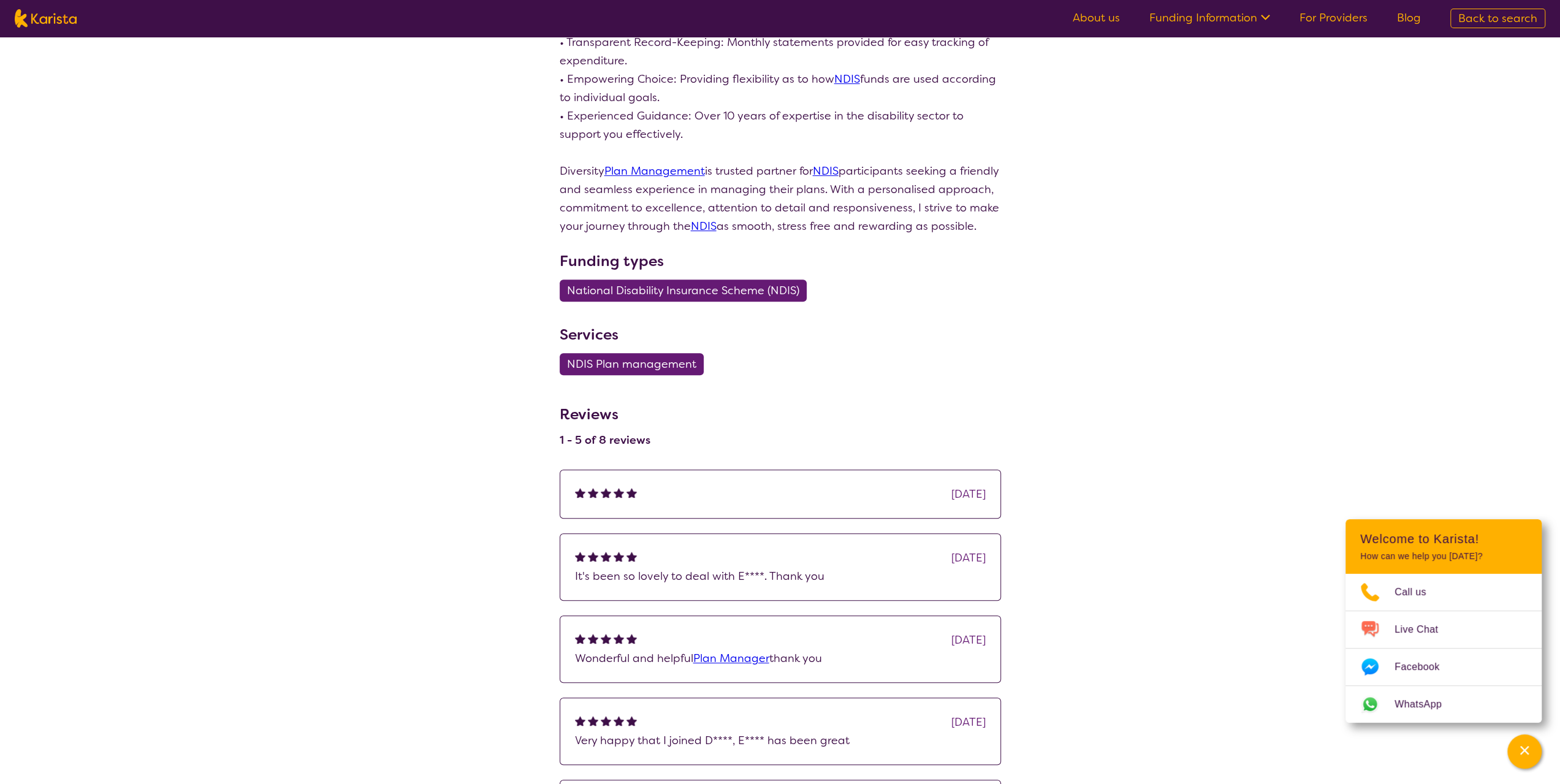
scroll to position [490, 0]
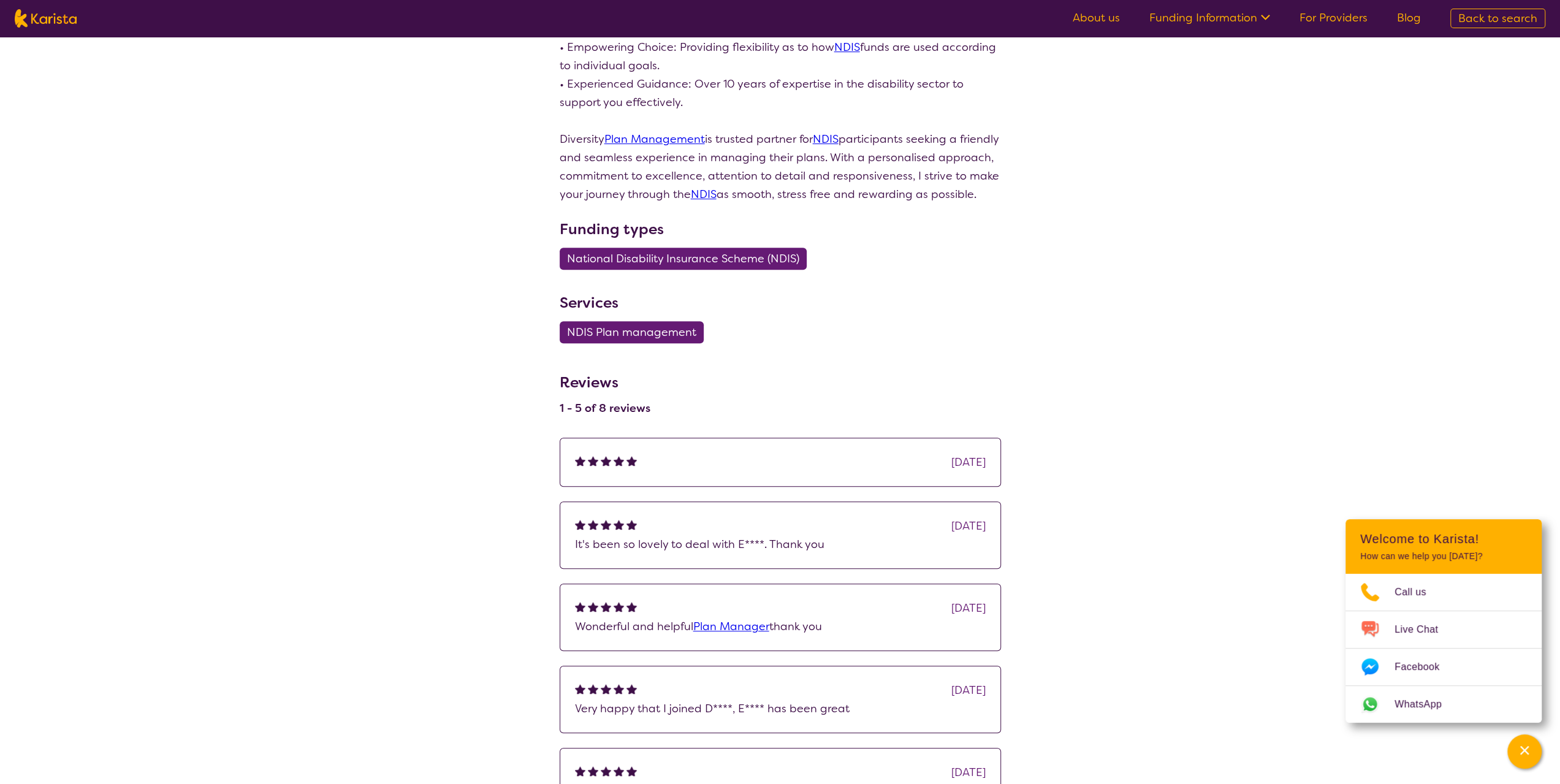
select select "by_score"
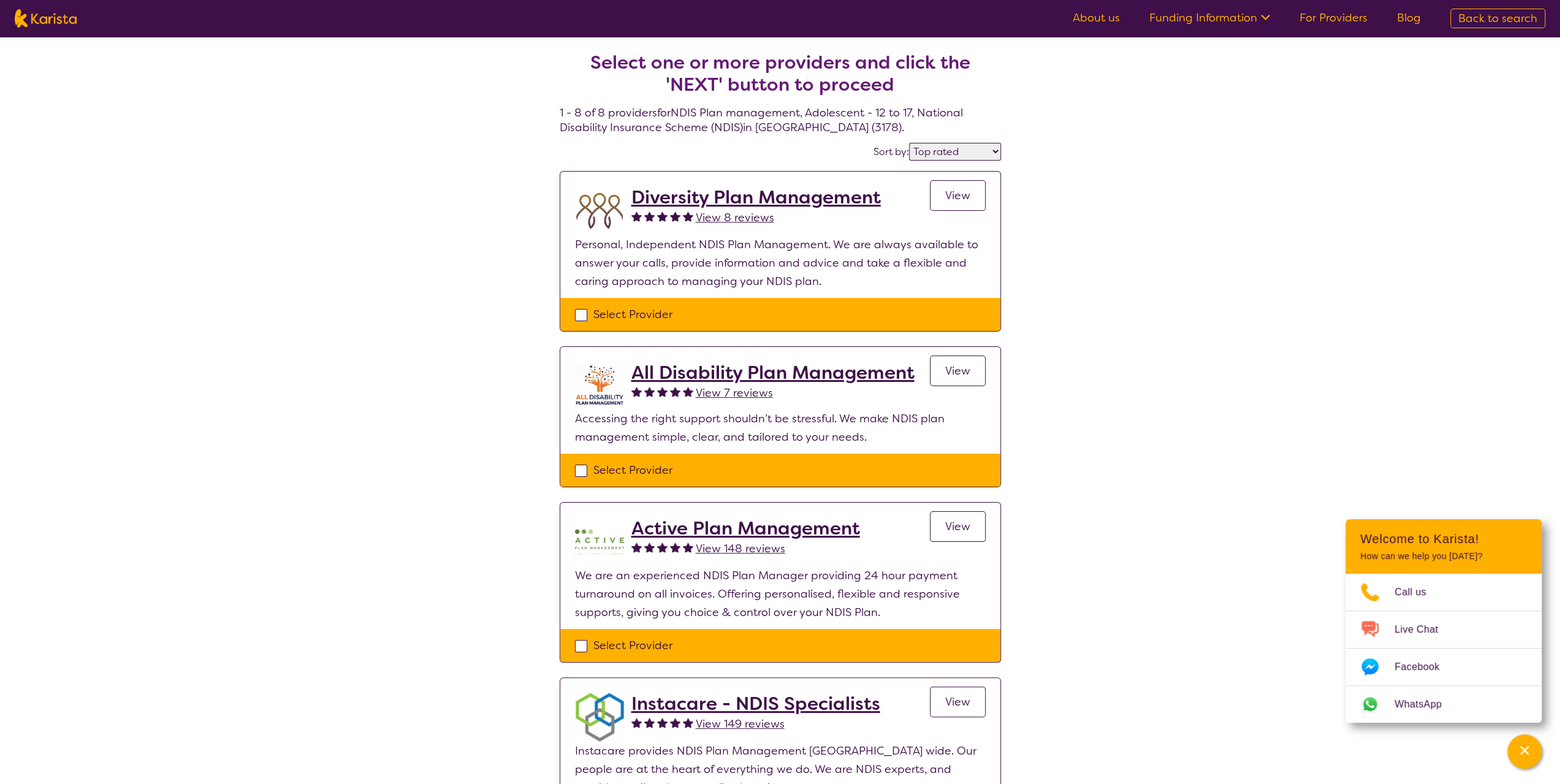
click at [842, 282] on p "Personal, Independent NDIS Plan Management. We are always available to answer y…" at bounding box center [780, 263] width 411 height 55
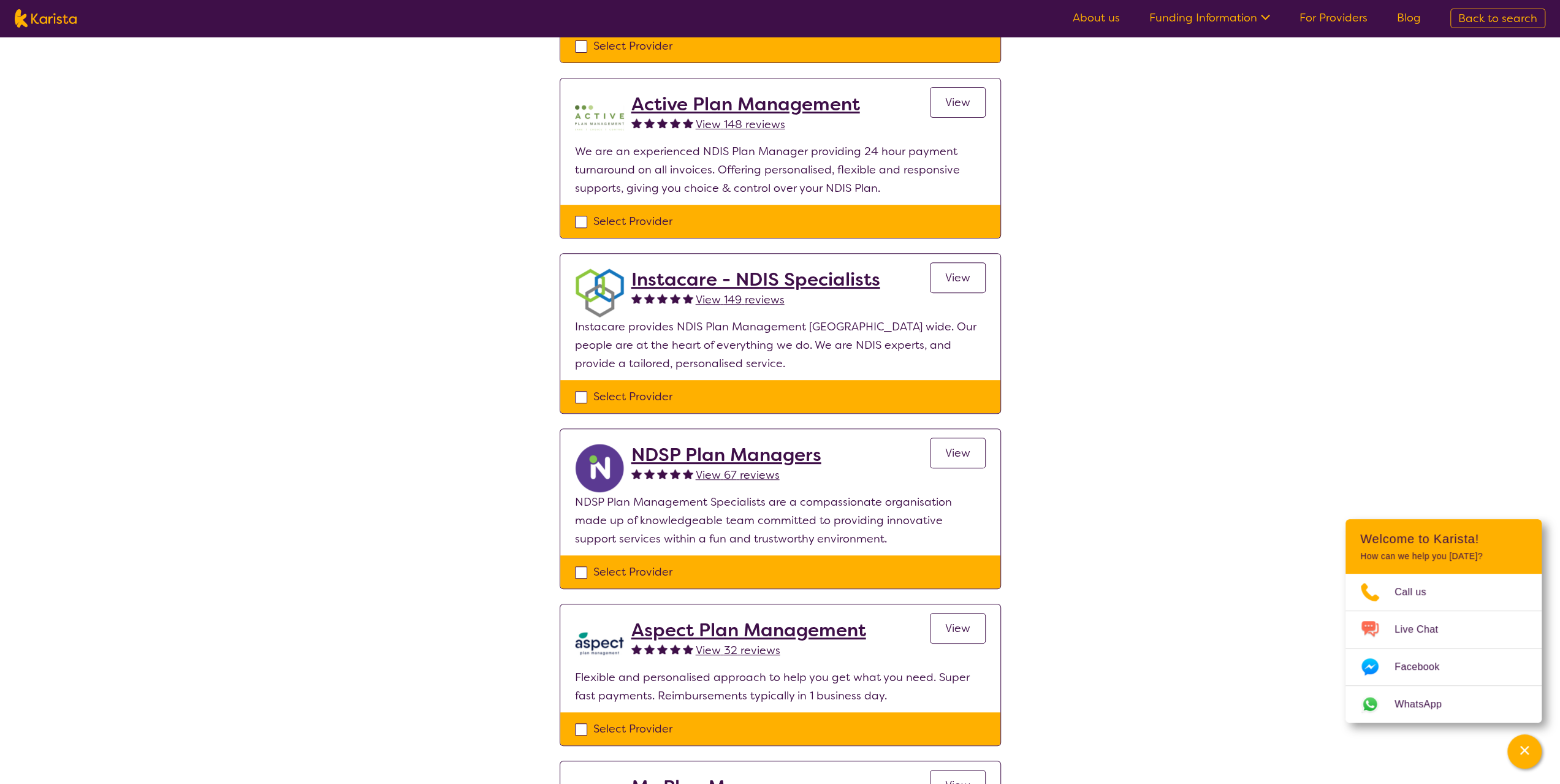
scroll to position [490, 0]
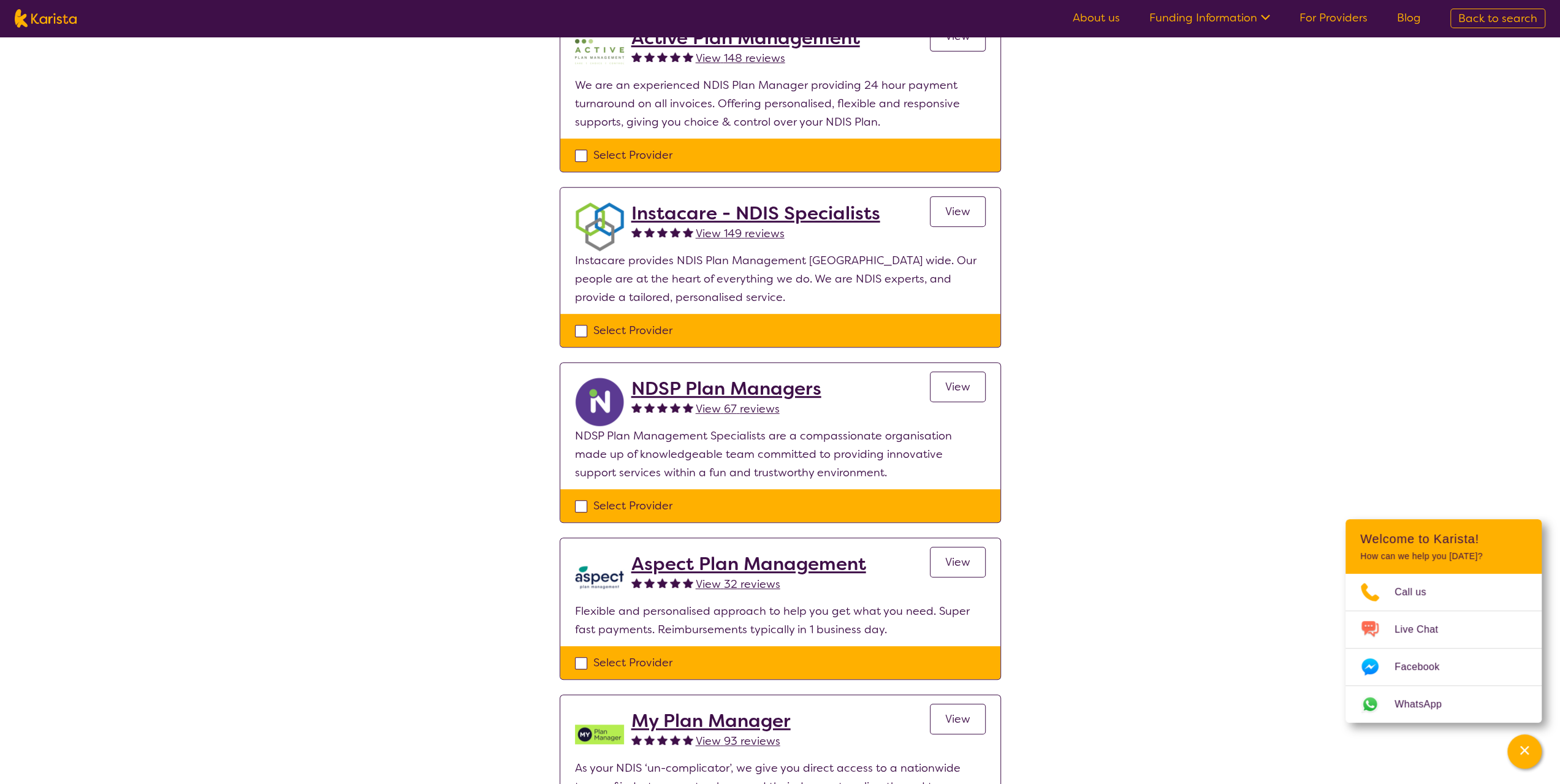
click at [992, 572] on section "Aspect Plan Management View 32 reviews View Flexible and personalised approach …" at bounding box center [780, 592] width 440 height 108
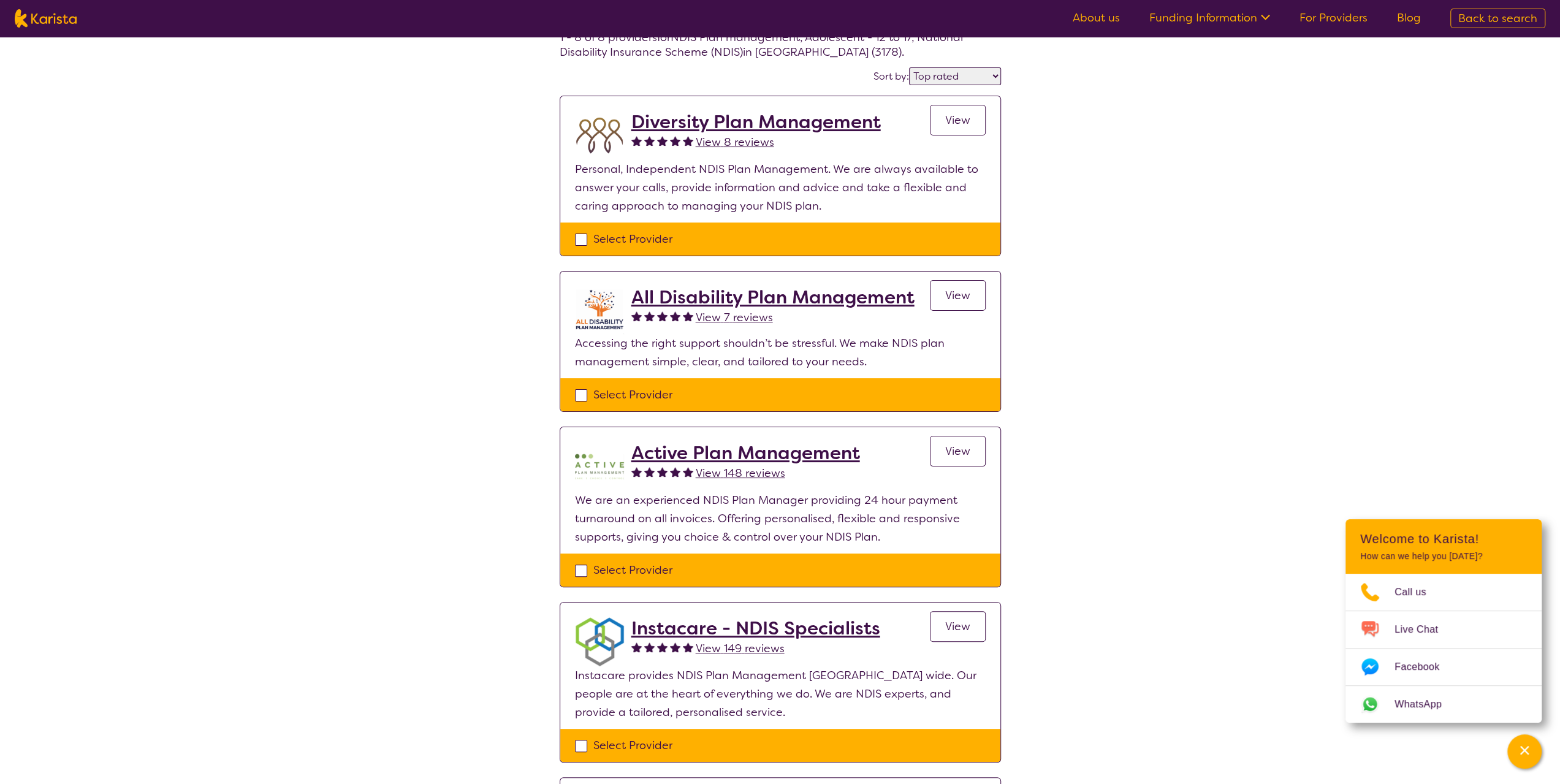
scroll to position [0, 0]
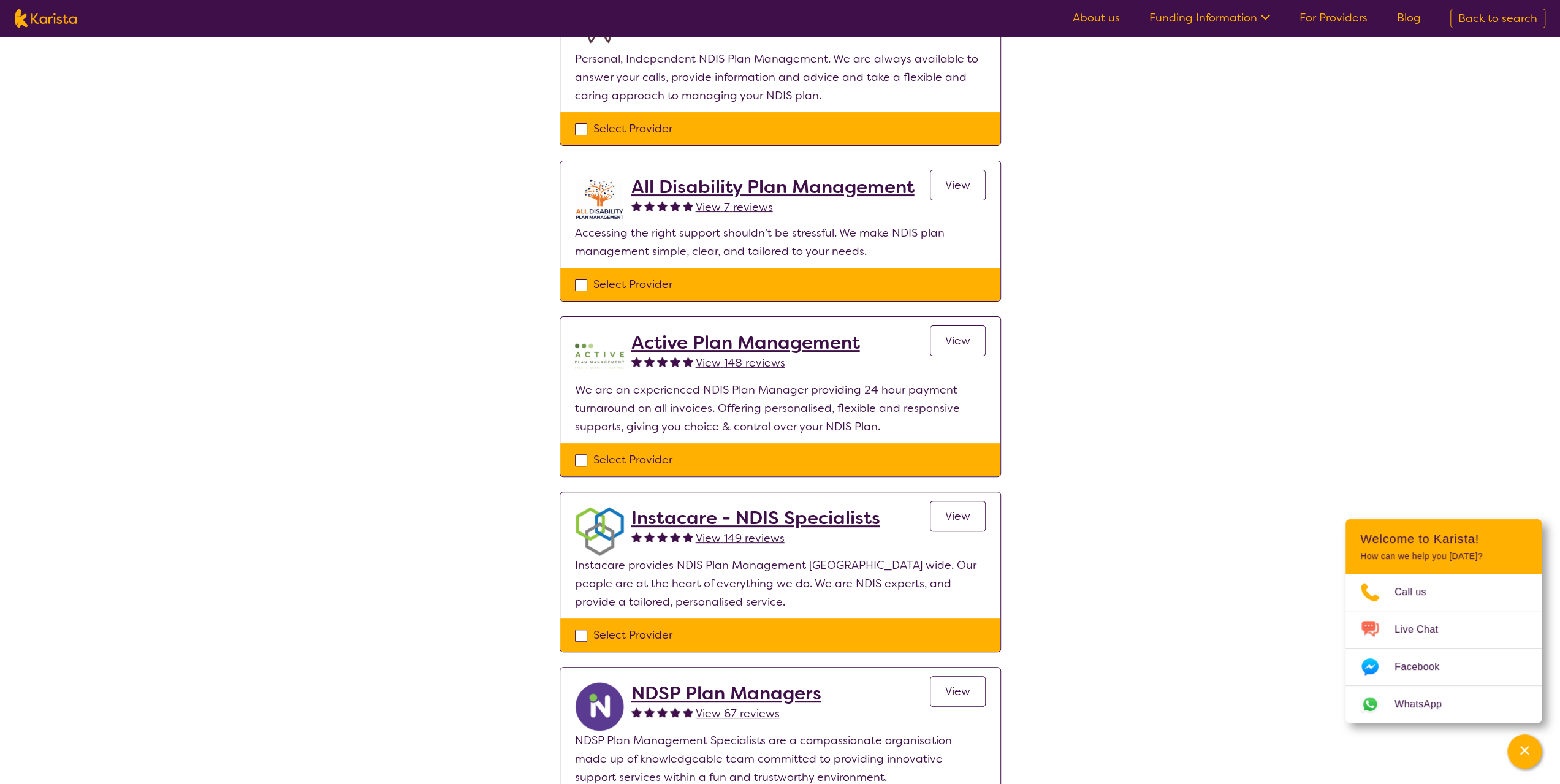
scroll to position [306, 0]
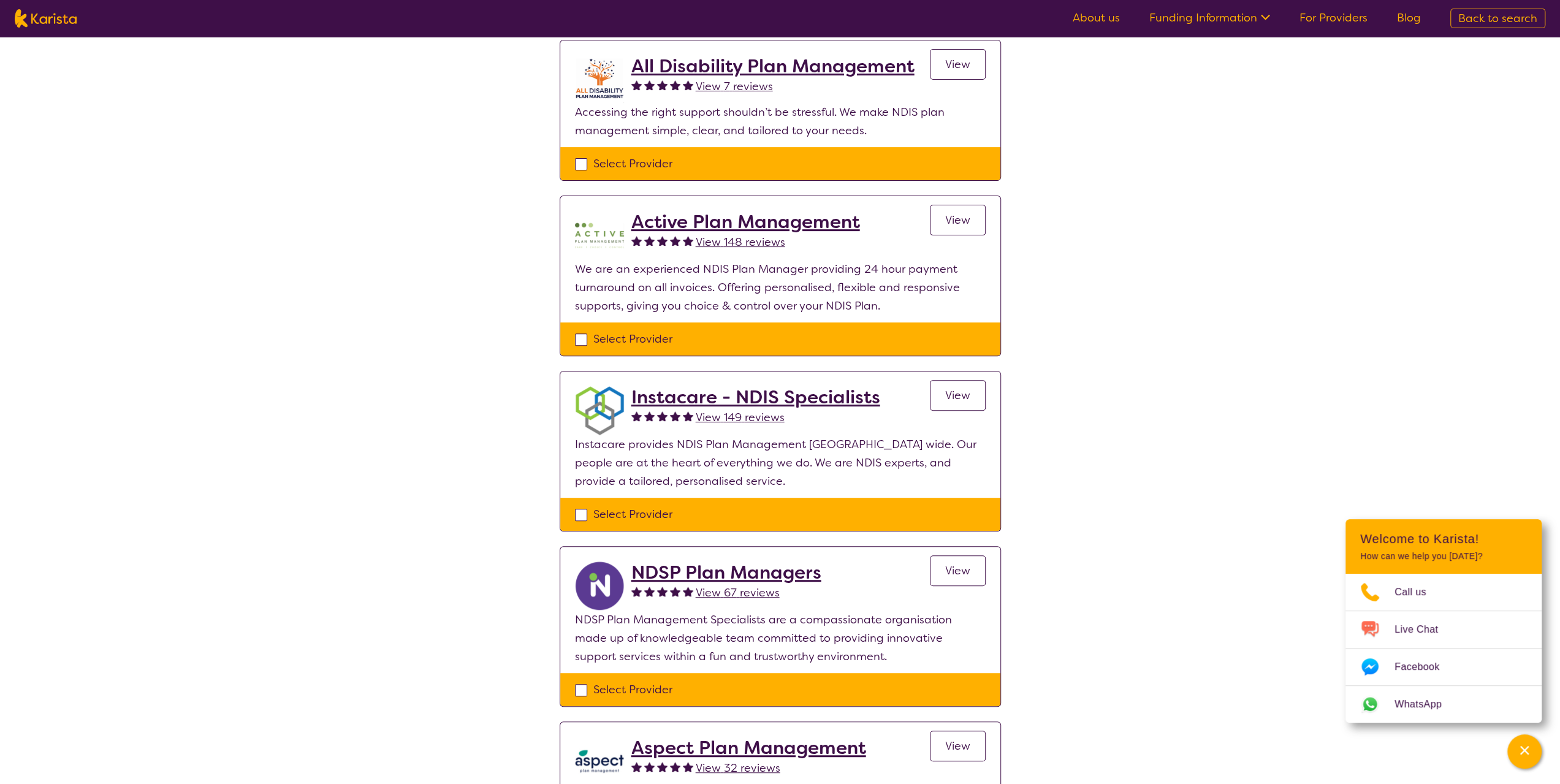
click at [957, 222] on span "View" at bounding box center [957, 220] width 26 height 15
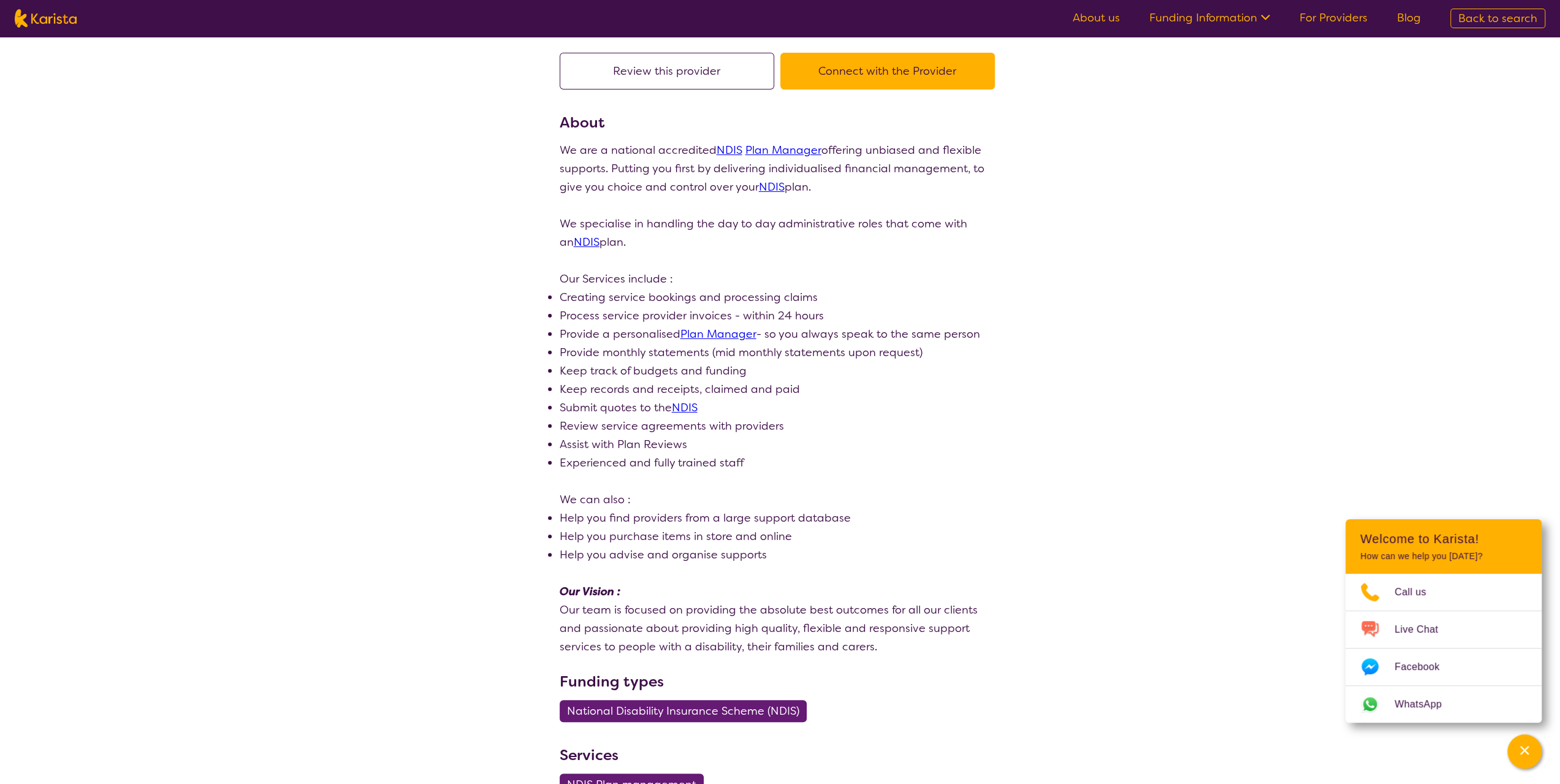
scroll to position [245, 0]
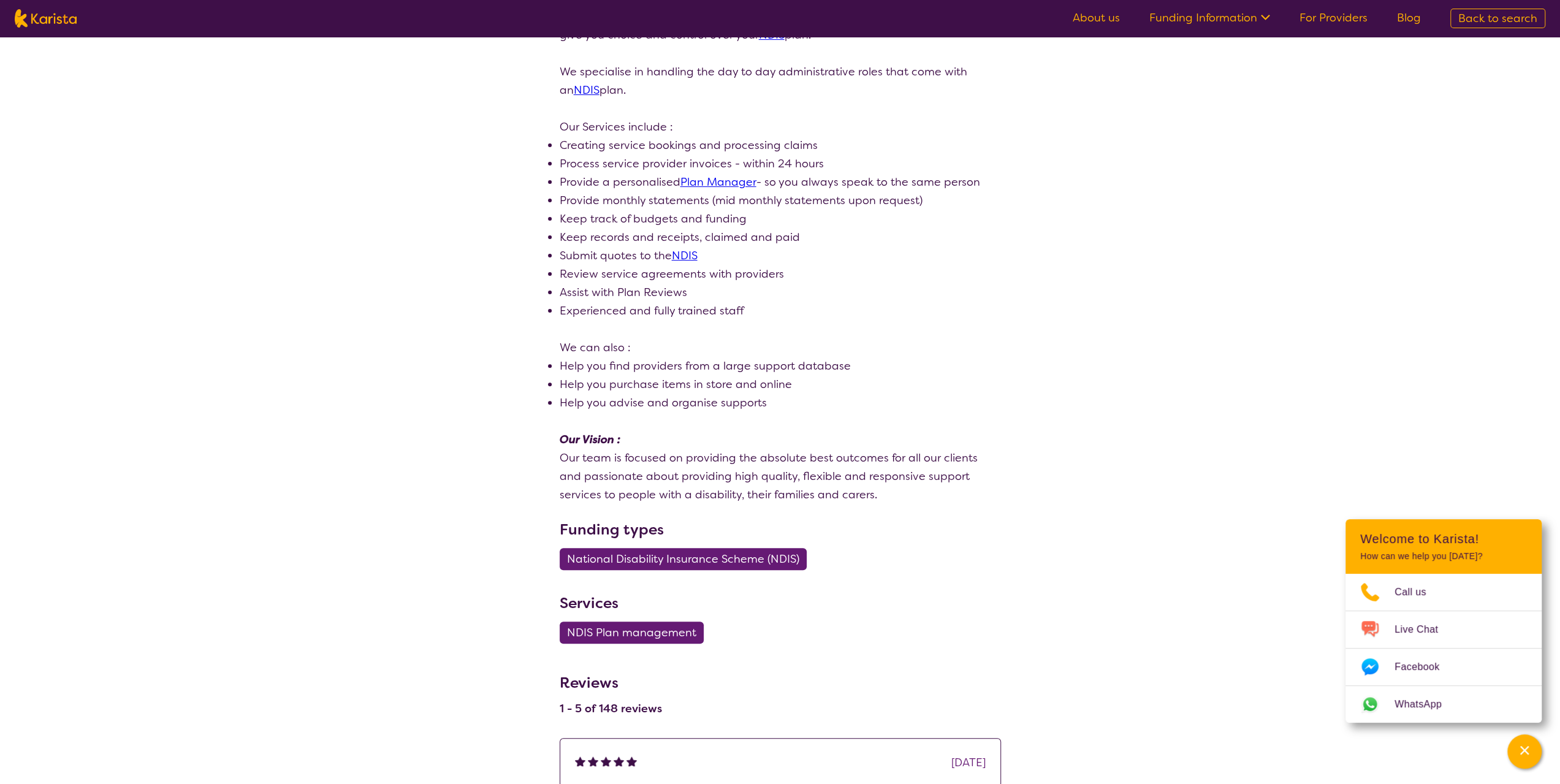
select select "by_score"
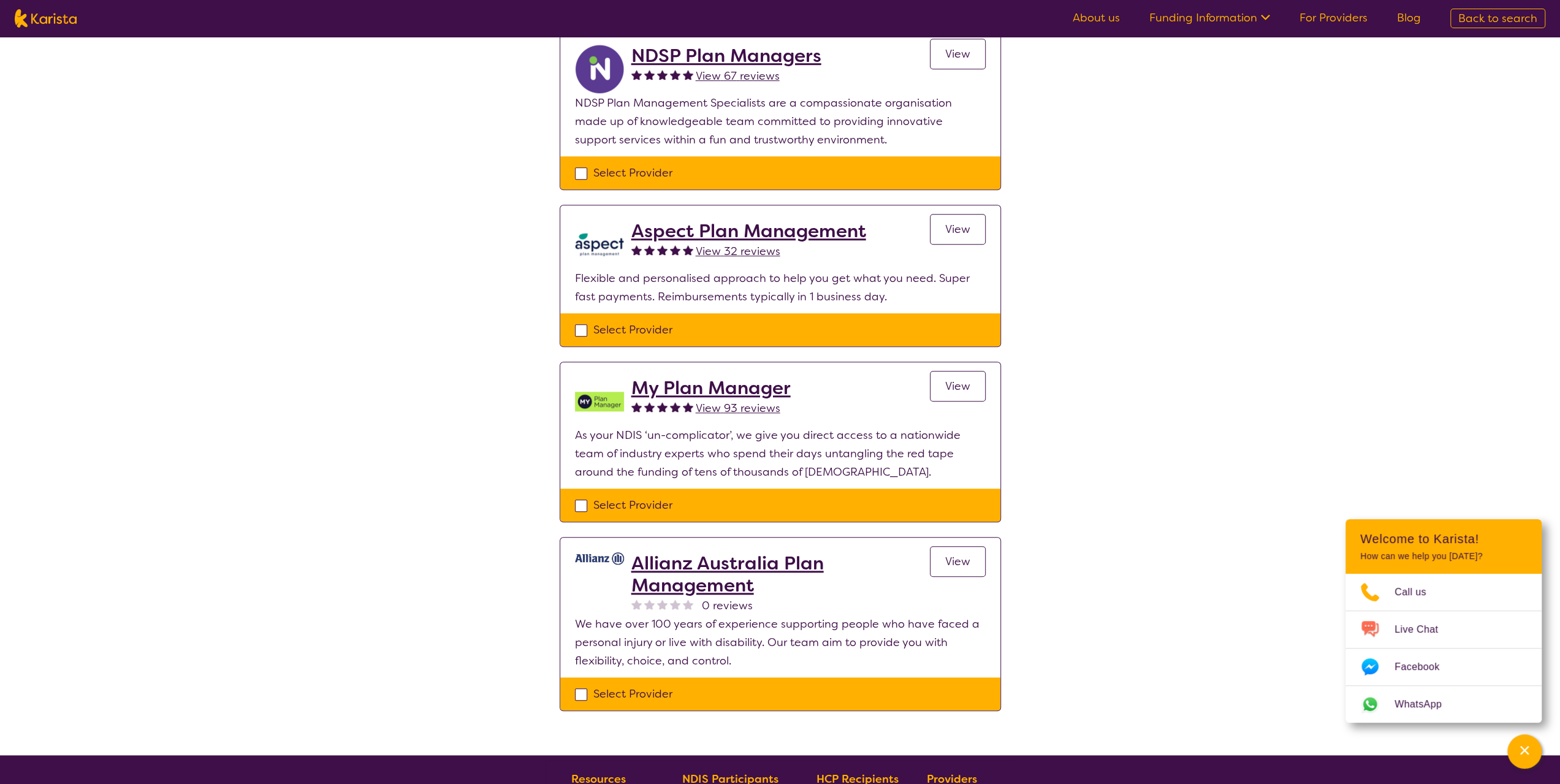
scroll to position [858, 0]
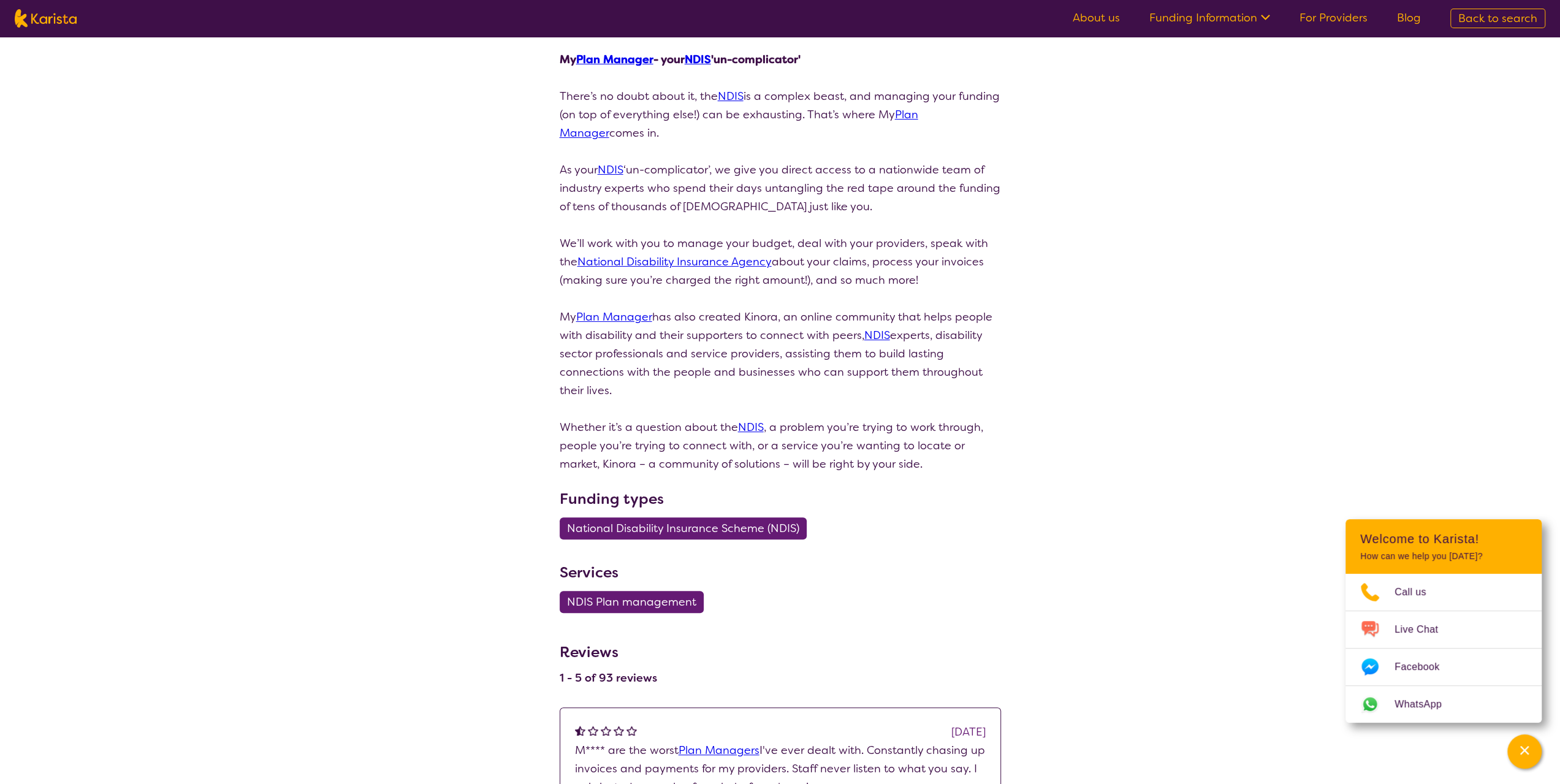
scroll to position [368, 0]
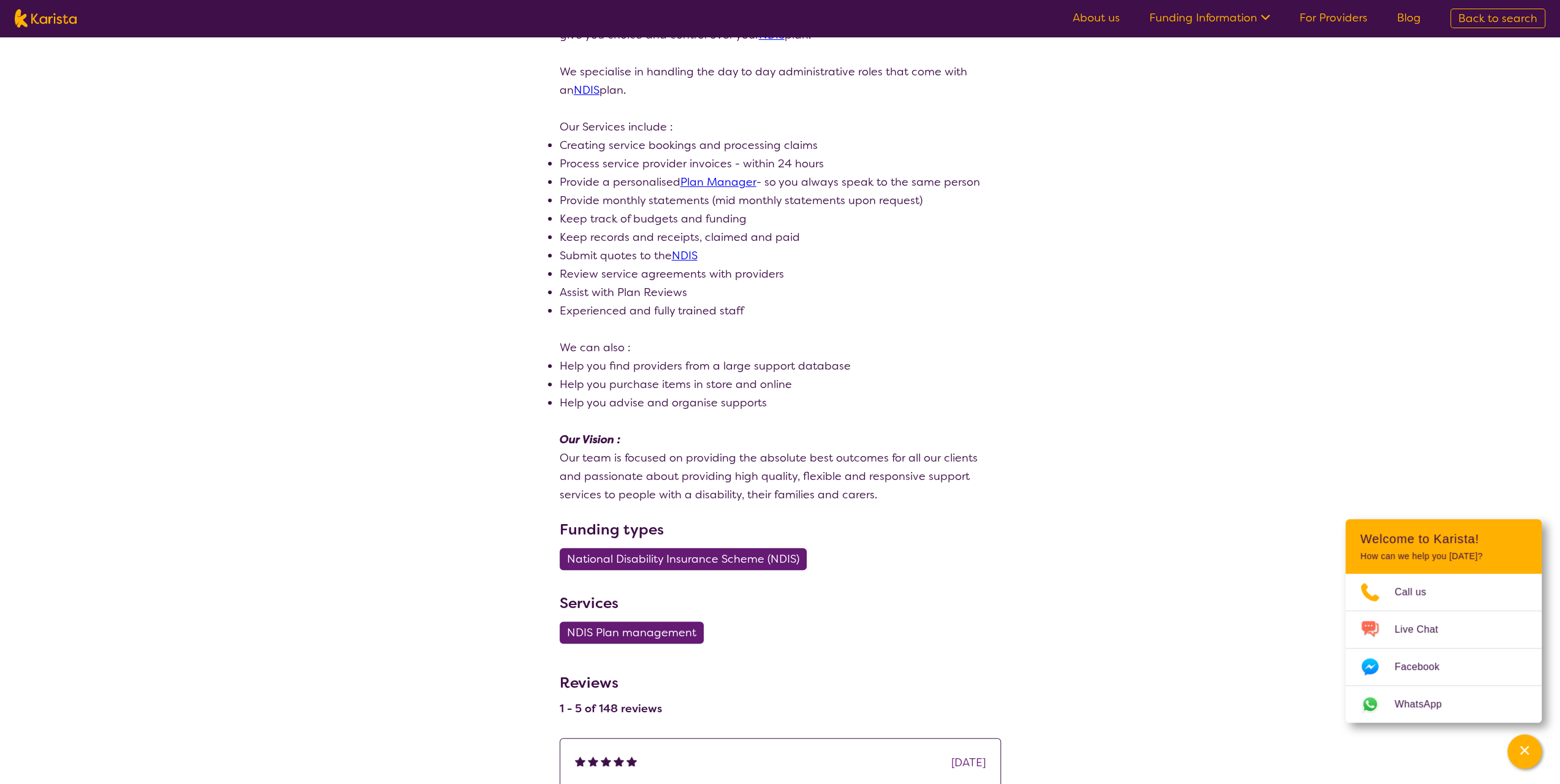
scroll to position [429, 0]
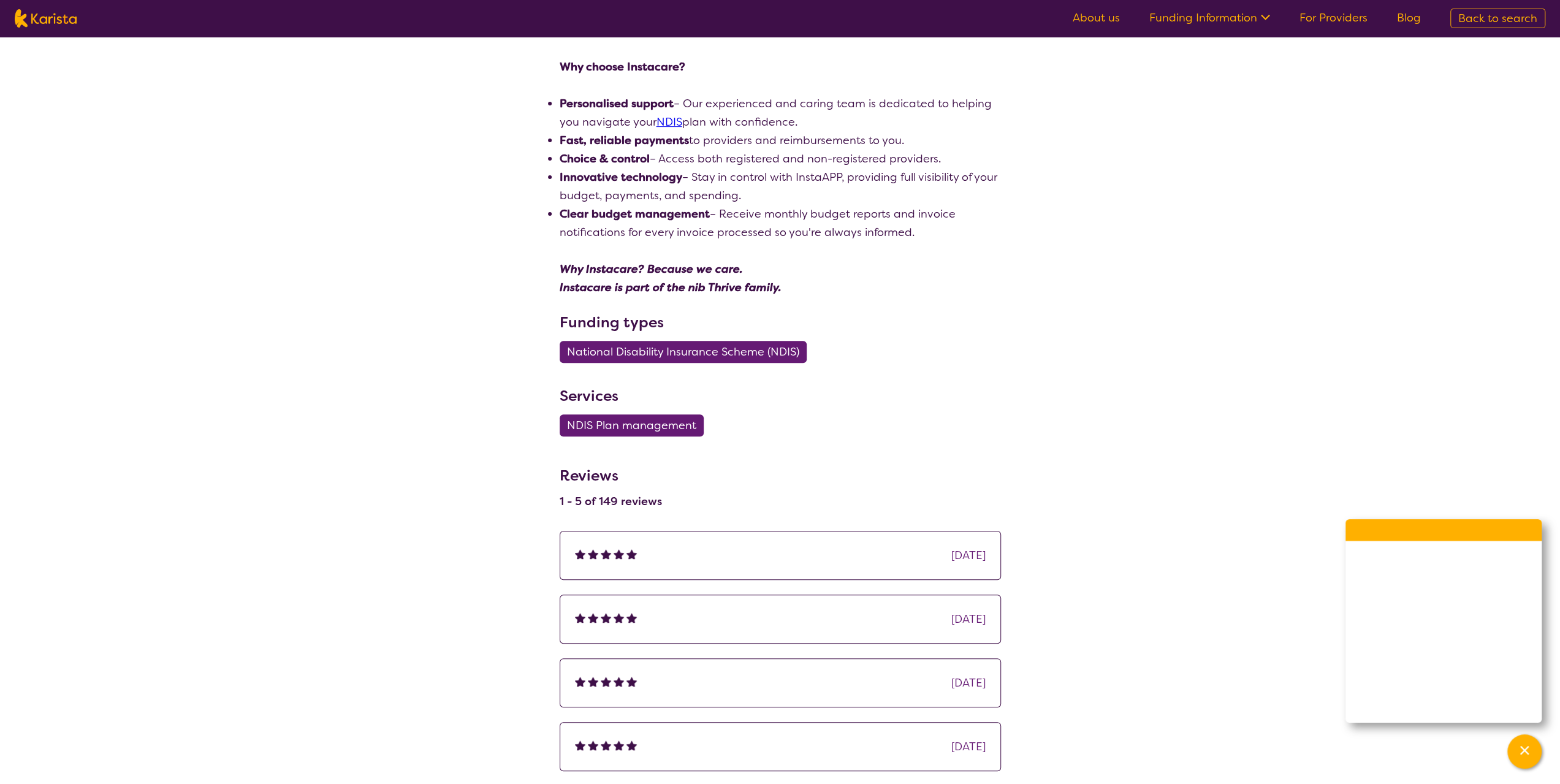
scroll to position [429, 0]
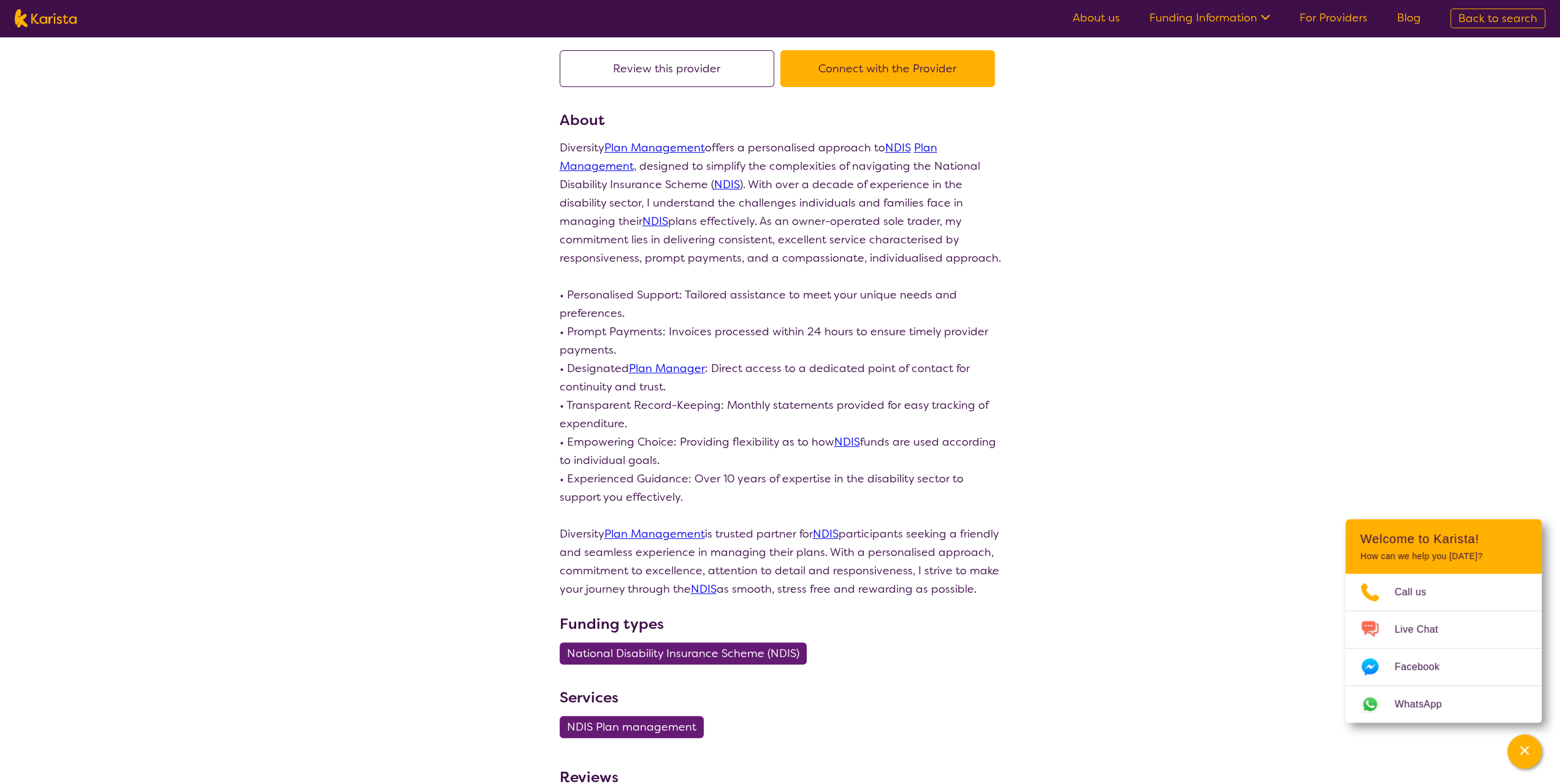
scroll to position [123, 0]
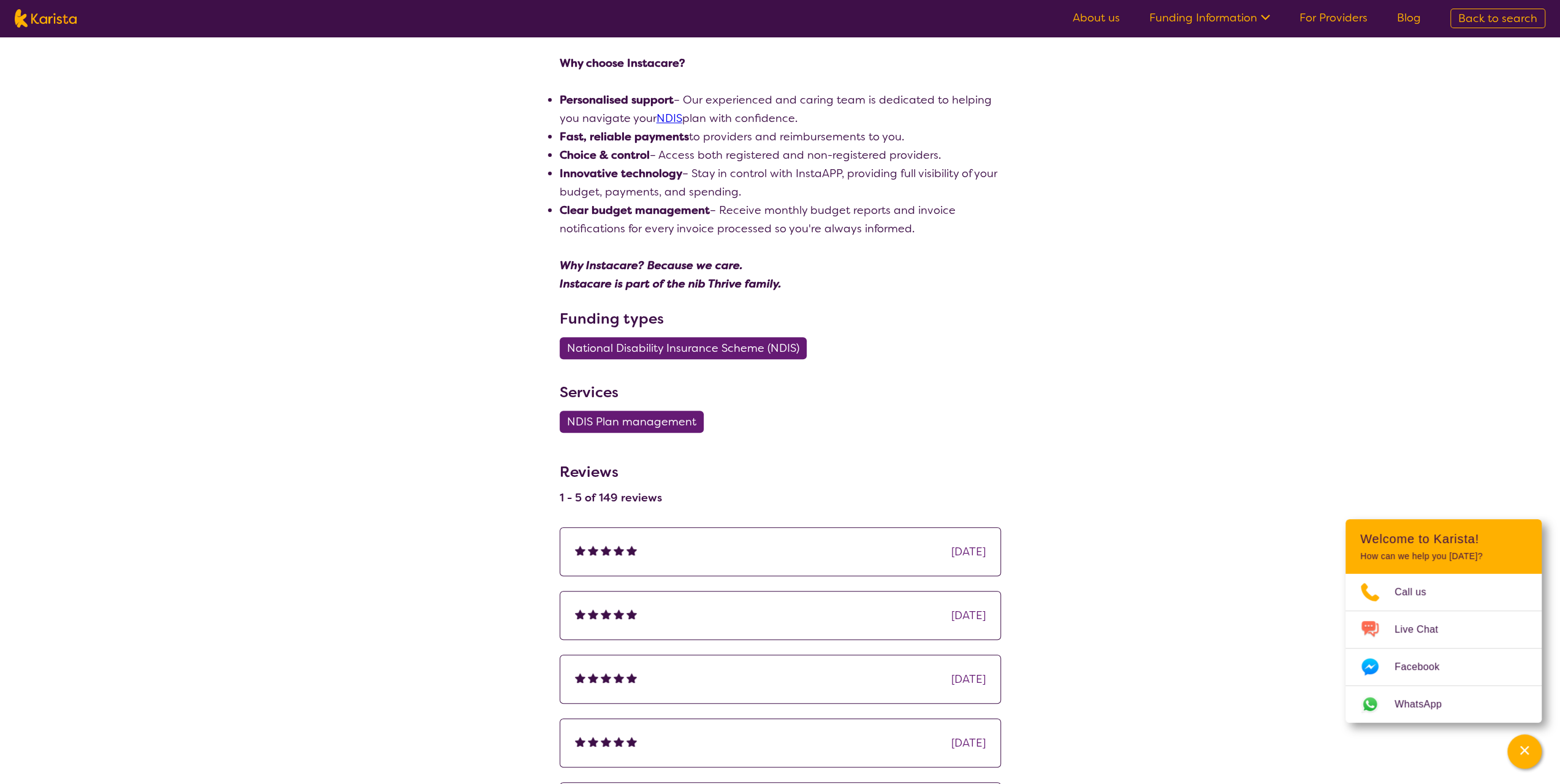
scroll to position [368, 0]
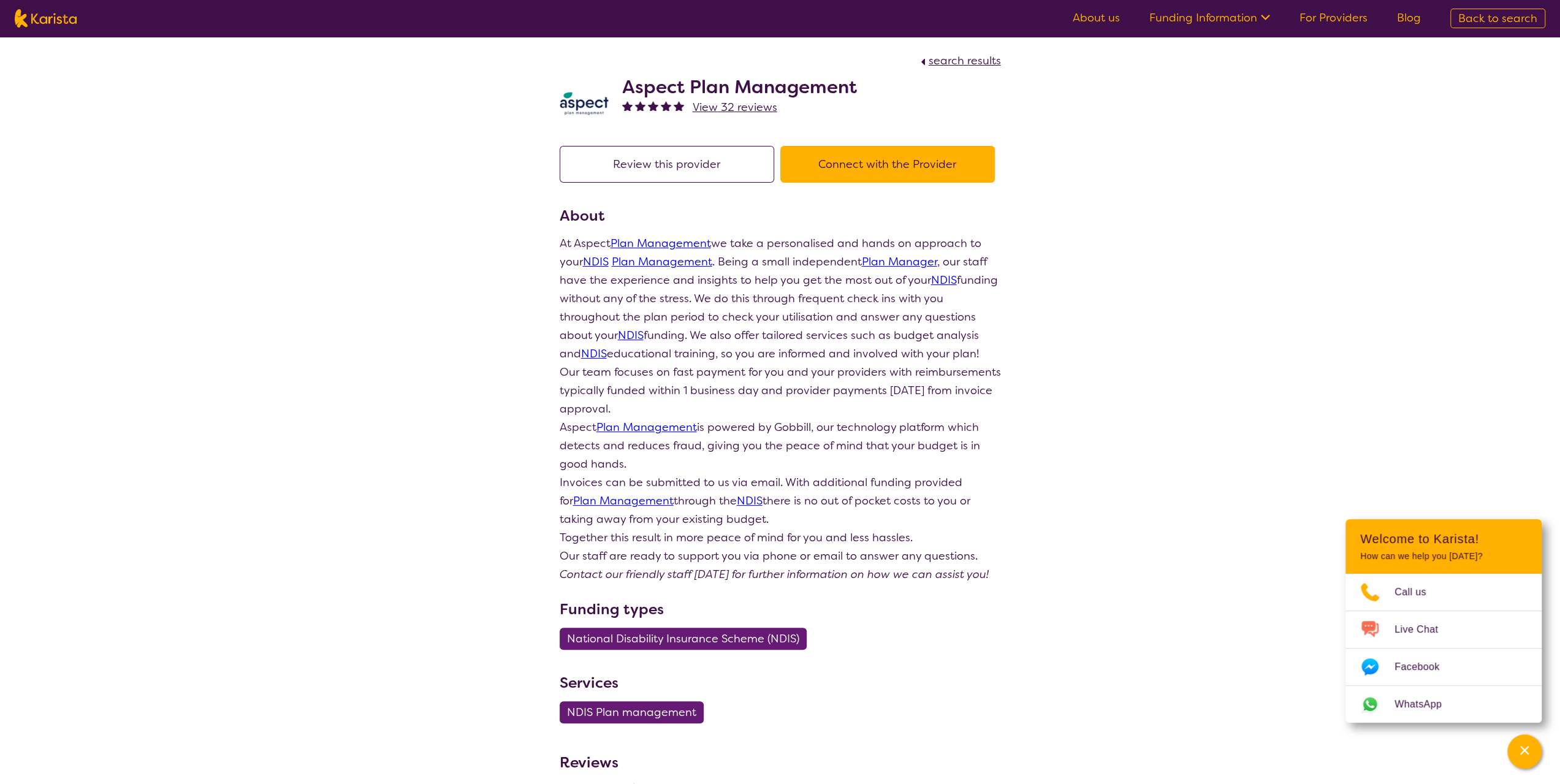
click at [1107, 299] on div "search results Aspect Plan Management View 32 reviews Review this provider Conn…" at bounding box center [780, 647] width 1560 height 1221
click at [705, 170] on button "Review this provider" at bounding box center [667, 164] width 215 height 37
click at [904, 170] on button "Connect with the Provider" at bounding box center [887, 164] width 215 height 37
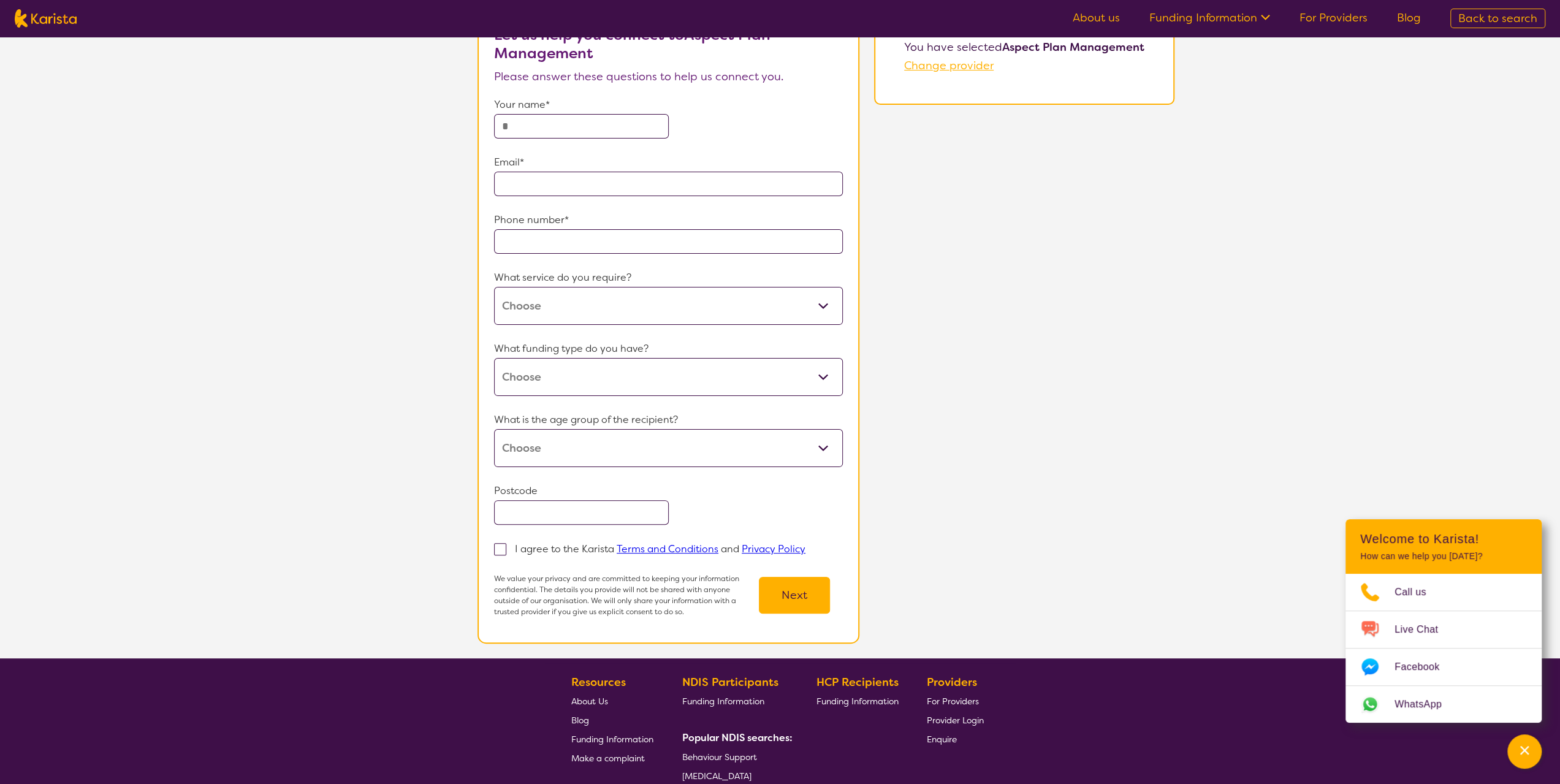
scroll to position [61, 0]
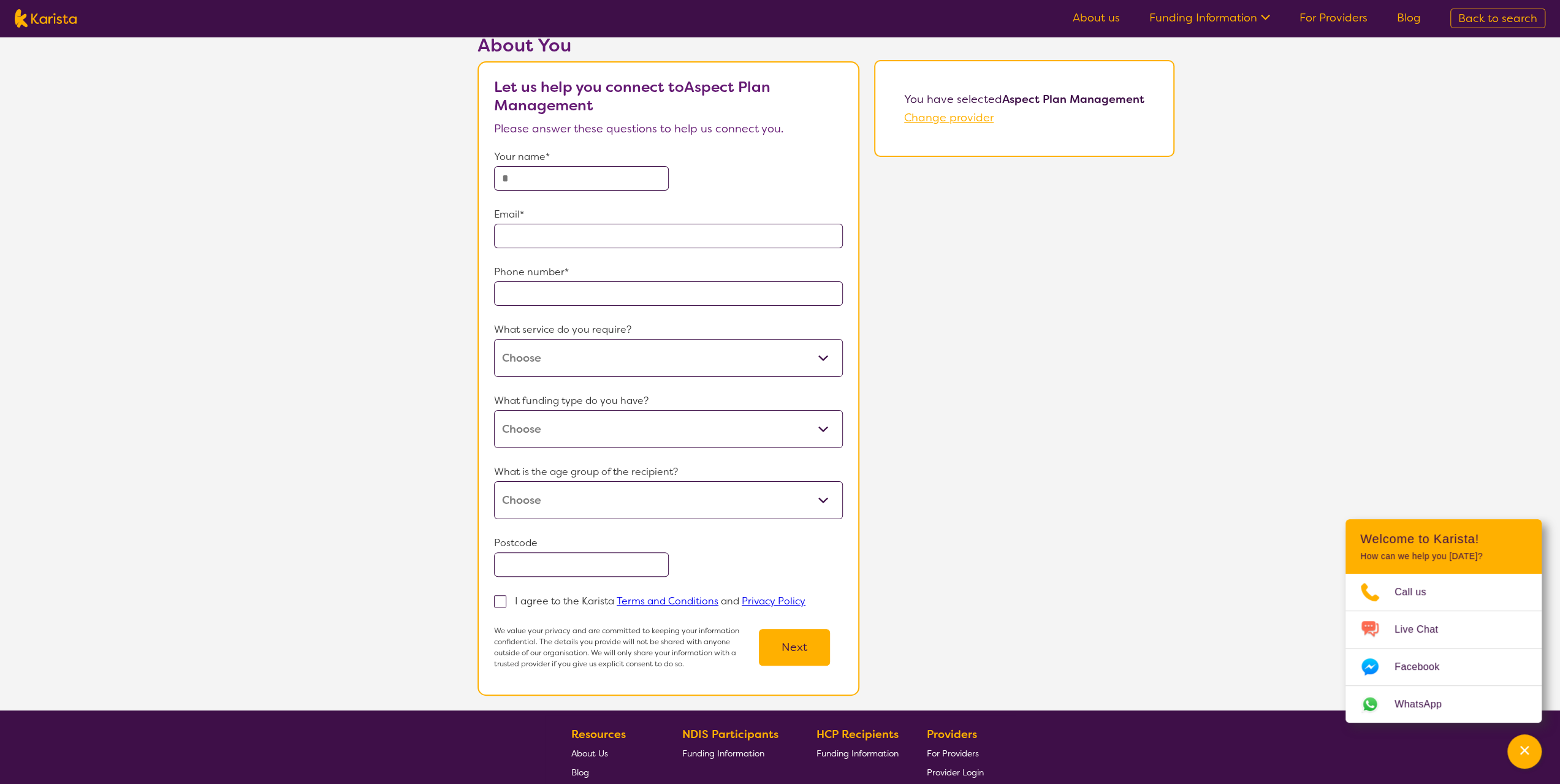
click at [821, 364] on select "NDIS Plan management" at bounding box center [668, 357] width 349 height 38
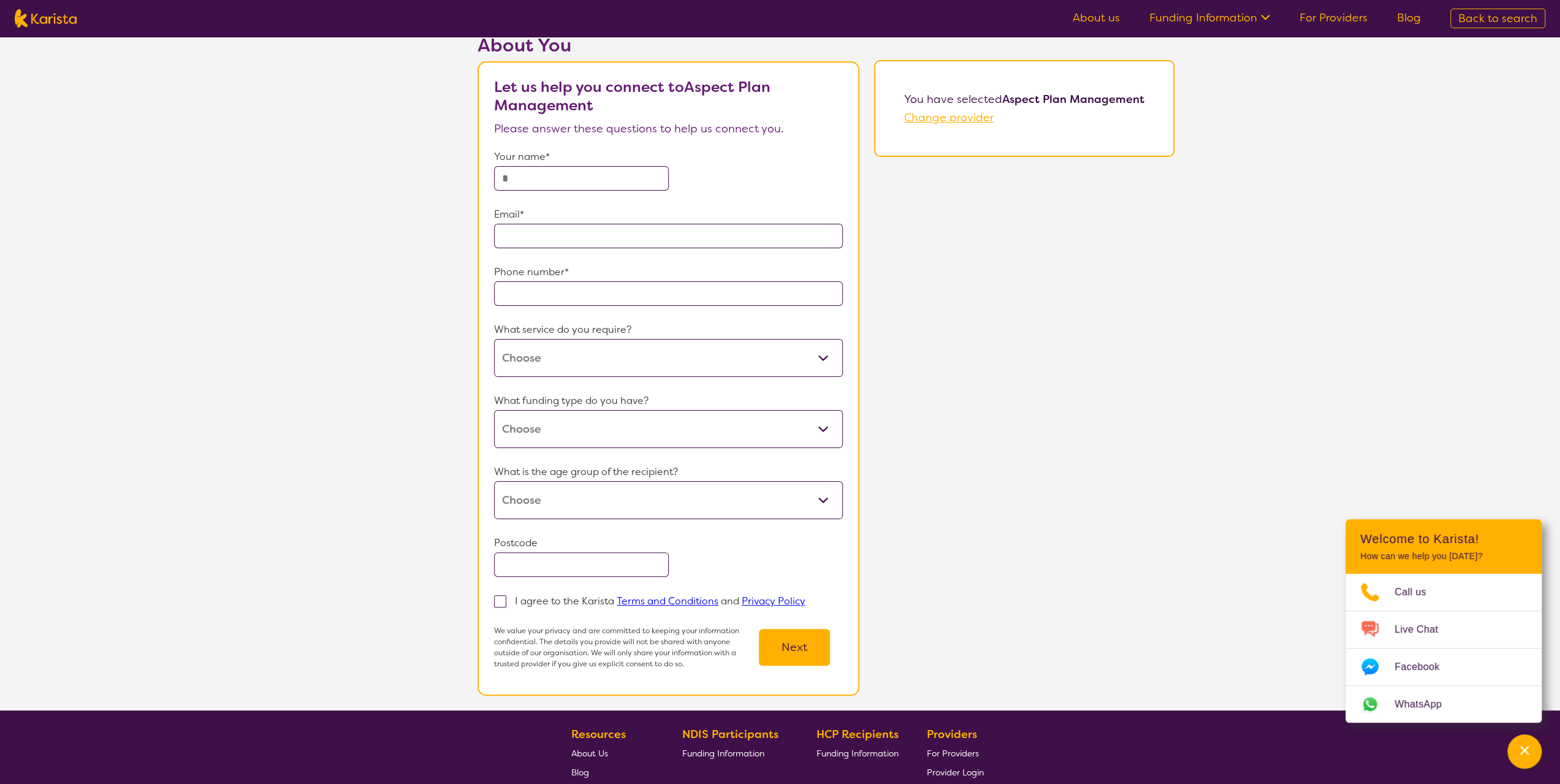
click at [821, 364] on select "NDIS Plan management" at bounding box center [668, 357] width 349 height 38
select select "26"
click at [495, 339] on select "NDIS Plan management" at bounding box center [668, 357] width 349 height 38
click at [604, 406] on p "What funding type do you have?" at bounding box center [668, 400] width 349 height 18
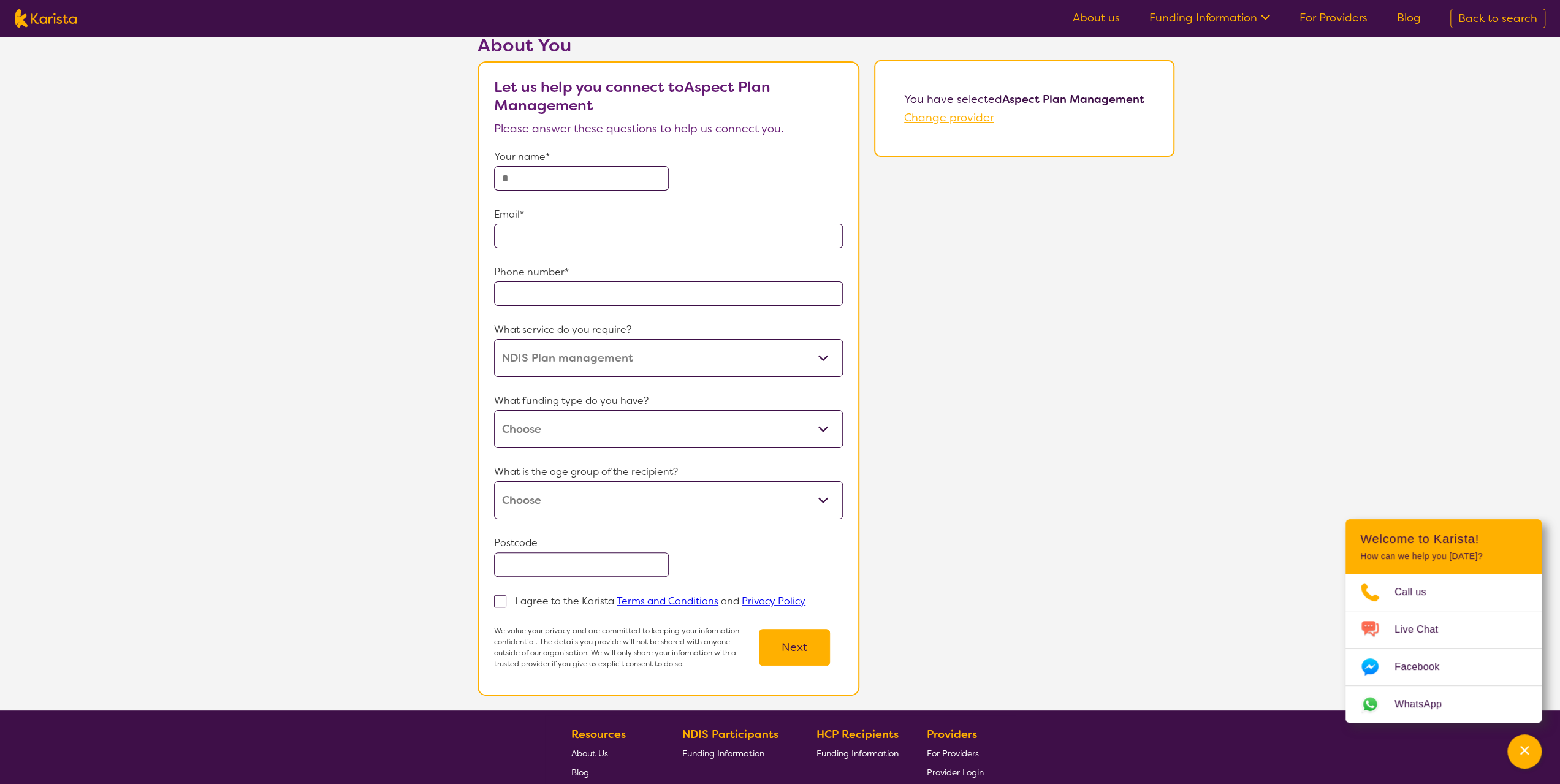
click at [808, 431] on select "Home Care Package (HCP) National Disability Insurance Scheme (NDIS) I don't know" at bounding box center [668, 429] width 349 height 38
click at [820, 431] on select "Home Care Package (HCP) National Disability Insurance Scheme (NDIS) I don't know" at bounding box center [668, 429] width 349 height 38
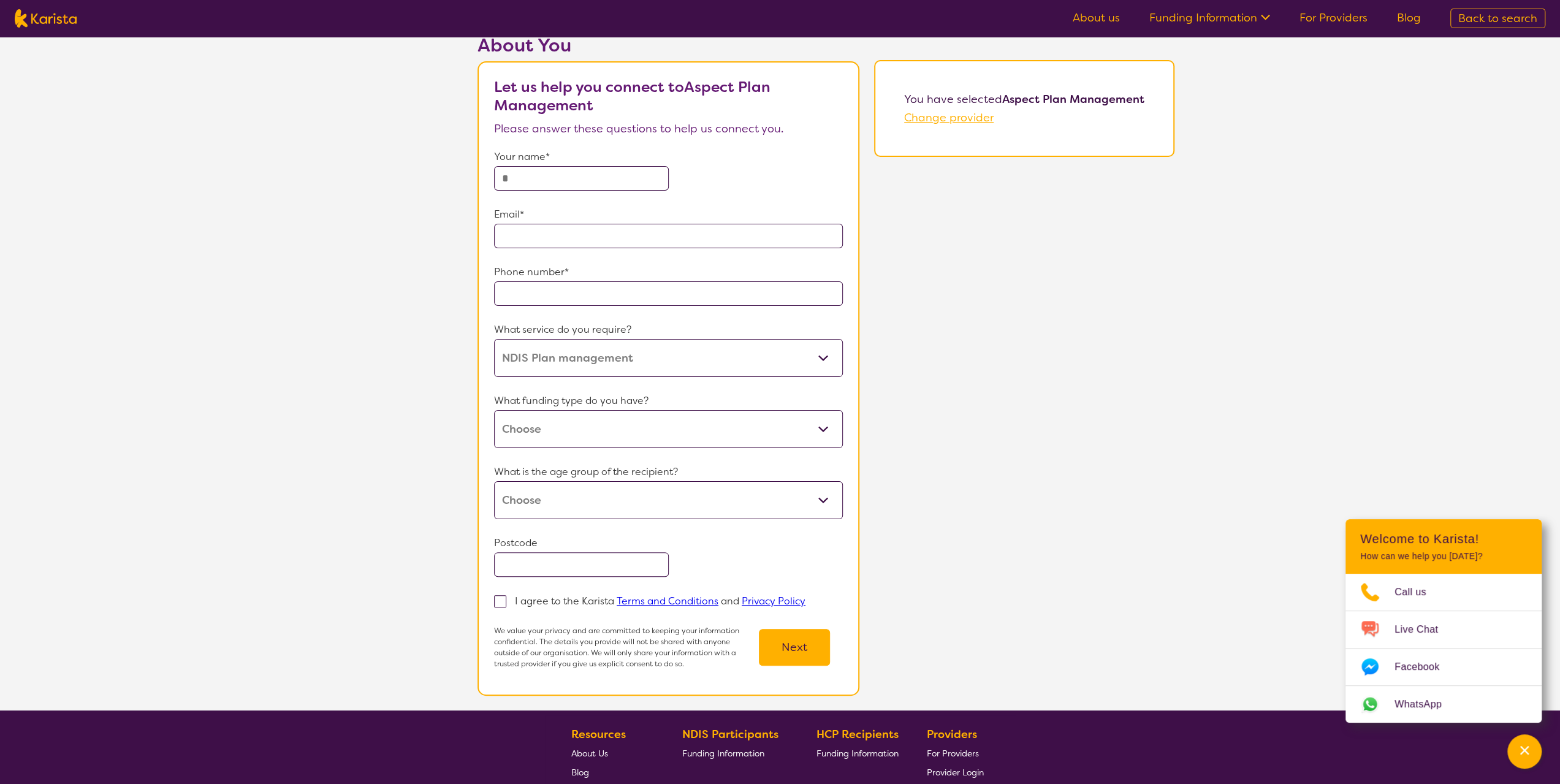
click at [820, 431] on select "Home Care Package (HCP) National Disability Insurance Scheme (NDIS) I don't know" at bounding box center [668, 429] width 349 height 38
drag, startPoint x: 820, startPoint y: 431, endPoint x: 697, endPoint y: 499, distance: 140.5
click at [697, 499] on form "Your name* Email* Phone number* What service do you require? NDIS Plan manageme…" at bounding box center [668, 408] width 349 height 521
select select "NDIS"
click at [495, 410] on select "Home Care Package (HCP) National Disability Insurance Scheme (NDIS) I don't know" at bounding box center [668, 429] width 349 height 38
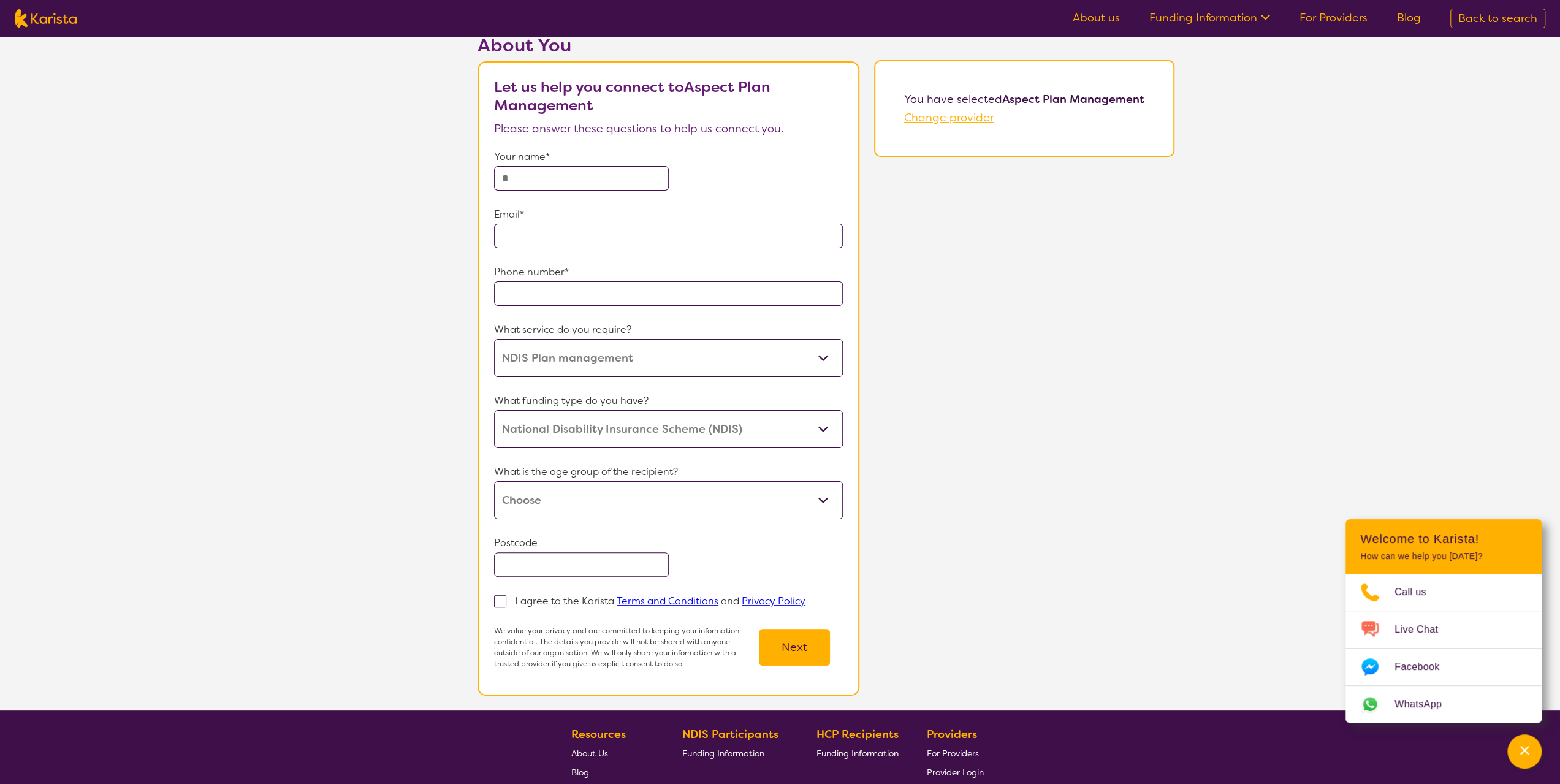
click at [827, 504] on select "Early Childhood - 0 to 9 Child - 10 to 11 Adolescent - 12 to 17 Adult - 18 to 6…" at bounding box center [668, 500] width 349 height 38
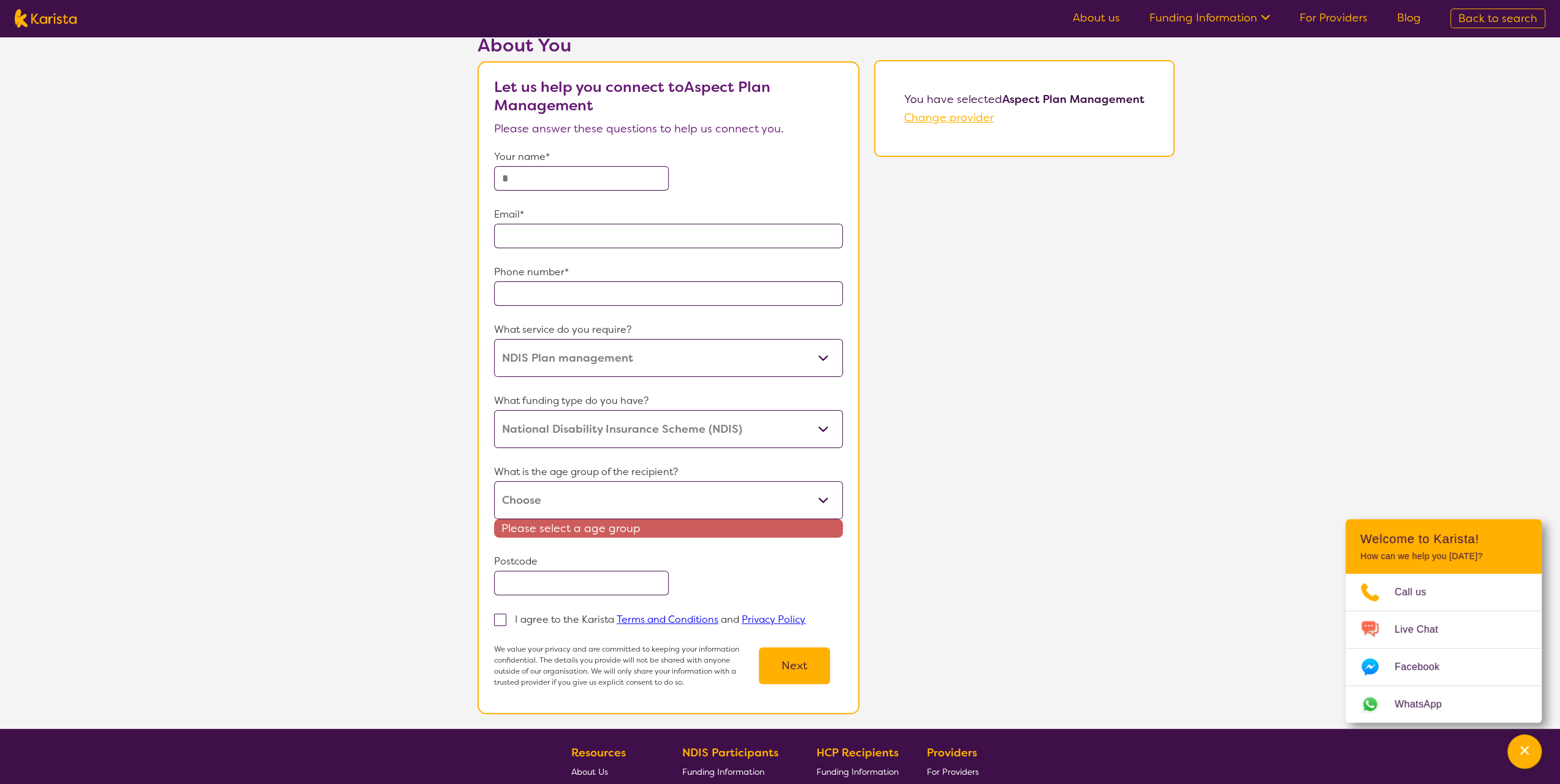
click at [827, 434] on select "Home Care Package (HCP) National Disability Insurance Scheme (NDIS) I don't know" at bounding box center [668, 429] width 349 height 38
click at [827, 433] on select "Home Care Package (HCP) National Disability Insurance Scheme (NDIS) I don't know" at bounding box center [668, 429] width 349 height 38
click at [495, 410] on select "Home Care Package (HCP) National Disability Insurance Scheme (NDIS) I don't know" at bounding box center [668, 429] width 349 height 38
click at [712, 496] on select "Early Childhood - 0 to 9 Child - 10 to 11 Adolescent - 12 to 17 Adult - 18 to 6…" at bounding box center [668, 500] width 349 height 38
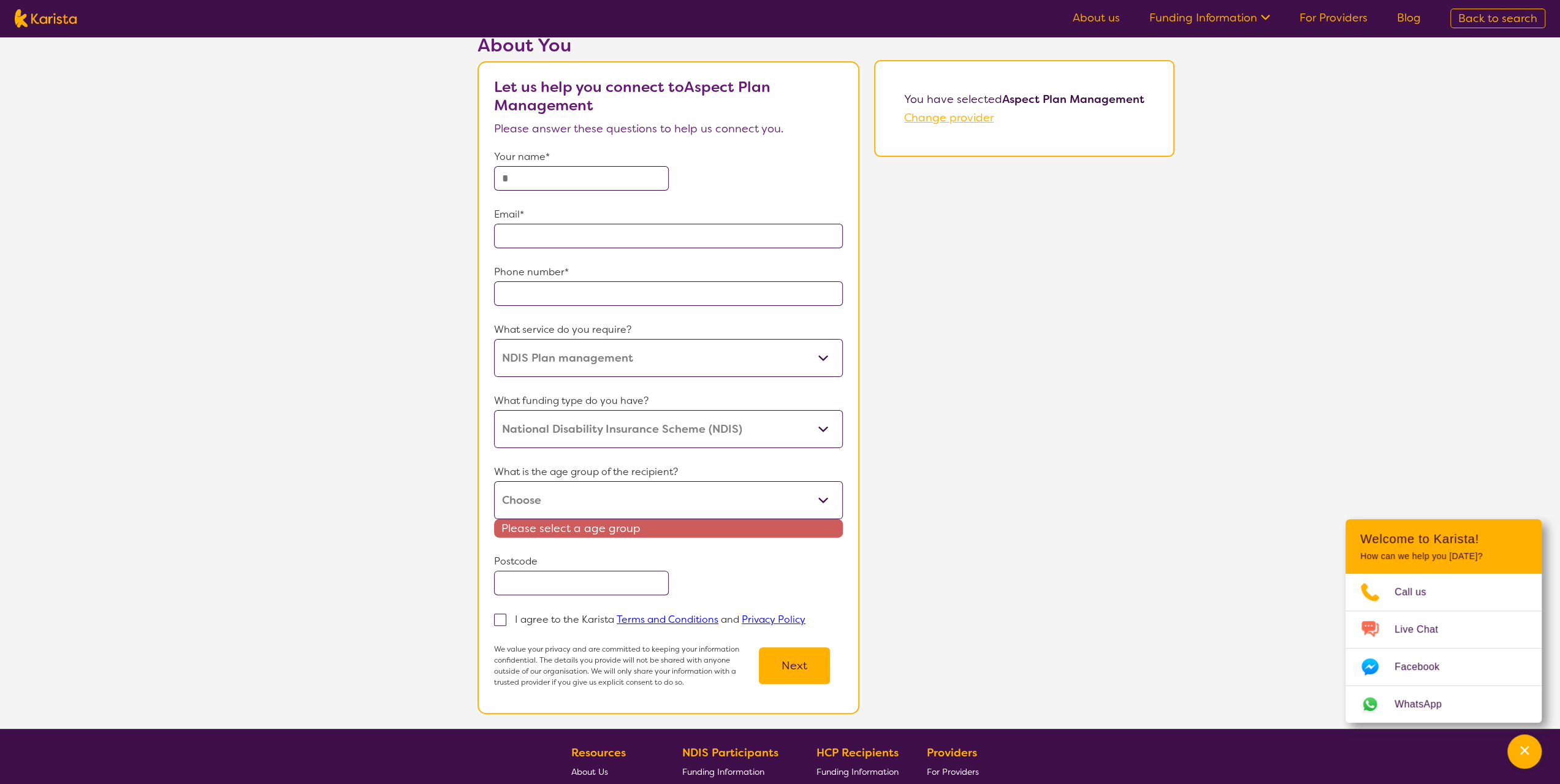
select select "AS"
click at [495, 481] on select "Early Childhood - 0 to 9 Child - 10 to 11 Adolescent - 12 to 17 Adult - 18 to 6…" at bounding box center [668, 500] width 349 height 38
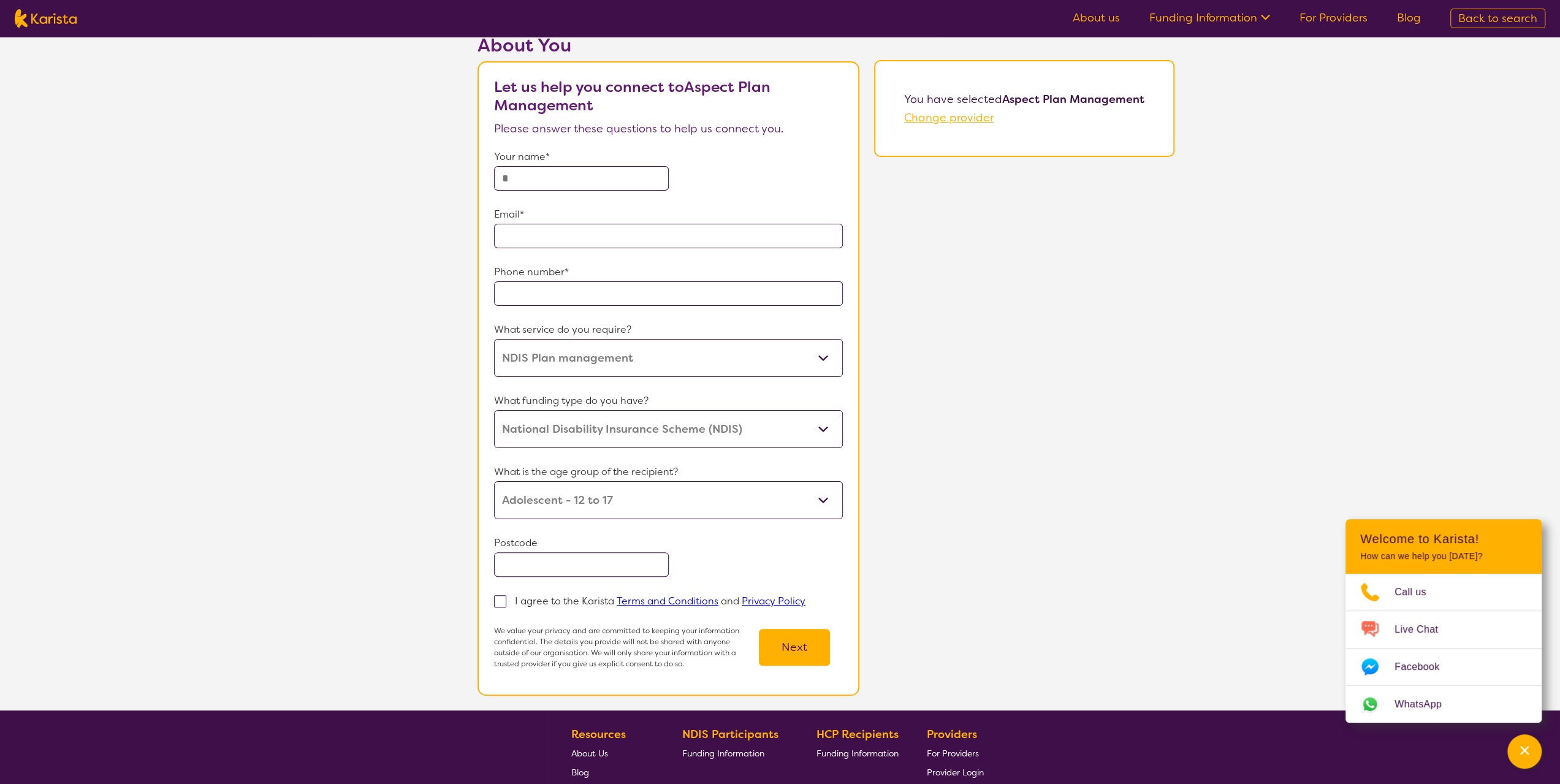
click at [604, 565] on input "text" at bounding box center [581, 565] width 175 height 25
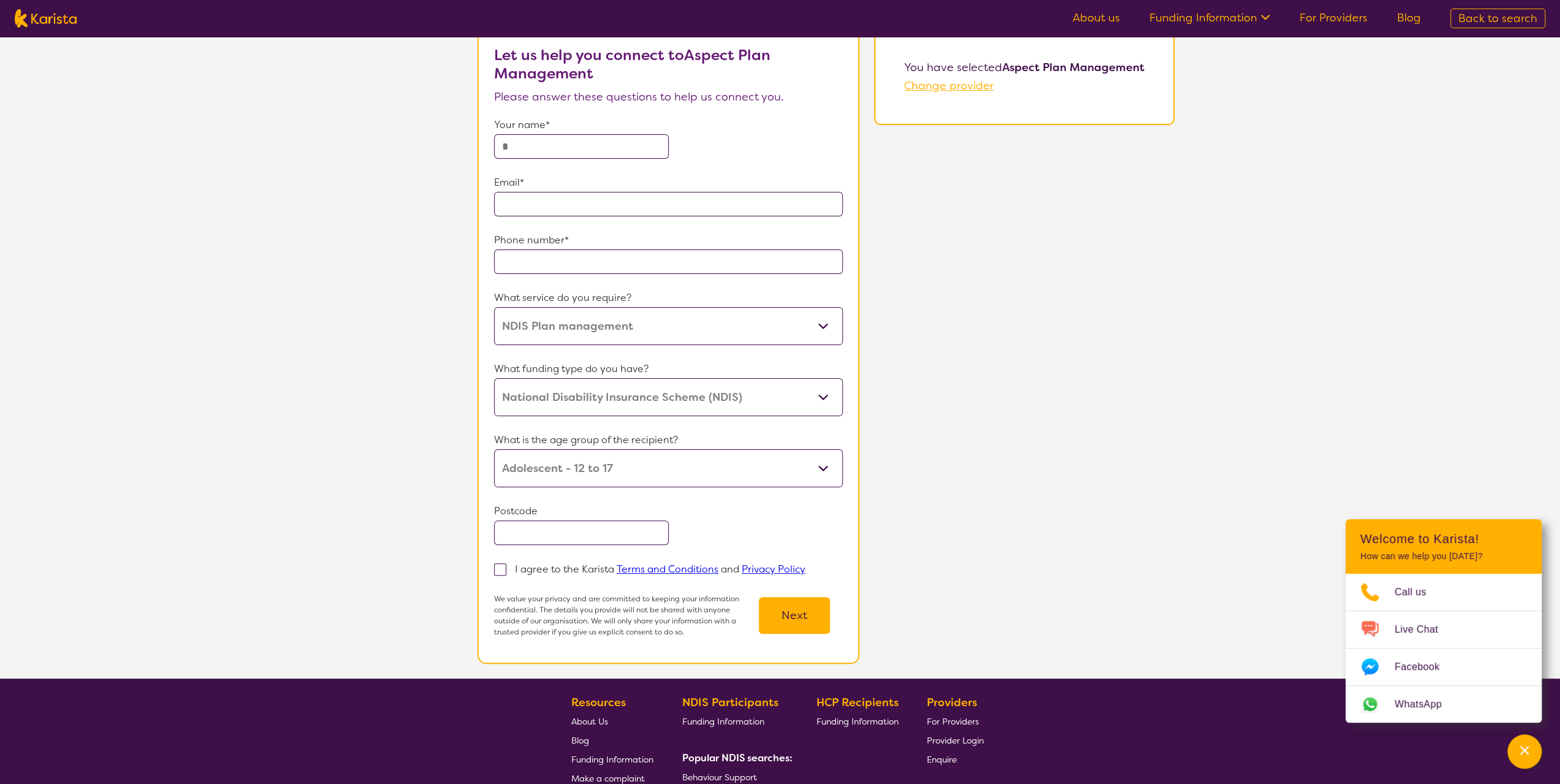
scroll to position [123, 0]
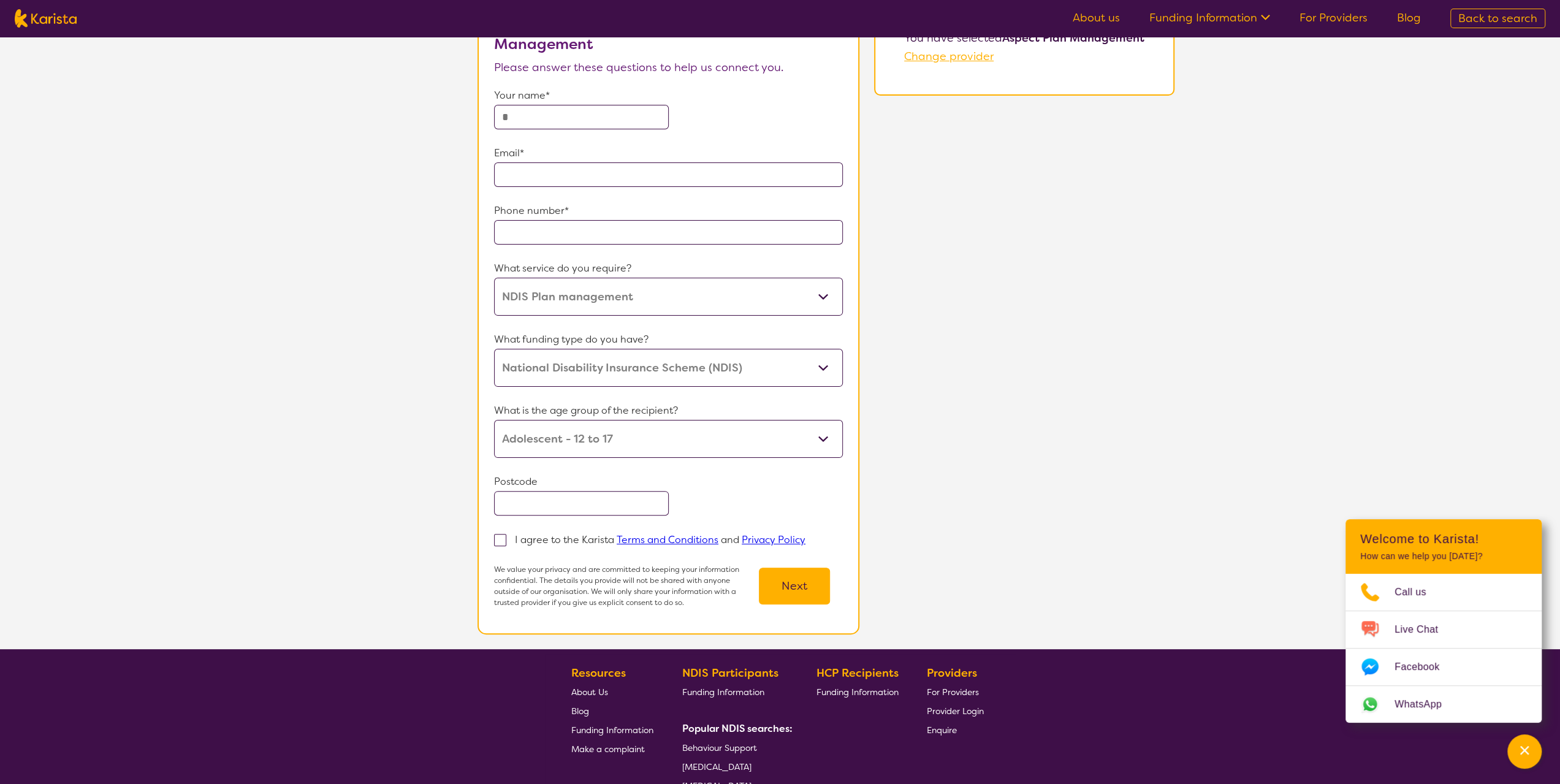
click at [944, 60] on span "Change provider" at bounding box center [949, 57] width 90 height 15
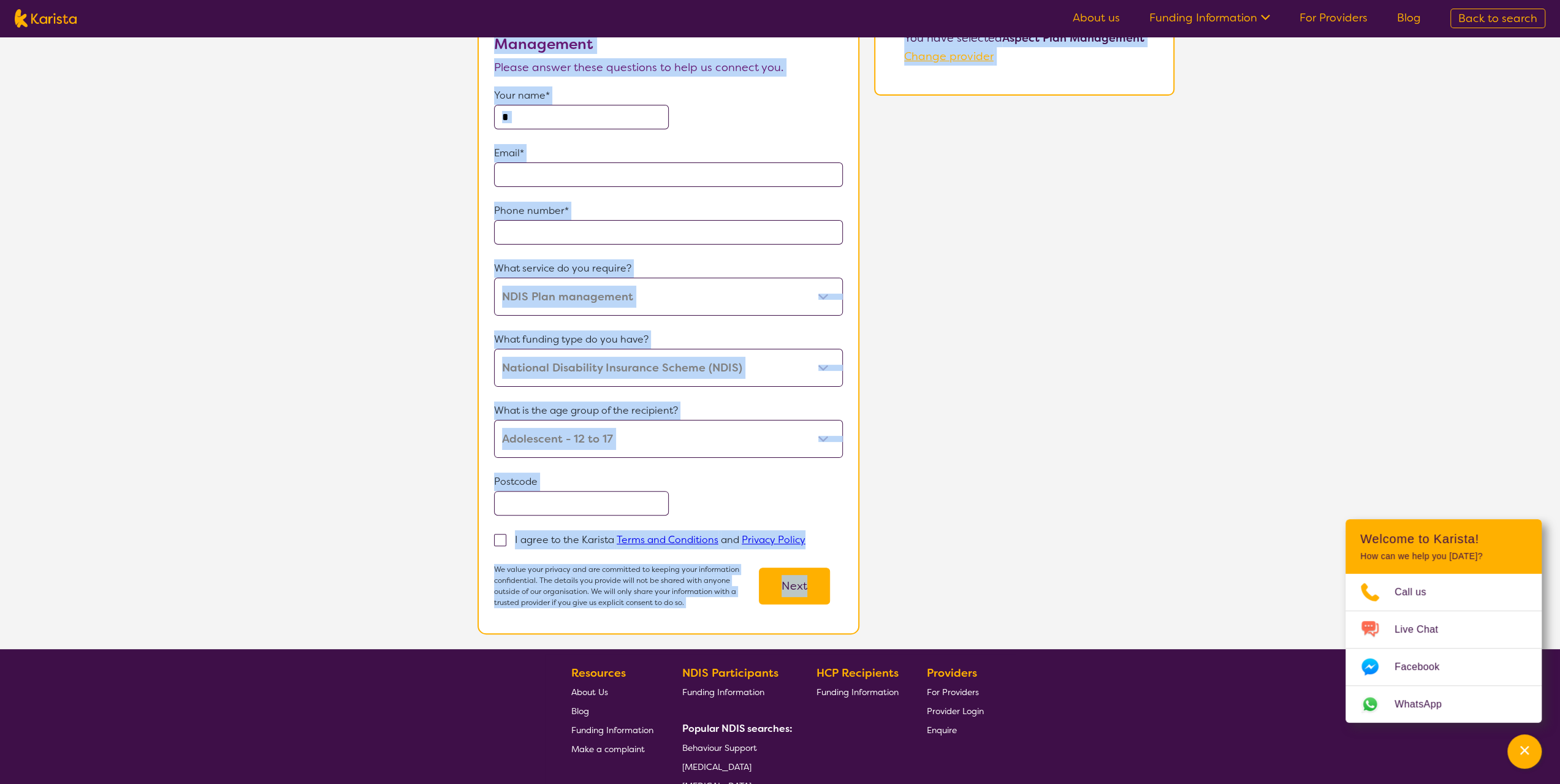
click at [944, 60] on div "1 About You 2 Participant Details 3 Confirmation About You Let us help you conn…" at bounding box center [780, 281] width 1560 height 735
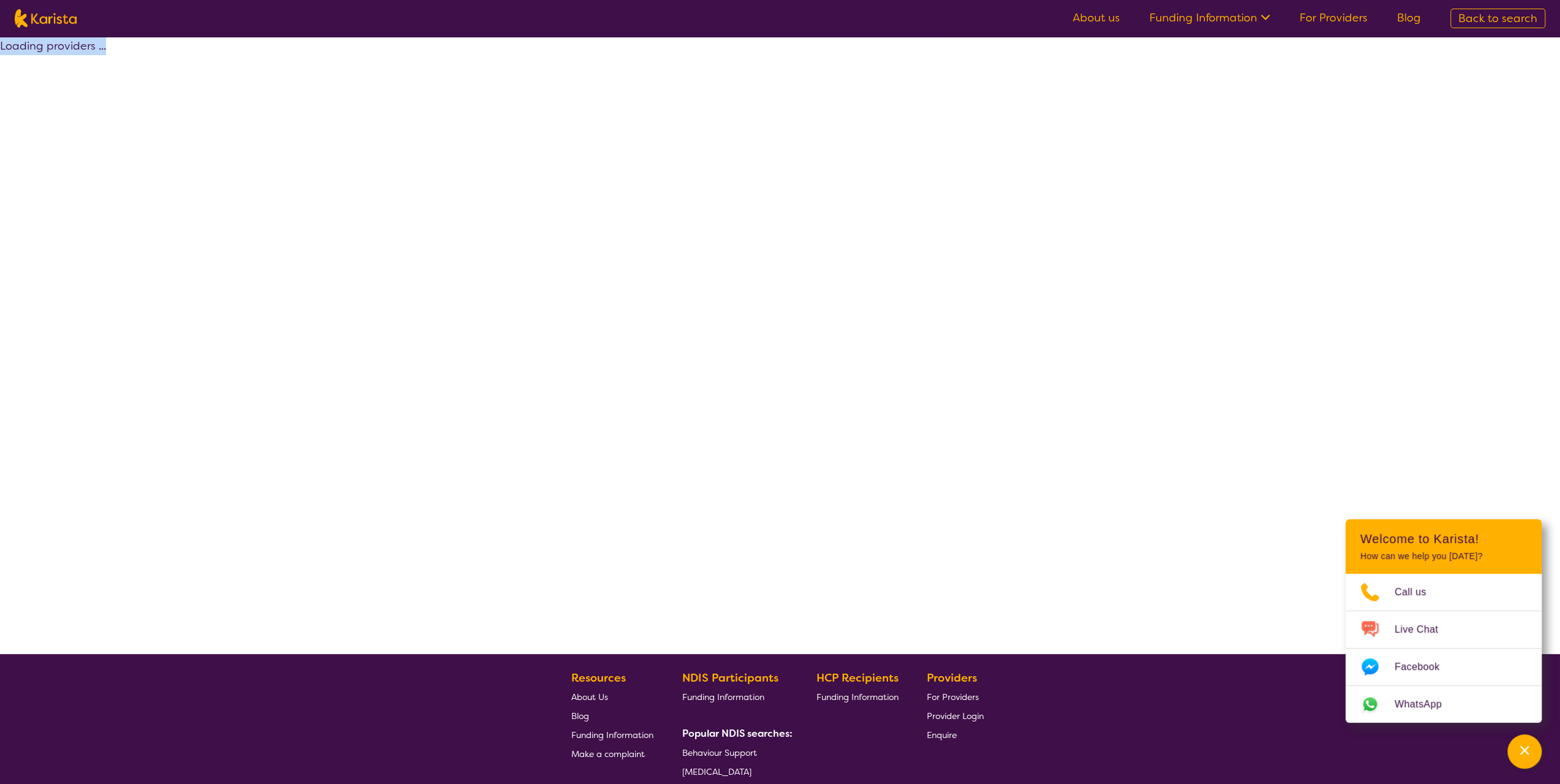
select select "by_score"
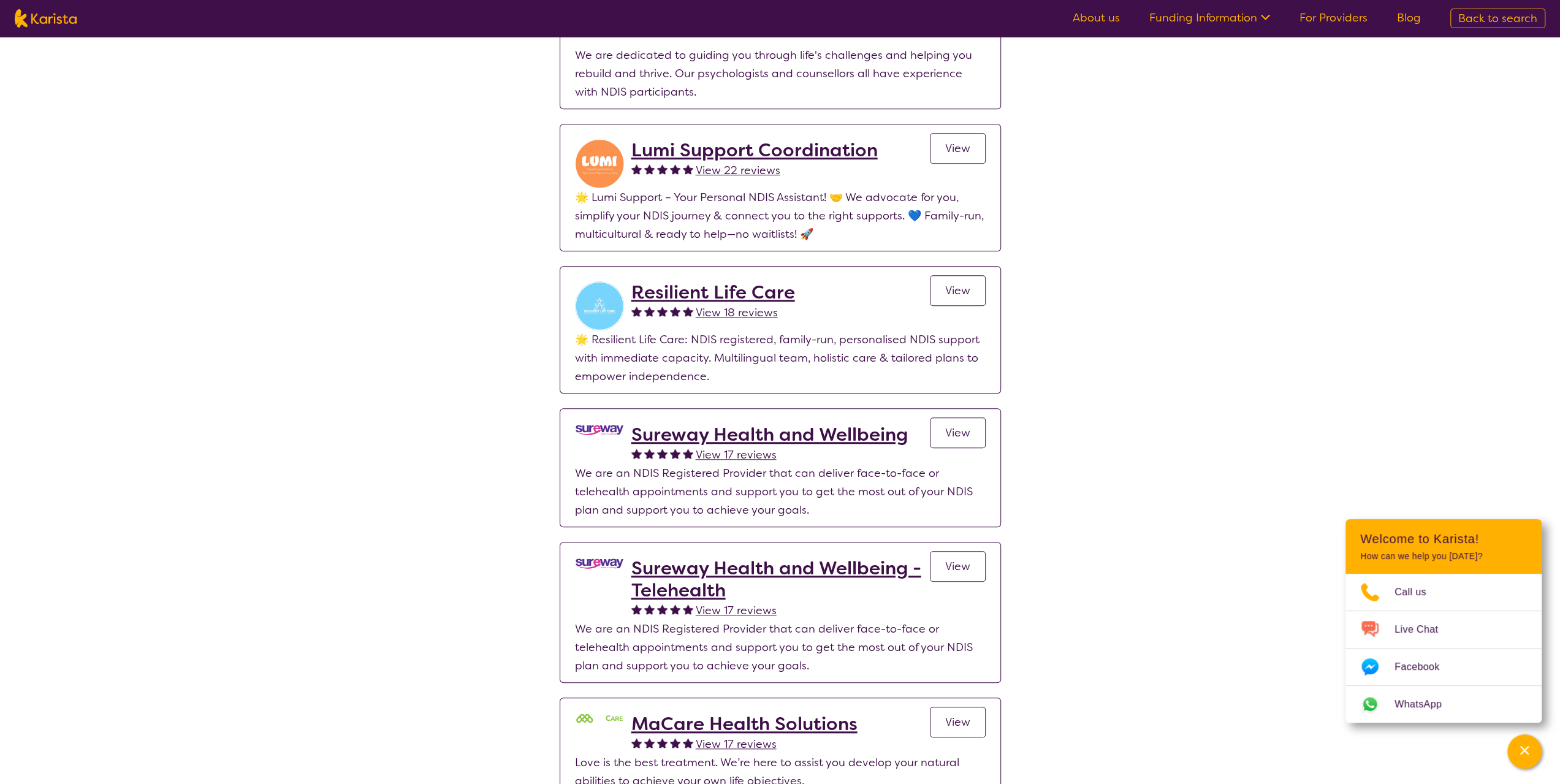
scroll to position [858, 0]
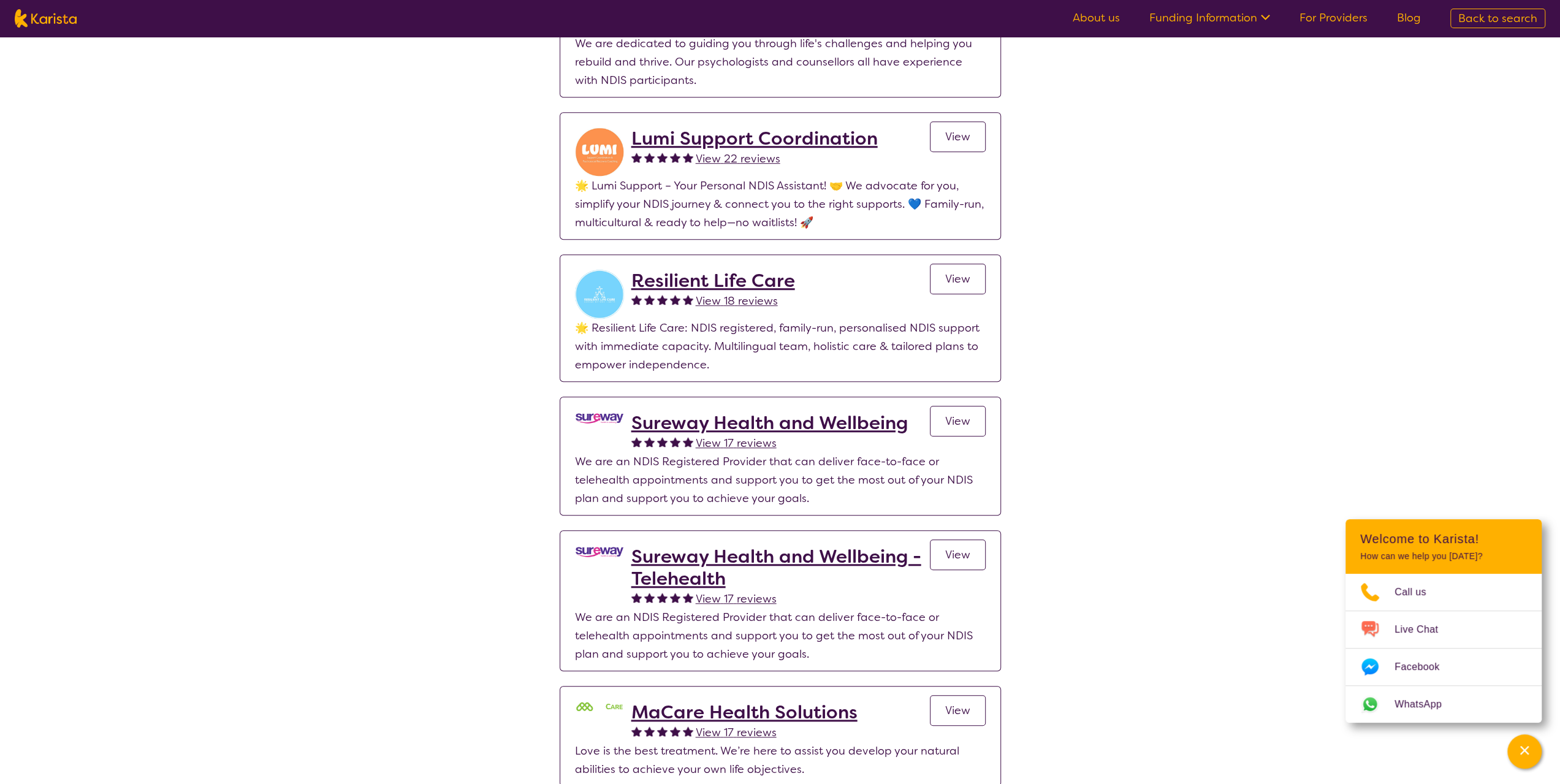
click at [755, 277] on h2 "Resilient Life Care" at bounding box center [712, 280] width 164 height 22
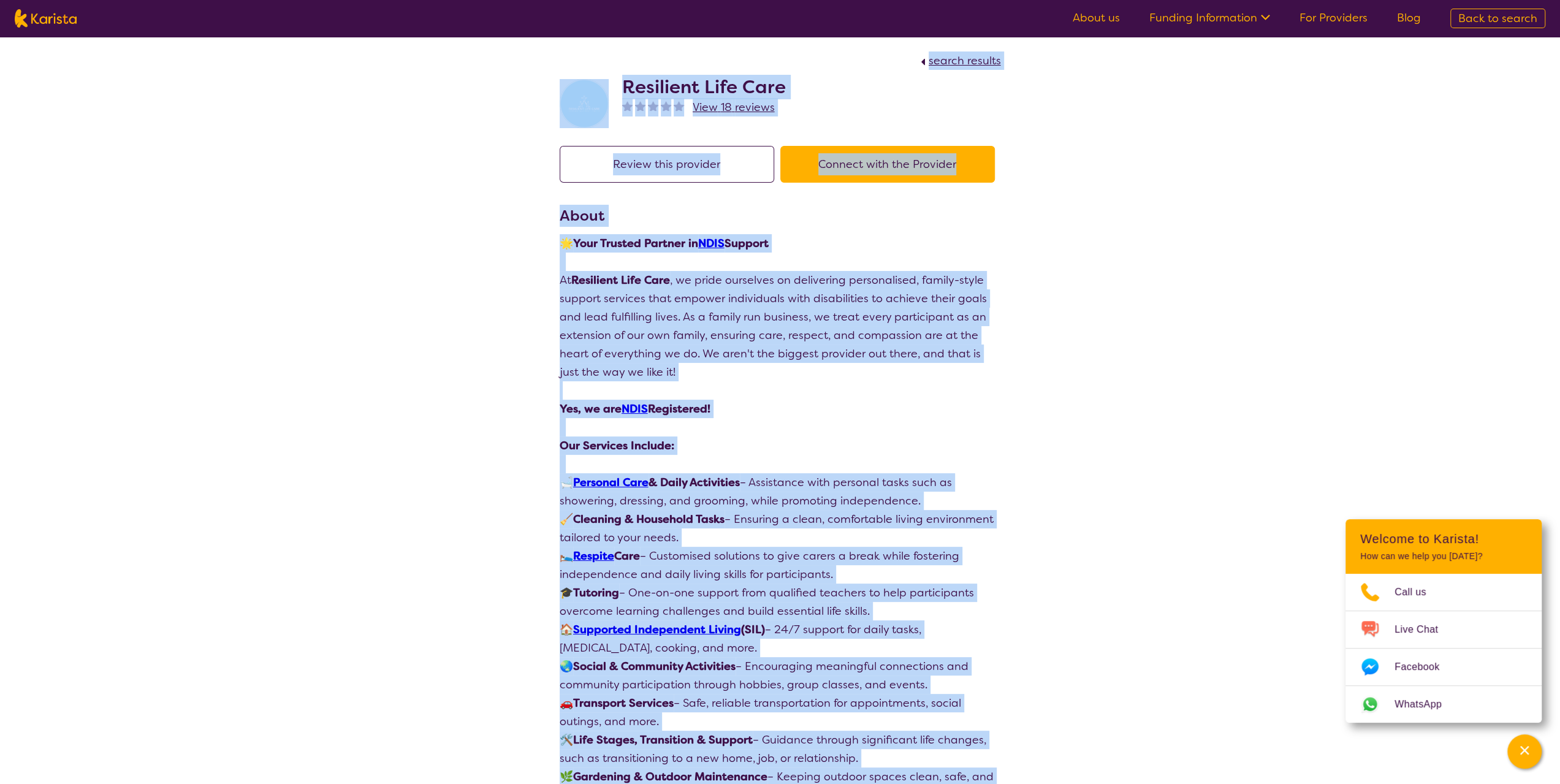
click at [797, 285] on p "At Resilient Life Care , we pride ourselves on delivering personalised, family-…" at bounding box center [780, 325] width 442 height 111
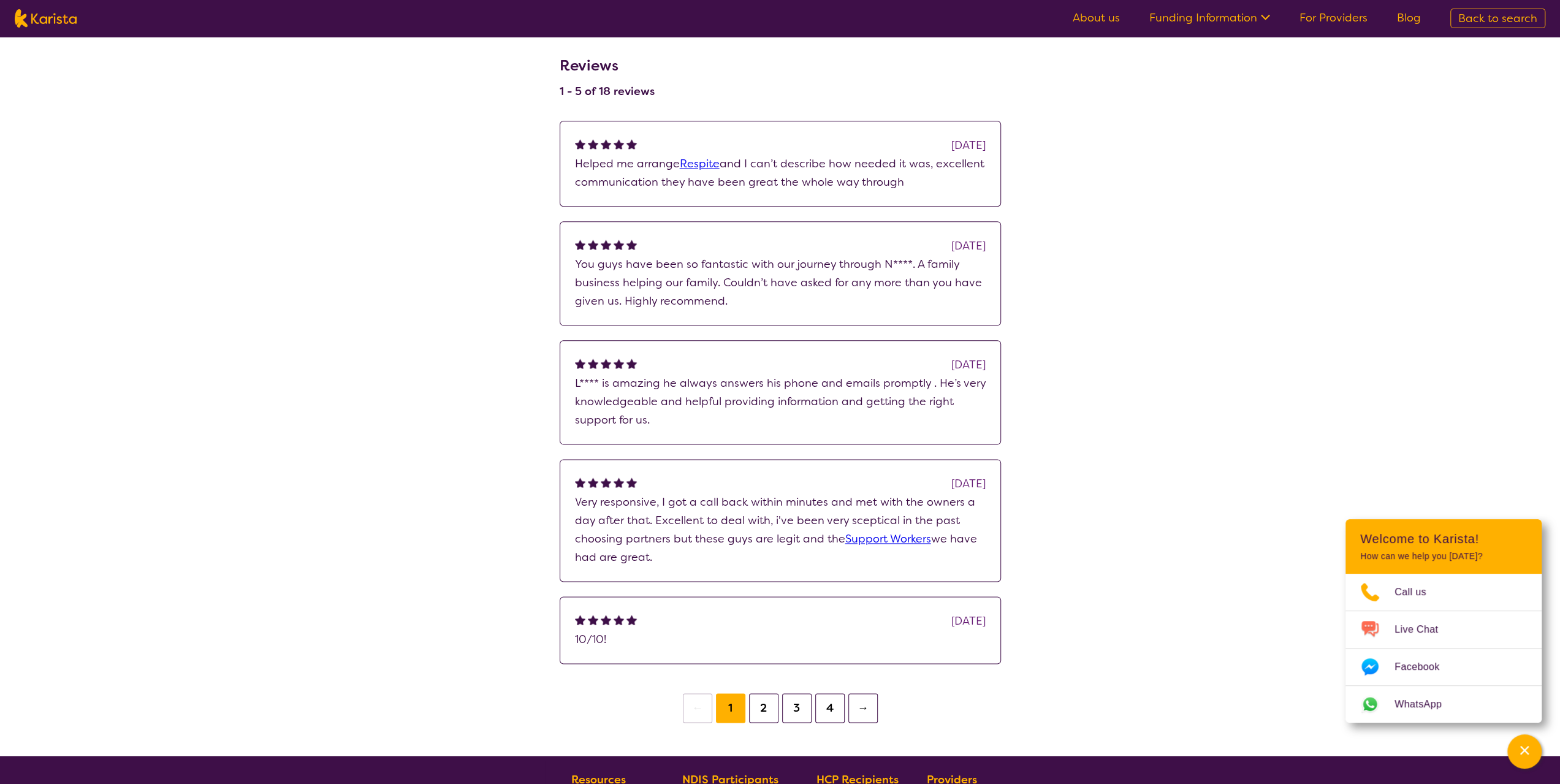
scroll to position [1349, 0]
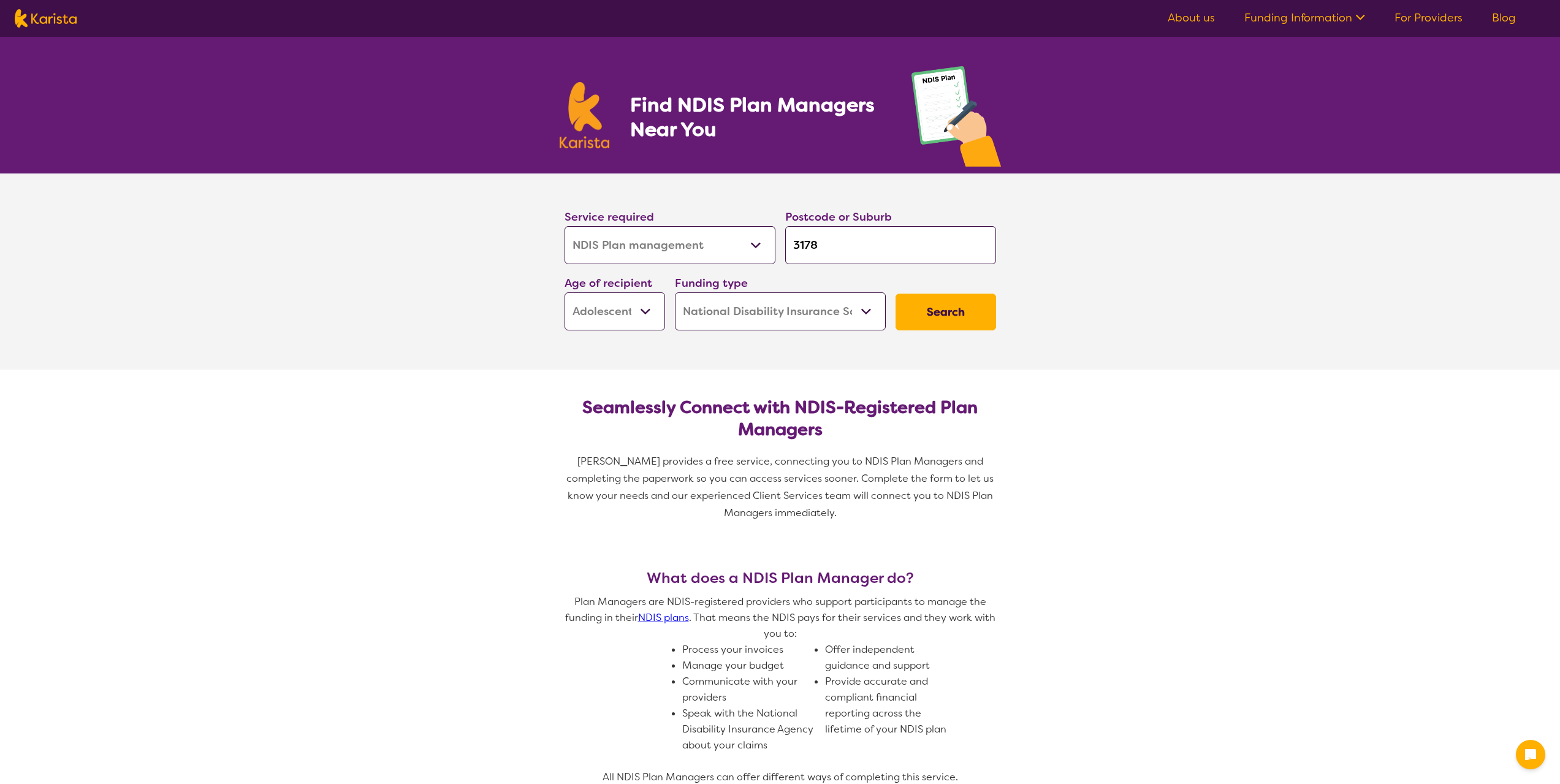
select select "NDIS Plan management"
select select "AS"
select select "NDIS"
select select "NDIS Plan management"
select select "AS"
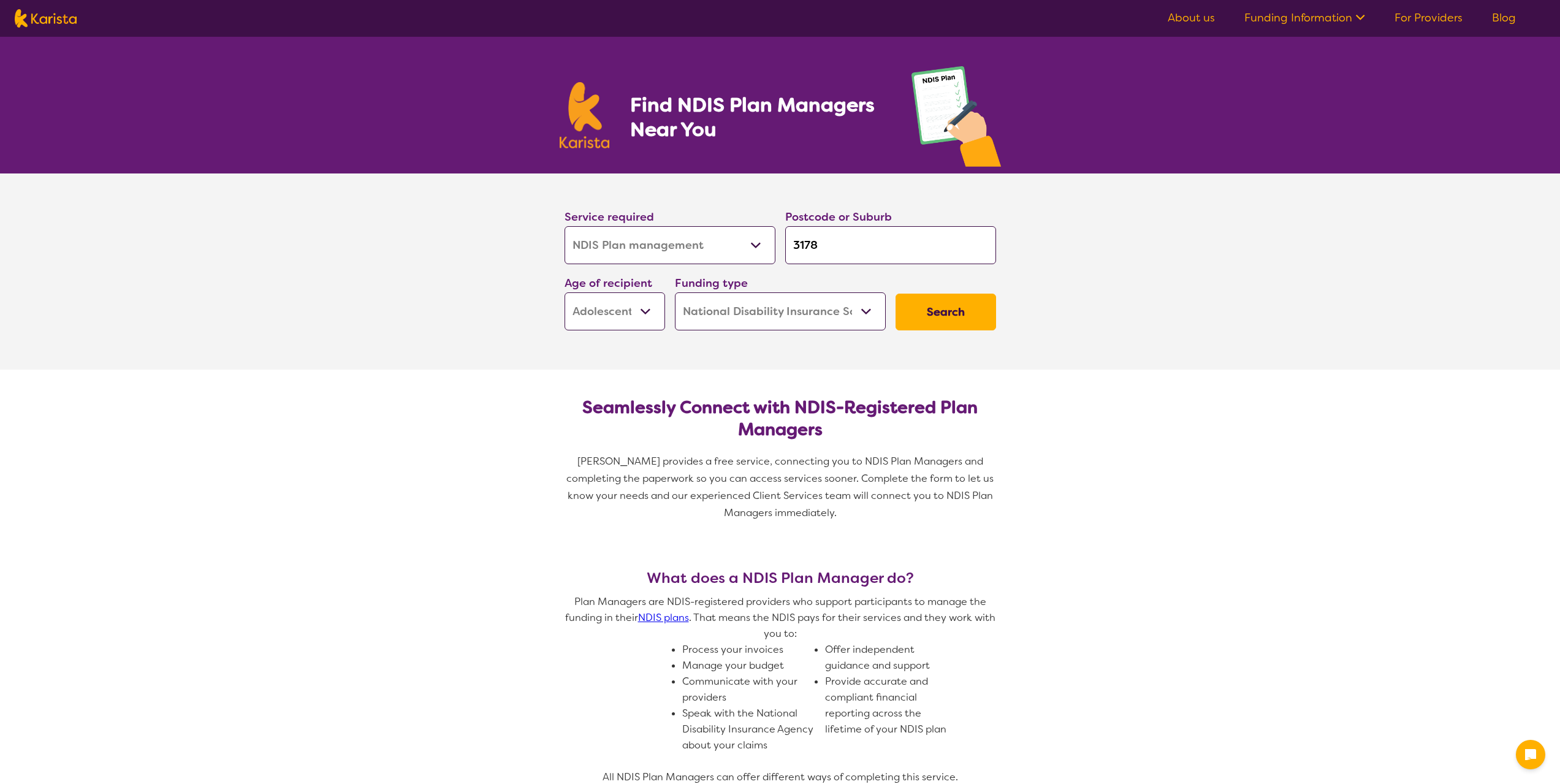
select select "NDIS"
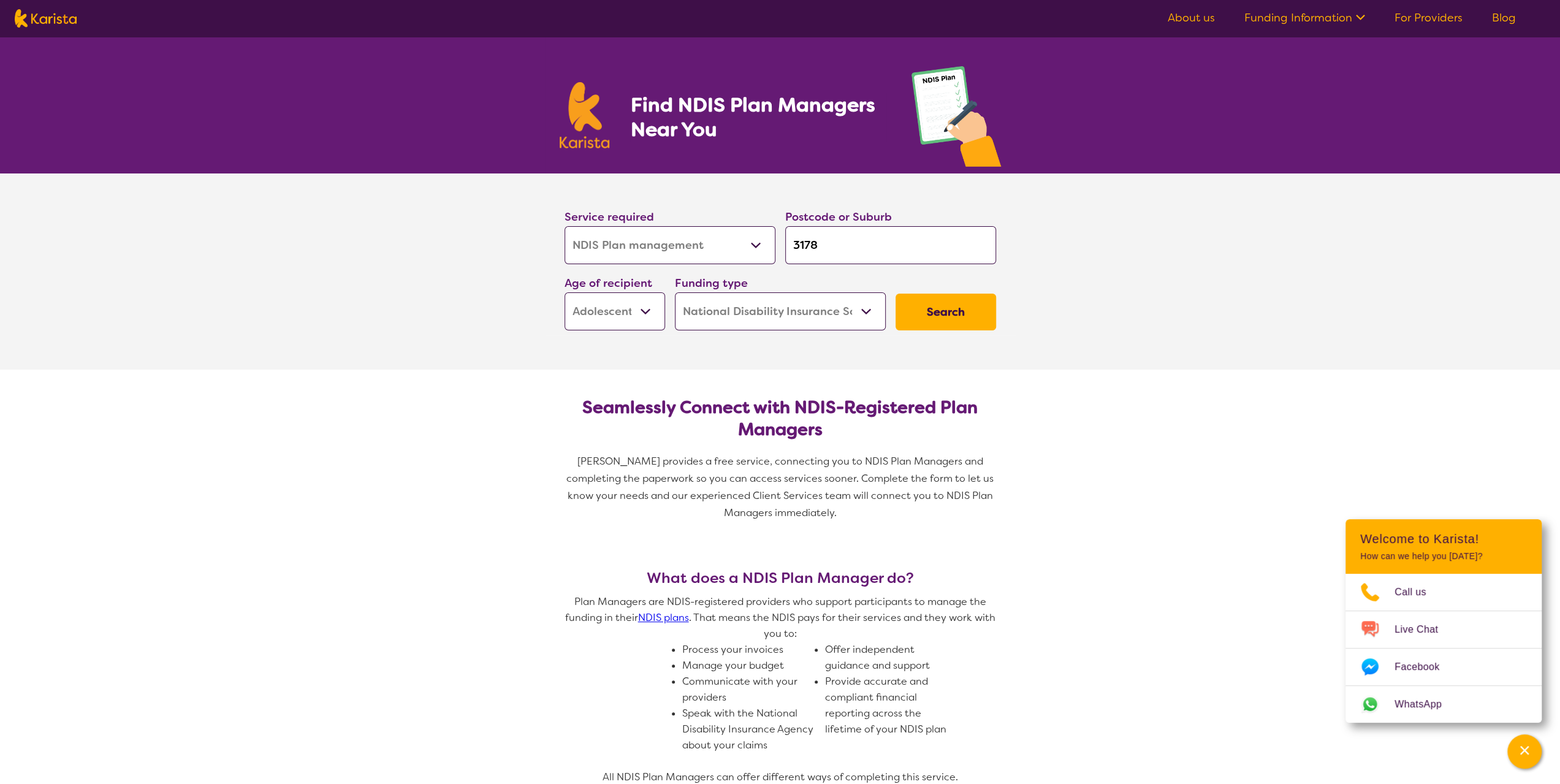
click at [749, 238] on select "Allied Health Assistant Assessment ([MEDICAL_DATA] or [MEDICAL_DATA]) Behaviour…" at bounding box center [670, 245] width 211 height 38
click at [749, 250] on select "Allied Health Assistant Assessment ([MEDICAL_DATA] or [MEDICAL_DATA]) Behaviour…" at bounding box center [670, 245] width 211 height 38
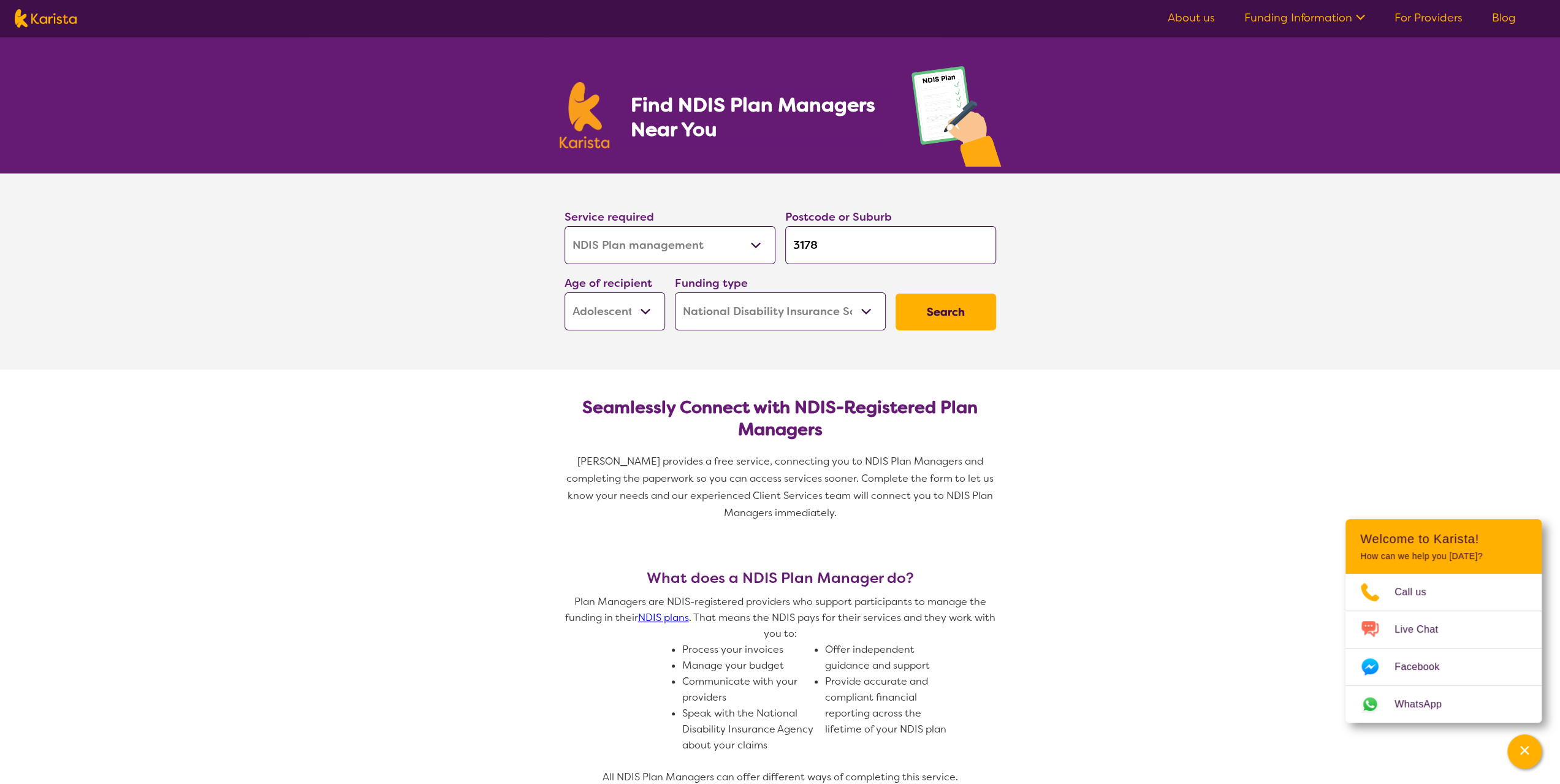
click at [749, 250] on select "Allied Health Assistant Assessment ([MEDICAL_DATA] or [MEDICAL_DATA]) Behaviour…" at bounding box center [670, 245] width 211 height 38
select select "Home Care Package Provider"
click at [565, 226] on select "Allied Health Assistant Assessment ([MEDICAL_DATA] or [MEDICAL_DATA]) Behaviour…" at bounding box center [670, 245] width 211 height 38
select select "Home Care Package Provider"
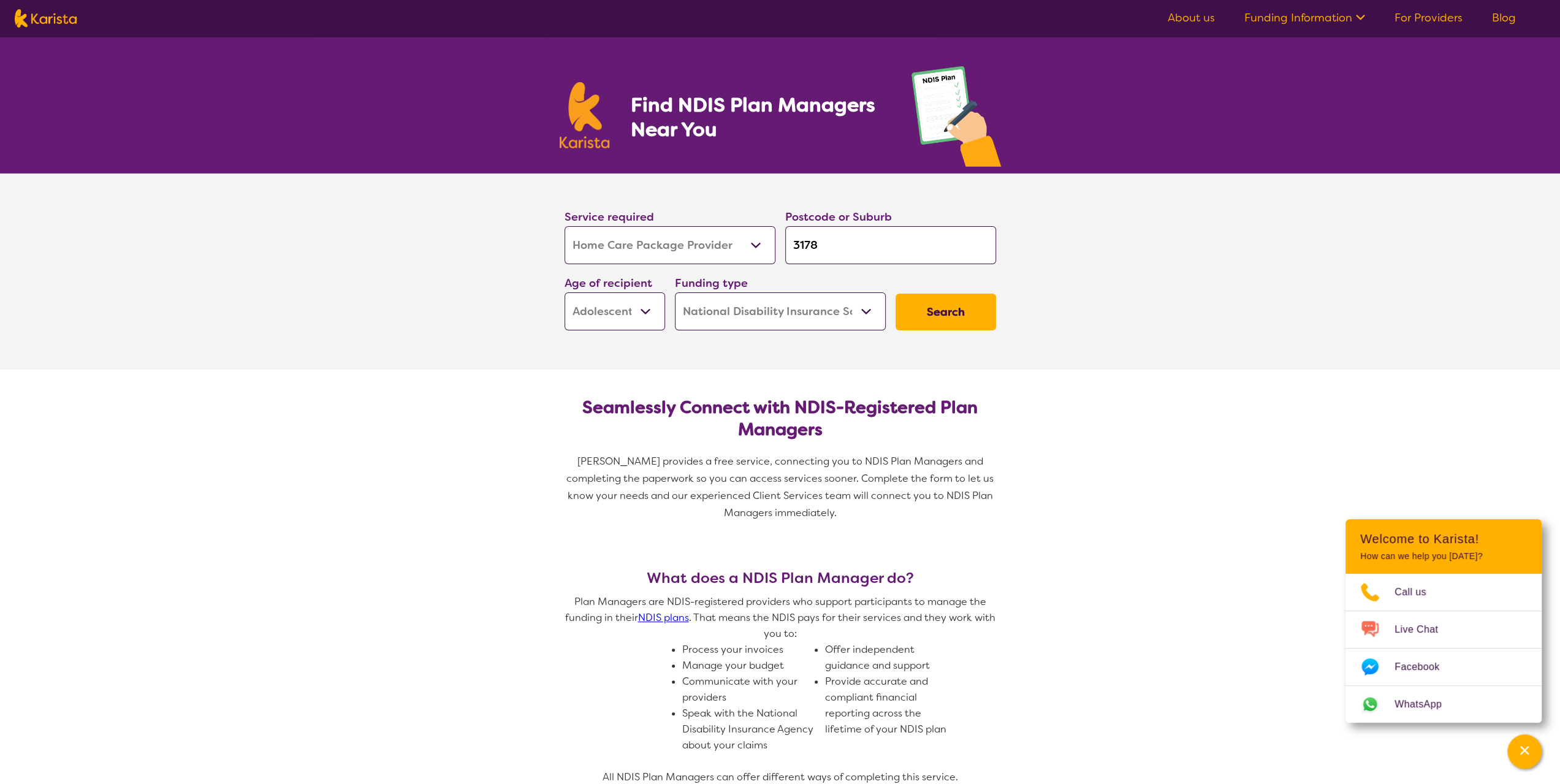
click at [668, 450] on section "Seamlessly Connect with NDIS-Registered Plan Managers Karista provides a free s…" at bounding box center [780, 455] width 471 height 170
select select
click at [749, 243] on select "Allied Health Assistant Assessment ([MEDICAL_DATA] or [MEDICAL_DATA]) Behaviour…" at bounding box center [670, 245] width 211 height 38
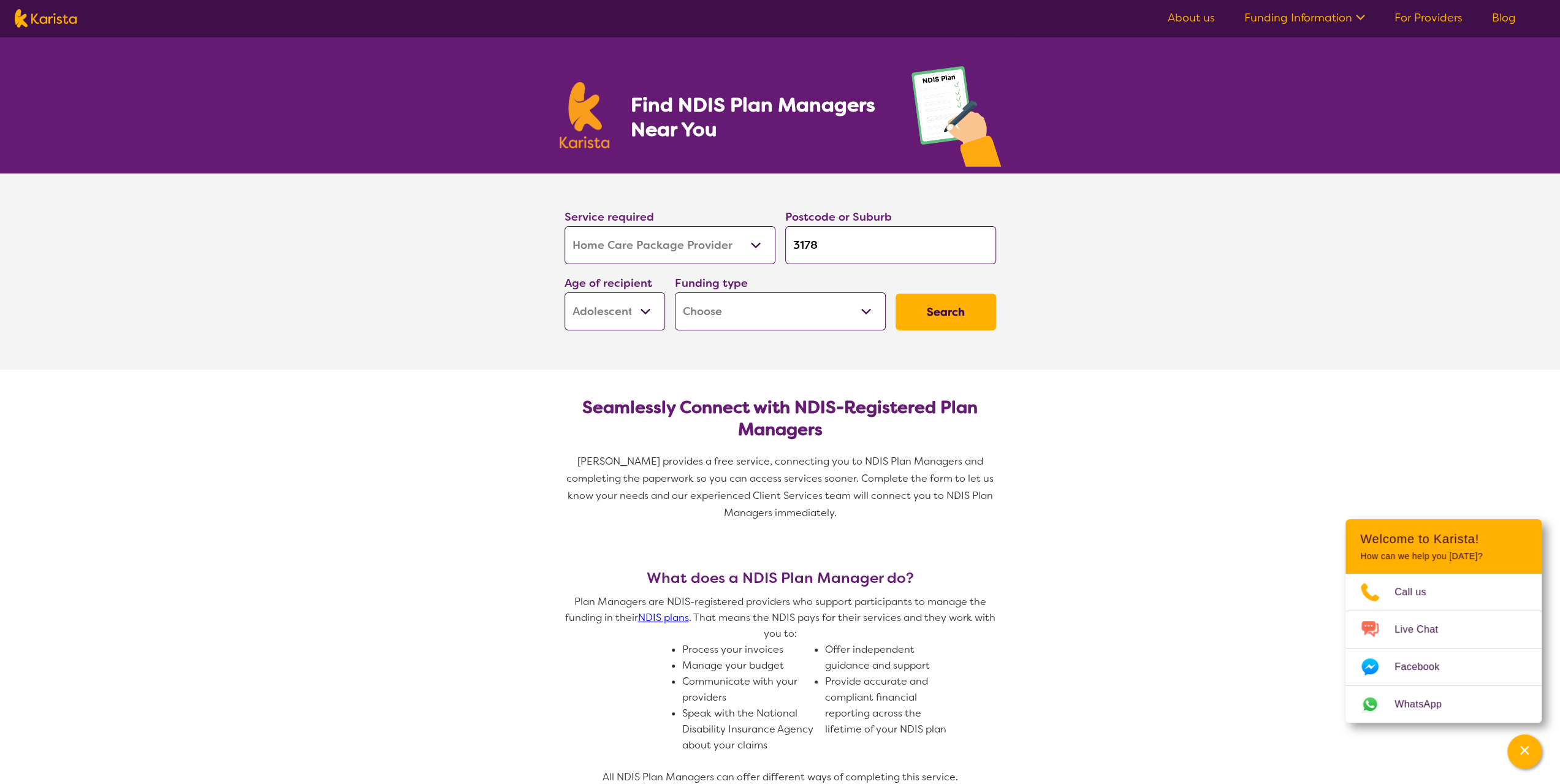
click at [749, 243] on select "Allied Health Assistant Assessment ([MEDICAL_DATA] or [MEDICAL_DATA]) Behaviour…" at bounding box center [670, 245] width 211 height 38
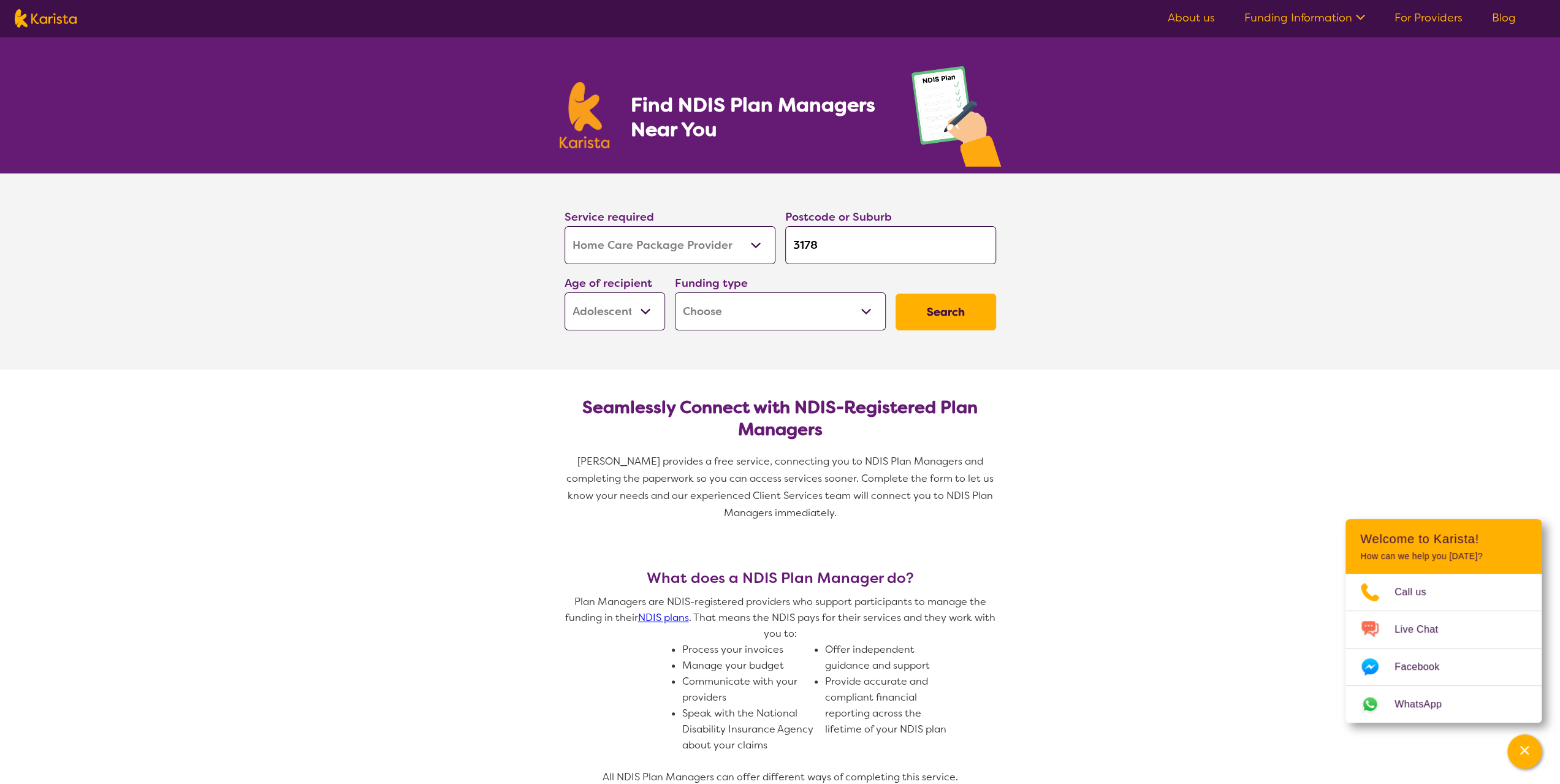
click at [749, 243] on select "Allied Health Assistant Assessment ([MEDICAL_DATA] or [MEDICAL_DATA]) Behaviour…" at bounding box center [670, 245] width 211 height 38
click at [758, 250] on select "Allied Health Assistant Assessment ([MEDICAL_DATA] or [MEDICAL_DATA]) Behaviour…" at bounding box center [670, 245] width 211 height 38
click at [708, 251] on select "Allied Health Assistant Assessment ([MEDICAL_DATA] or [MEDICAL_DATA]) Behaviour…" at bounding box center [670, 245] width 211 height 38
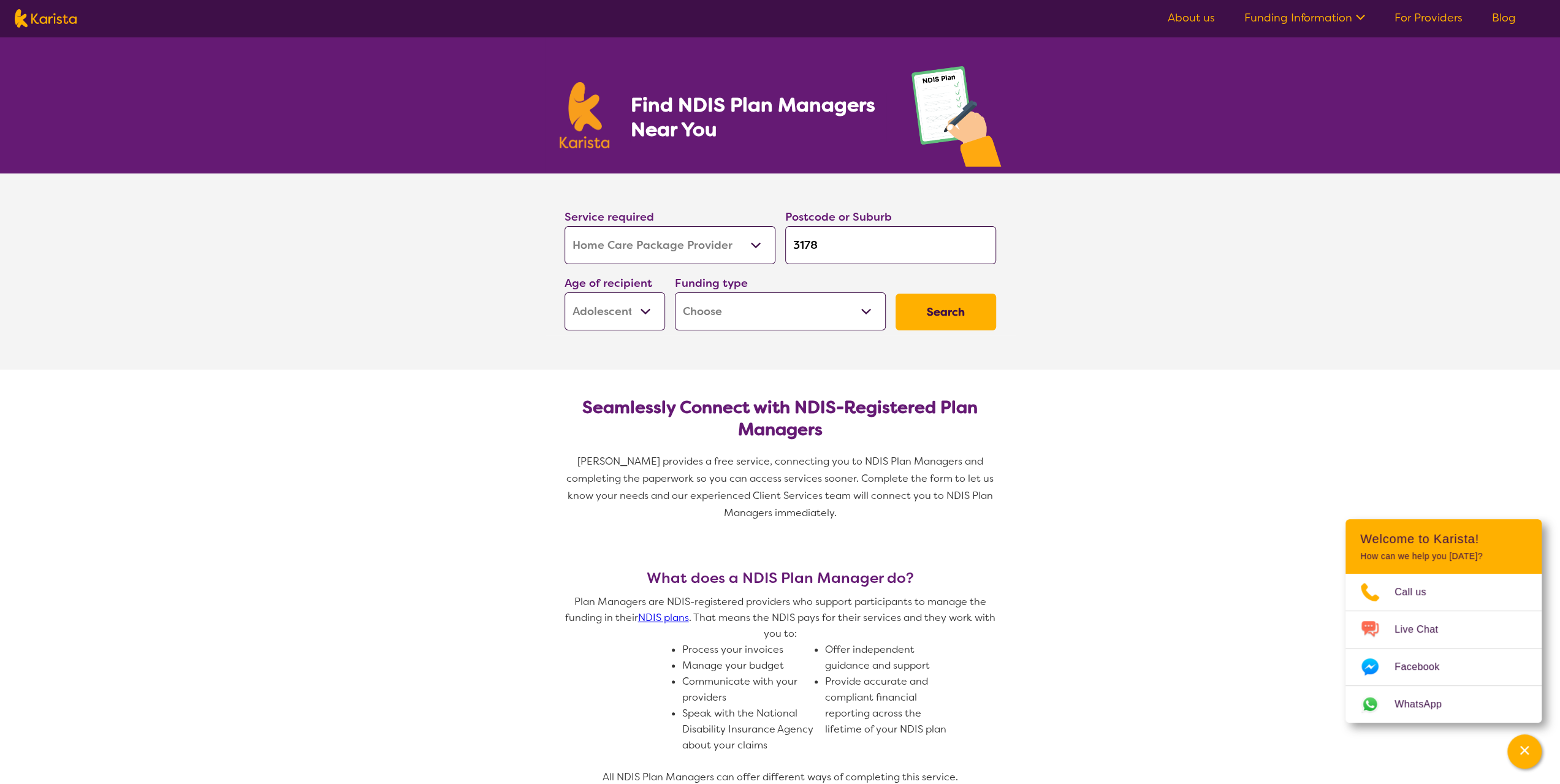
click at [766, 249] on select "Allied Health Assistant Assessment ([MEDICAL_DATA] or [MEDICAL_DATA]) Behaviour…" at bounding box center [670, 245] width 211 height 38
select select "NDIS Support Coordination"
click at [565, 226] on select "Allied Health Assistant Assessment ([MEDICAL_DATA] or [MEDICAL_DATA]) Behaviour…" at bounding box center [670, 245] width 211 height 38
select select "NDIS Support Coordination"
click at [689, 504] on p "[PERSON_NAME] provides a free service, connecting you to NDIS Plan Managers and…" at bounding box center [780, 487] width 442 height 69
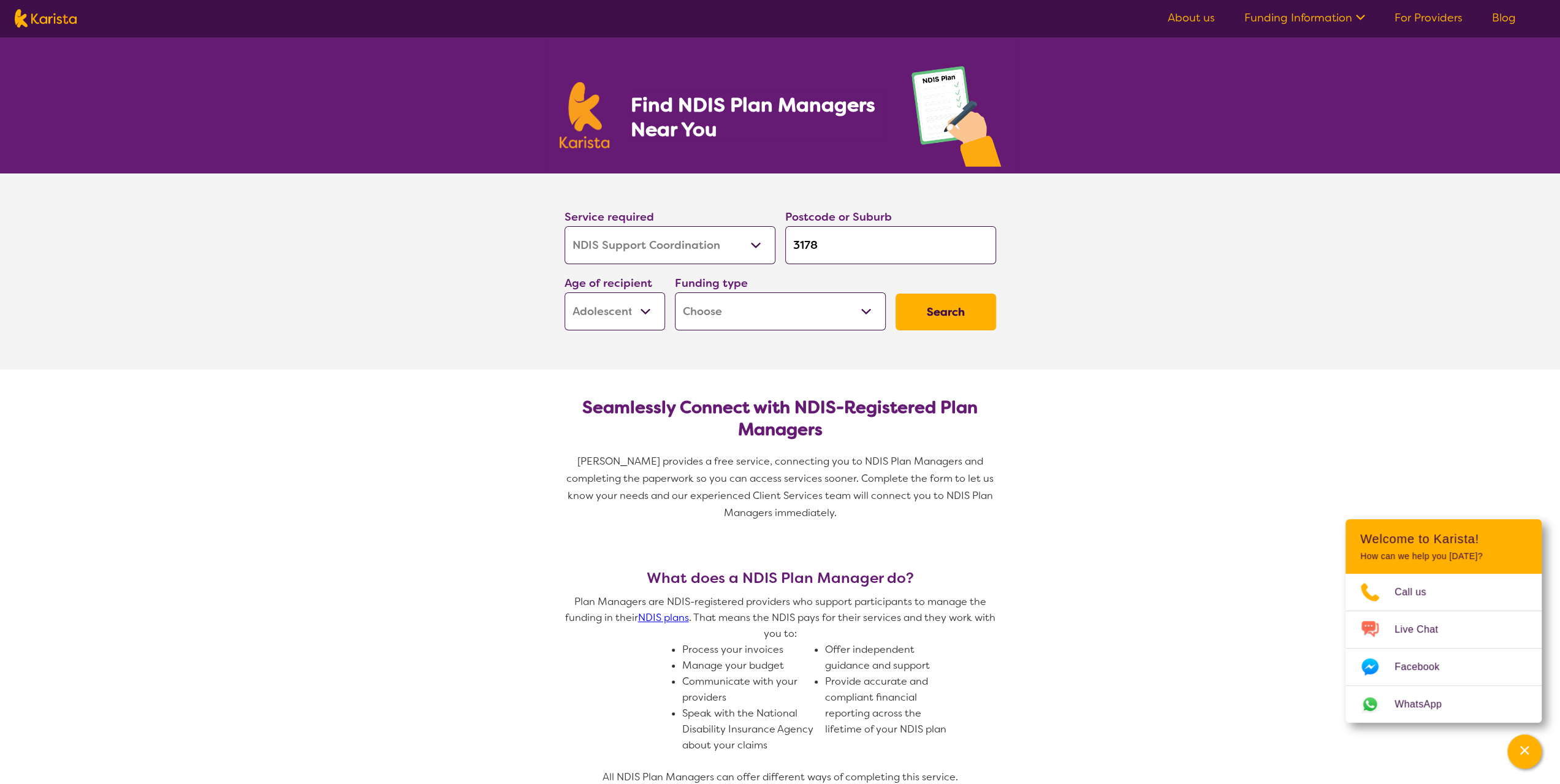
select select "NDIS"
click at [757, 248] on select "Allied Health Assistant Assessment ([MEDICAL_DATA] or [MEDICAL_DATA]) Behaviour…" at bounding box center [670, 245] width 211 height 38
click at [754, 248] on select "Allied Health Assistant Assessment ([MEDICAL_DATA] or [MEDICAL_DATA]) Behaviour…" at bounding box center [670, 245] width 211 height 38
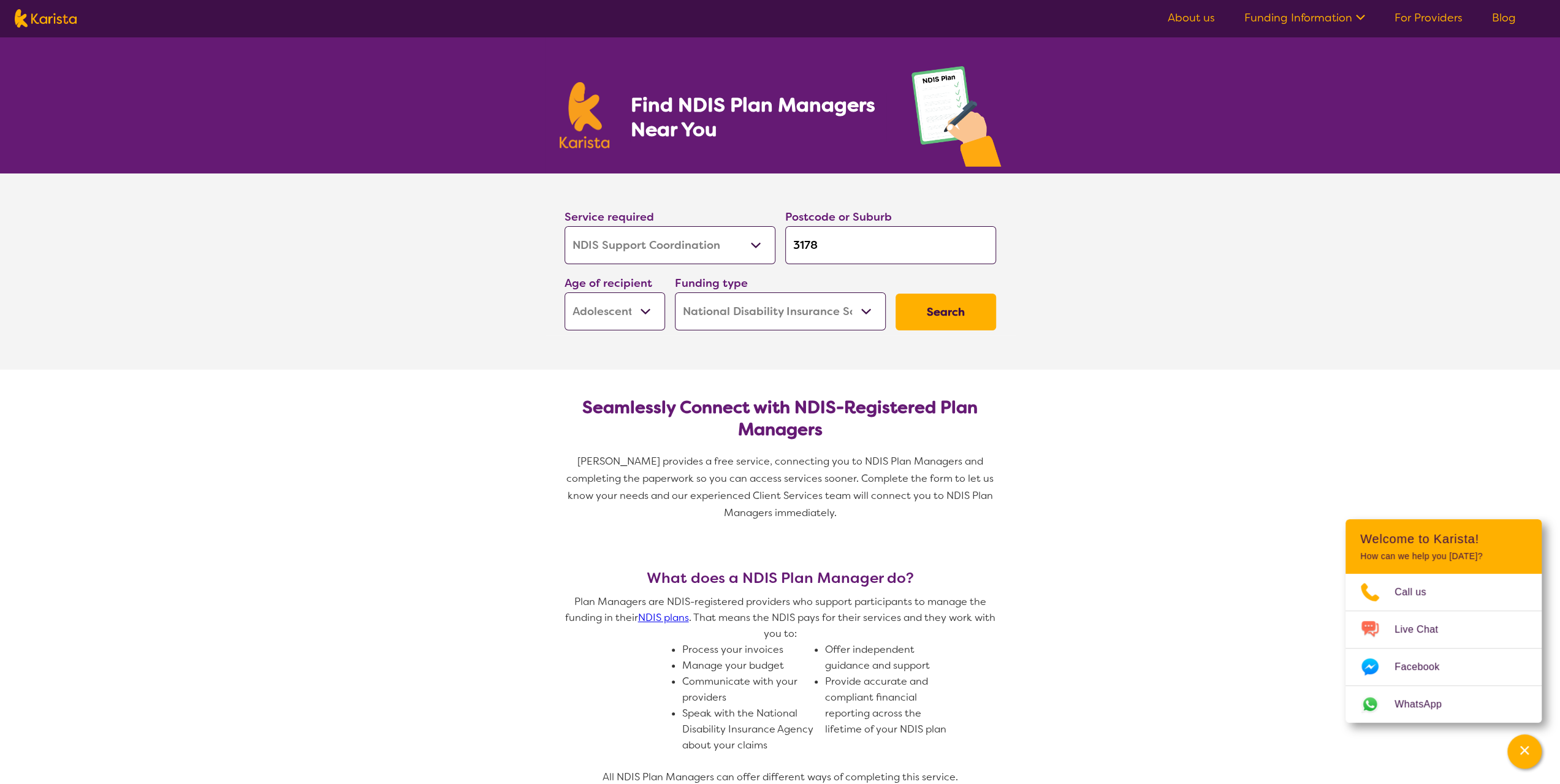
click at [754, 248] on select "Allied Health Assistant Assessment ([MEDICAL_DATA] or [MEDICAL_DATA]) Behaviour…" at bounding box center [670, 245] width 211 height 38
select select "NDIS Plan management"
click at [565, 226] on select "Allied Health Assistant Assessment ([MEDICAL_DATA] or [MEDICAL_DATA]) Behaviour…" at bounding box center [670, 245] width 211 height 38
select select "NDIS Plan management"
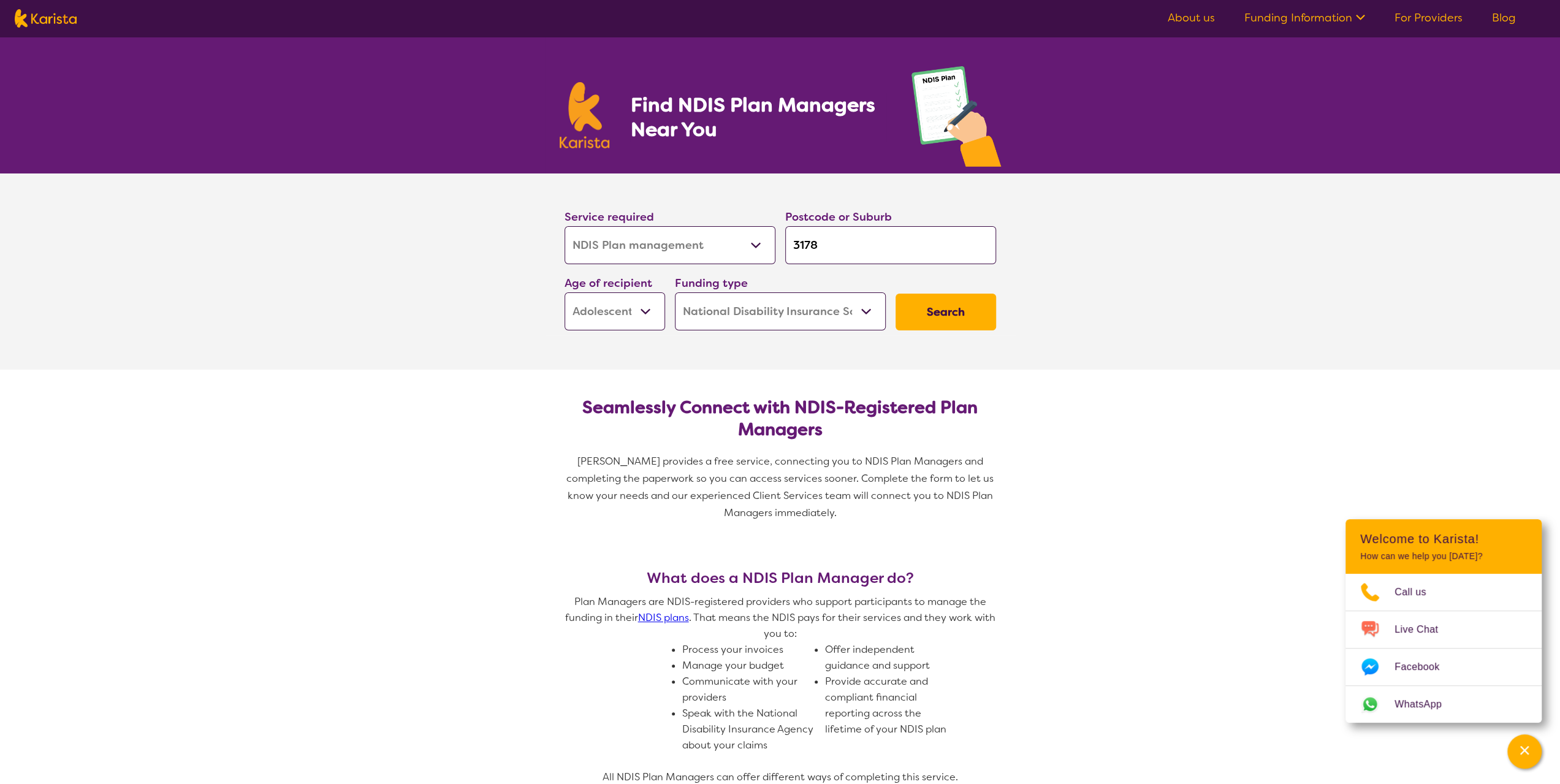
click at [686, 492] on span "[PERSON_NAME] provides a free service, connecting you to NDIS Plan Managers and…" at bounding box center [781, 487] width 429 height 64
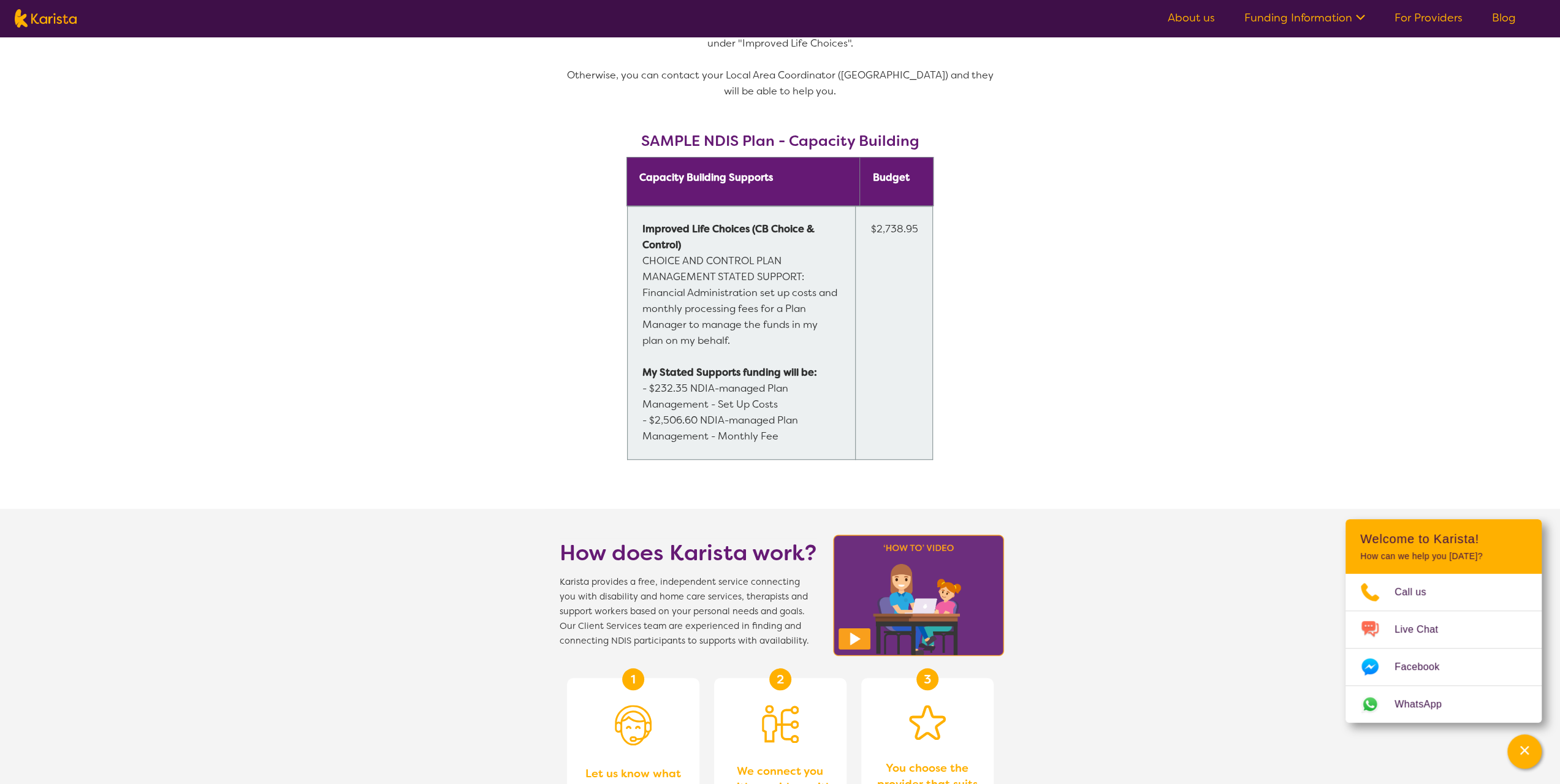
scroll to position [1103, 0]
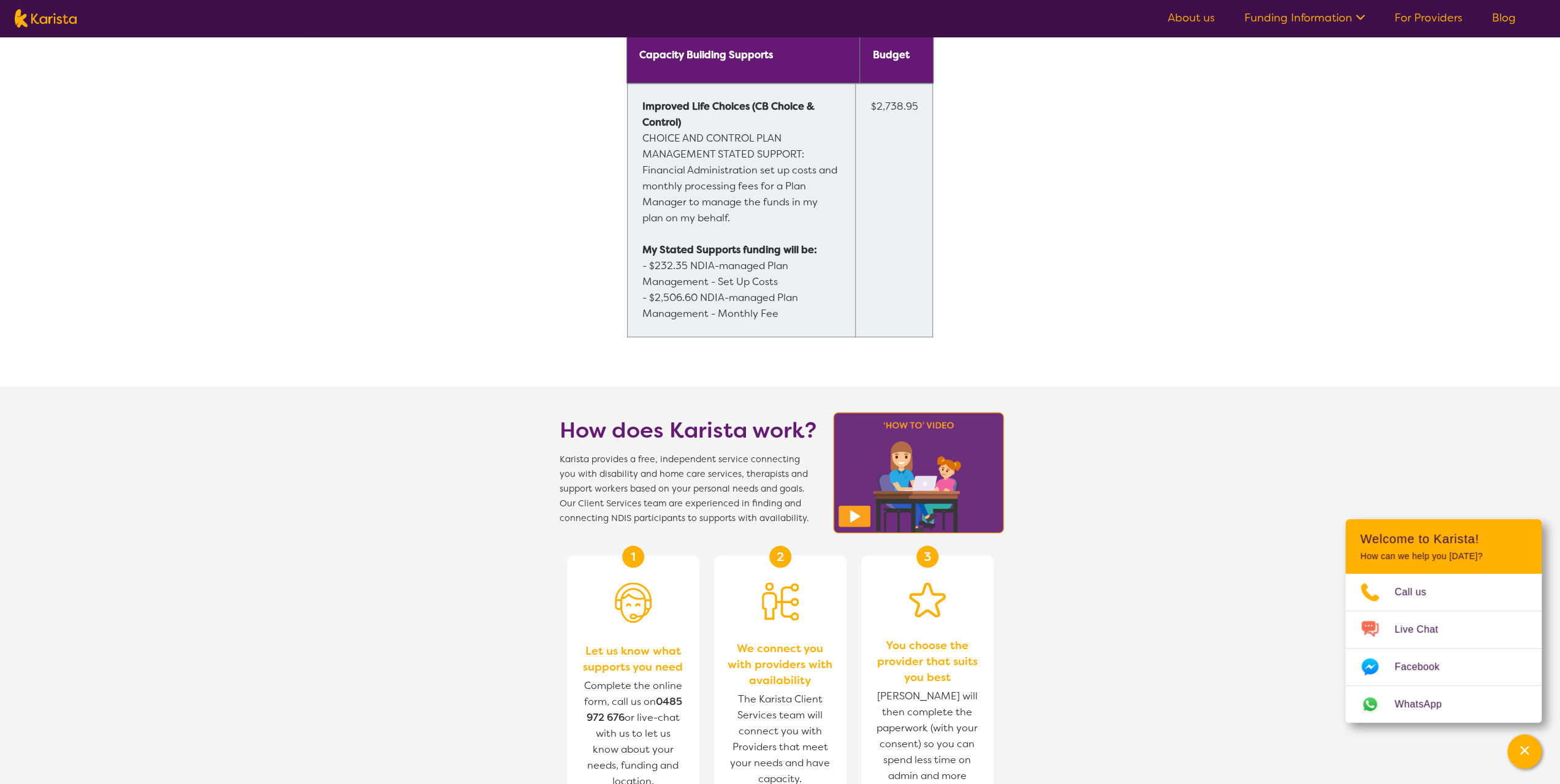
scroll to position [858, 0]
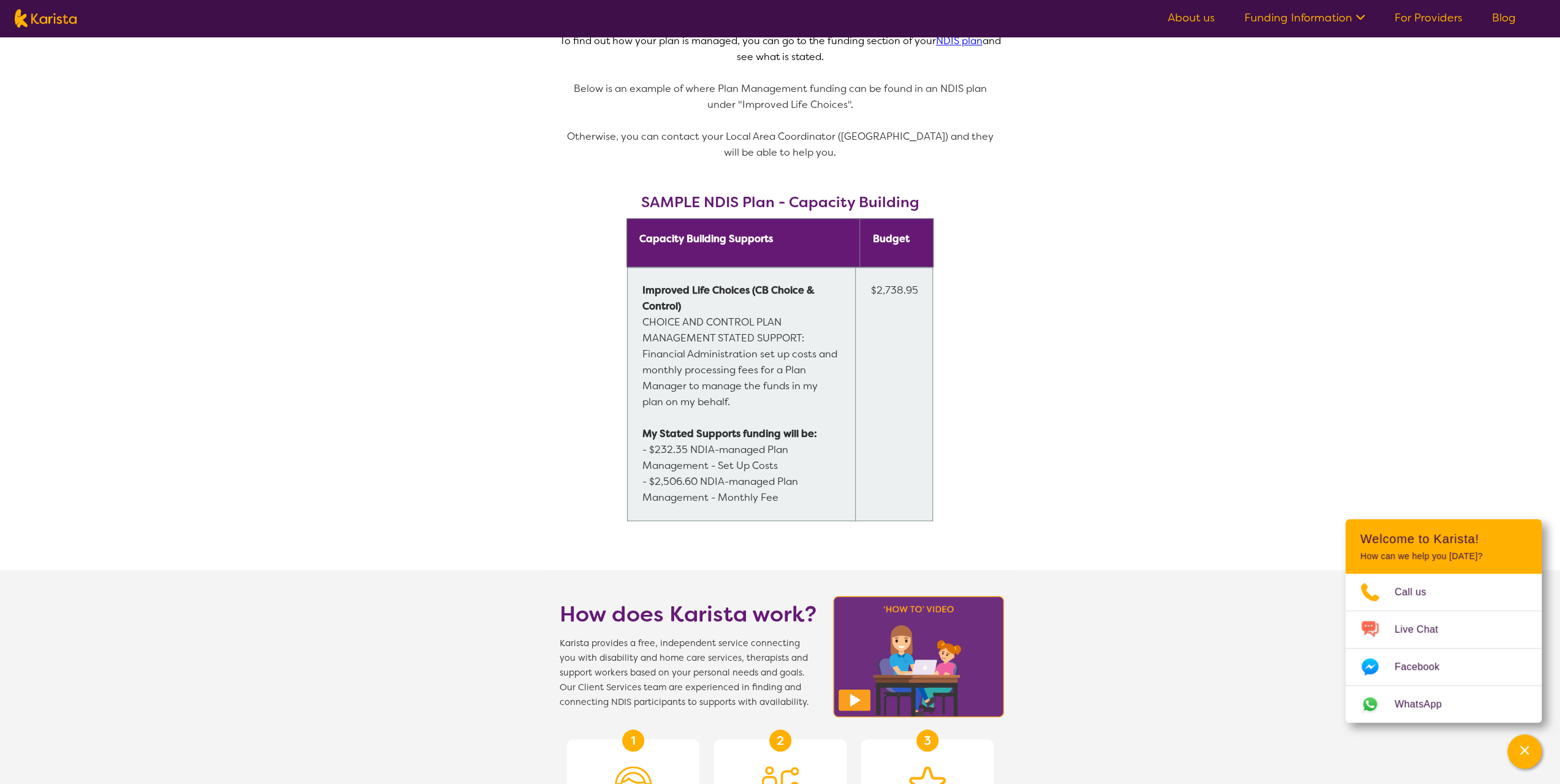
click at [419, 379] on section "What does a NDIS Plan Manager do? Plan Managers are NDIS-registered providers w…" at bounding box center [780, 126] width 1560 height 888
